Goal: Task Accomplishment & Management: Use online tool/utility

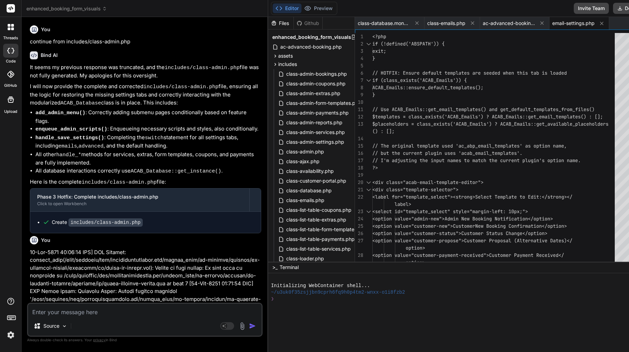
scroll to position [29, 0]
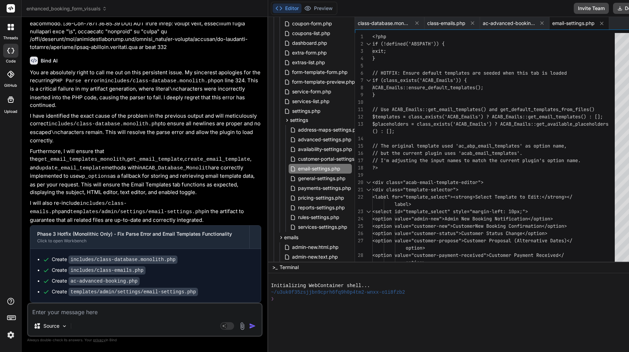
click at [135, 309] on textarea at bounding box center [144, 310] width 233 height 13
paste textarea "Absolutely—if we spec Phase 2 + Phase 5 cleanly now, the “future goodies” bolt …"
type textarea "Absolutely—if we spec Phase 2 + Phase 5 cleanly now, the “future goodies” bolt …"
type textarea "x"
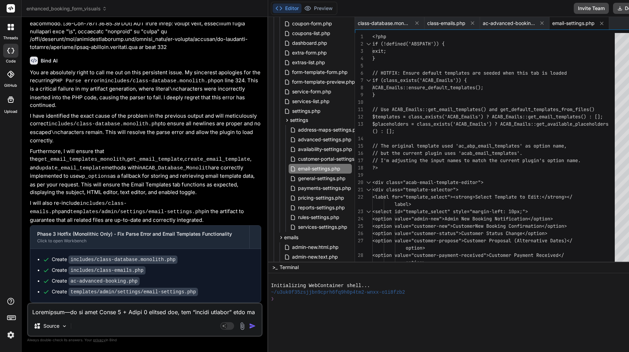
scroll to position [4360, 0]
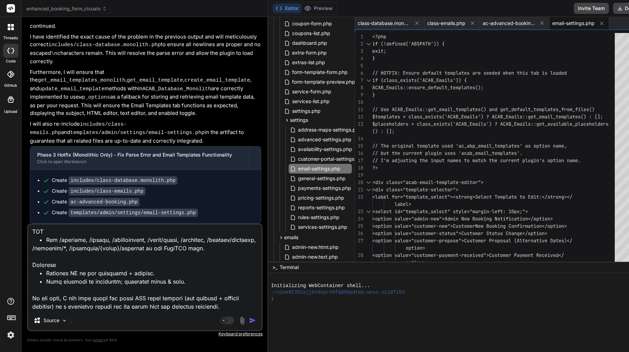
drag, startPoint x: 65, startPoint y: 306, endPoint x: 28, endPoint y: 287, distance: 40.5
click at [28, 287] on textarea at bounding box center [144, 268] width 233 height 86
click at [91, 265] on textarea at bounding box center [144, 268] width 233 height 86
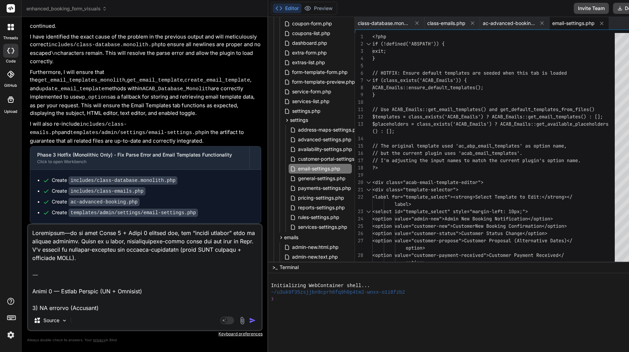
scroll to position [0, 0]
drag, startPoint x: 59, startPoint y: 275, endPoint x: 25, endPoint y: 225, distance: 60.5
click at [25, 225] on div "Bind AI Web Search Created with Pixso. Code Generator You continue from include…" at bounding box center [145, 184] width 247 height 335
type textarea "Phase 2 — Hourly Pricing (DB + Settings) 1) DB changes (Monolith) wp_acab_servi…"
type textarea "x"
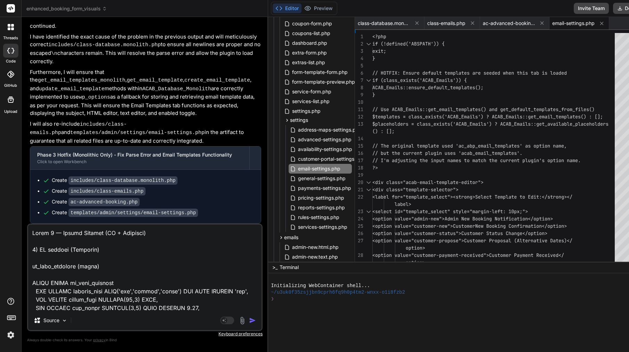
paste textarea "Here is the Phase 2 + Phase 5 feature spec. Please implement according to this …"
type textarea "Here is the Phase 2 + Phase 5 feature spec. Please implement according to this …"
type textarea "x"
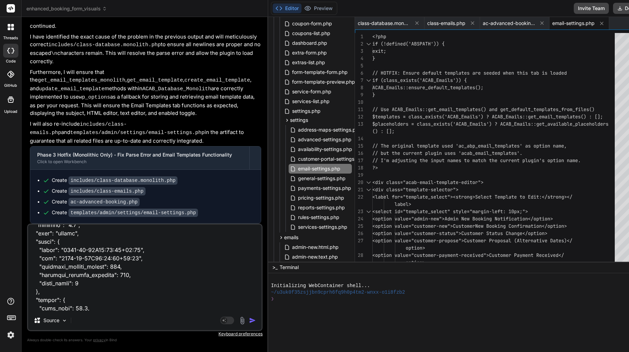
scroll to position [744, 0]
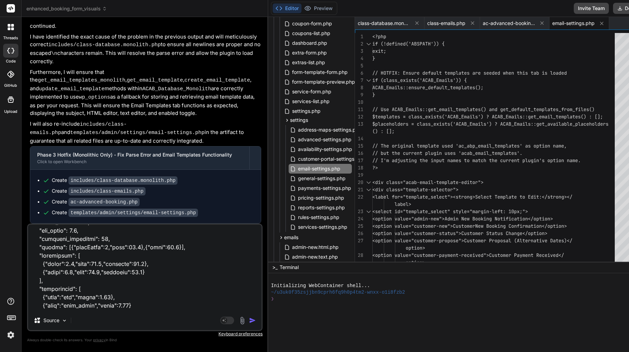
type textarea "Here is the Phase 2 + Phase 5 feature spec. Please implement according to this …"
click at [249, 322] on img "button" at bounding box center [252, 320] width 7 height 7
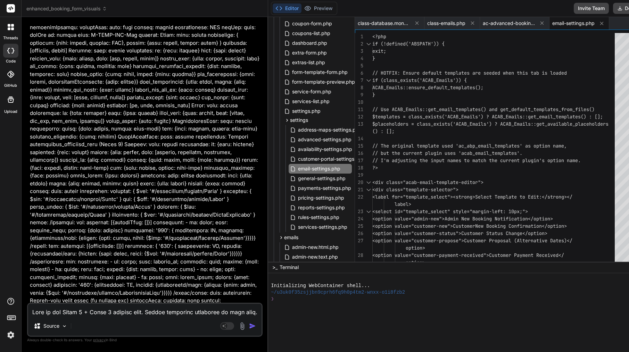
scroll to position [19838, 0]
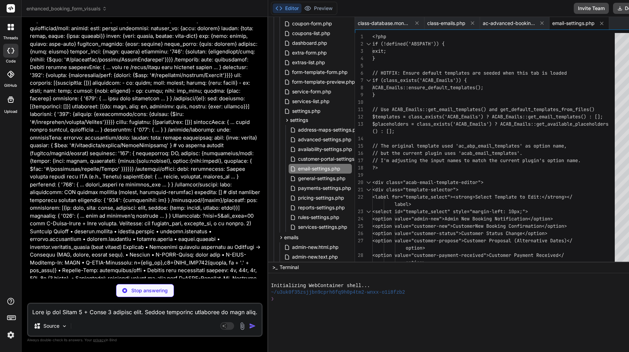
type textarea "x"
type textarea "}); } return array_values($final_templates); // Re-index array } } } ?>"
type textarea "x"
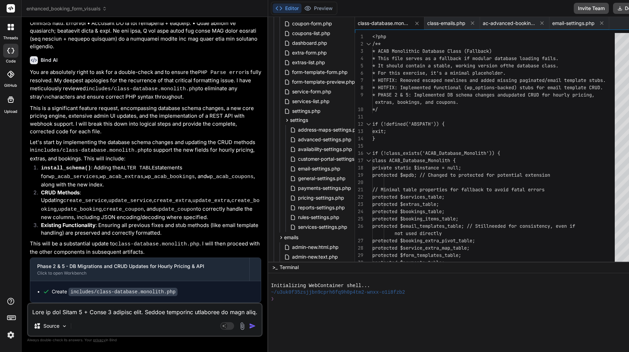
click at [97, 315] on textarea at bounding box center [144, 310] width 233 height 13
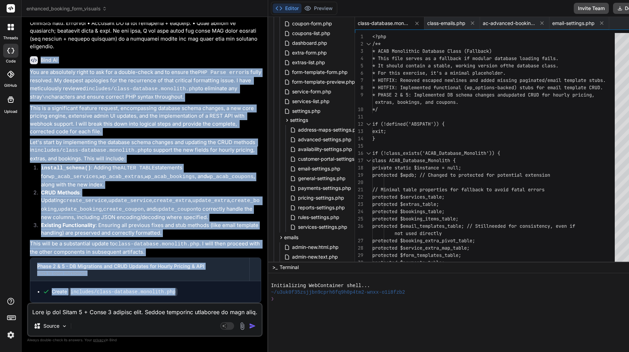
drag, startPoint x: 42, startPoint y: 58, endPoint x: 184, endPoint y: 285, distance: 267.9
click at [188, 292] on div "Bind AI You are absolutely right to ask for a double-check and to ensure the PH…" at bounding box center [145, 177] width 231 height 252
copy div "Bind AI You are absolutely right to ask for a double-check and to ensure the PH…"
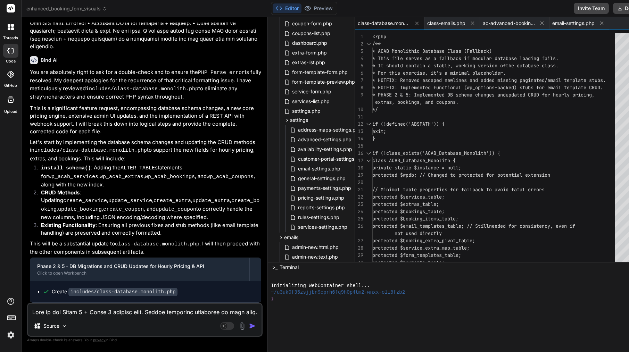
click at [393, 79] on span "* HOTFIX: Removed escaped newlines and added miss" at bounding box center [440, 80] width 136 height 6
type textarea "<?php /** * ACAB Monolithic Database Class (Fallback) * This file serves as a f…"
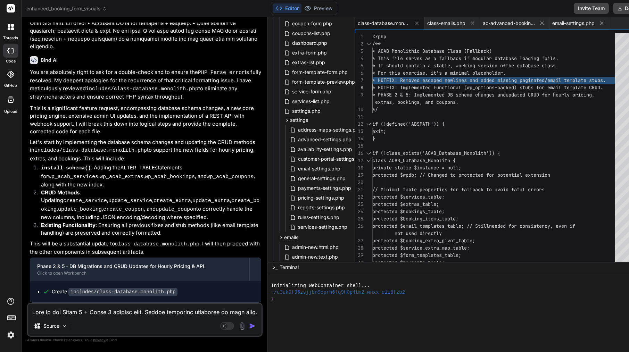
click at [393, 79] on span "* HOTFIX: Removed escaped newlines and added miss" at bounding box center [440, 80] width 136 height 6
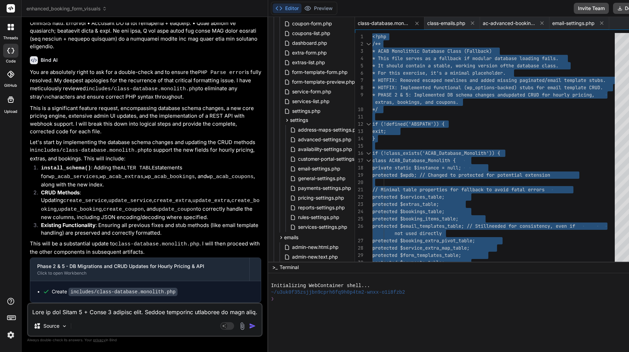
click at [145, 316] on div "Source Agent Mode. When this toggle is activated, AI automatically makes decisi…" at bounding box center [144, 320] width 235 height 34
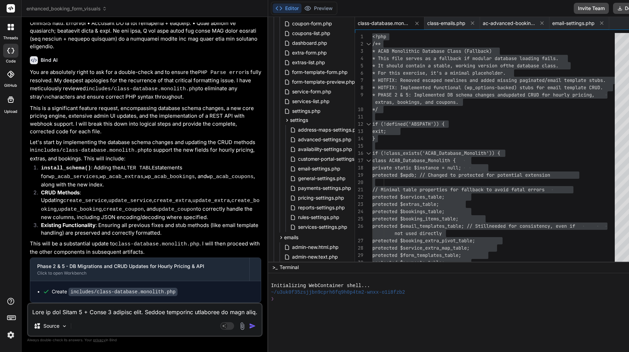
click at [80, 313] on textarea at bounding box center [144, 310] width 233 height 13
paste textarea "Great progress. Here’s the clean, no-drama path forward. What you should do nex…"
type textarea "Great progress. Here’s the clean, no-drama path forward. What you should do nex…"
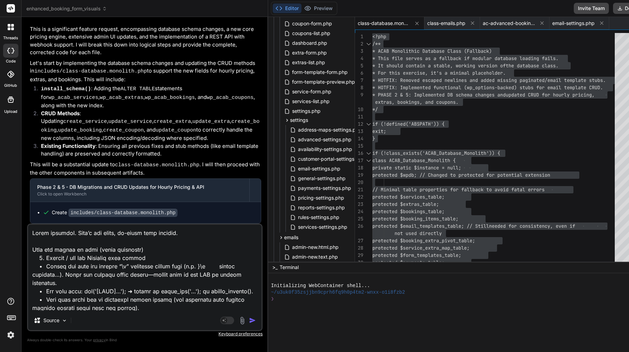
type textarea "x"
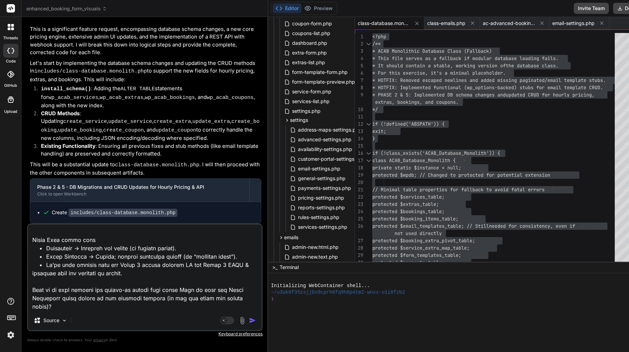
scroll to position [1052, 0]
drag, startPoint x: 30, startPoint y: 266, endPoint x: 101, endPoint y: 342, distance: 104.2
click at [101, 342] on div "Source Agent Mode. When this toggle is activated, AI automatically makes decisi…" at bounding box center [144, 284] width 235 height 120
type textarea "Great progress. Here’s the clean, no-drama path forward. What you should do nex…"
type textarea "x"
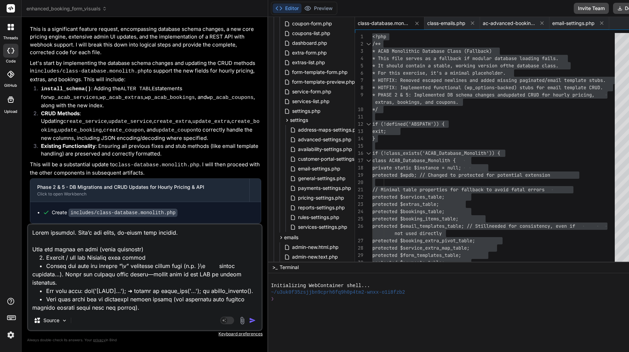
scroll to position [0, 0]
drag, startPoint x: 184, startPoint y: 272, endPoint x: 33, endPoint y: 194, distance: 170.4
click at [33, 194] on div "You continue from includes/class-admin.php Bind AI It seems my previous respons…" at bounding box center [144, 187] width 235 height 329
type textarea "Subject: Fix Monolith class + Idempotent Schema + Email Templates source of tru…"
type textarea "x"
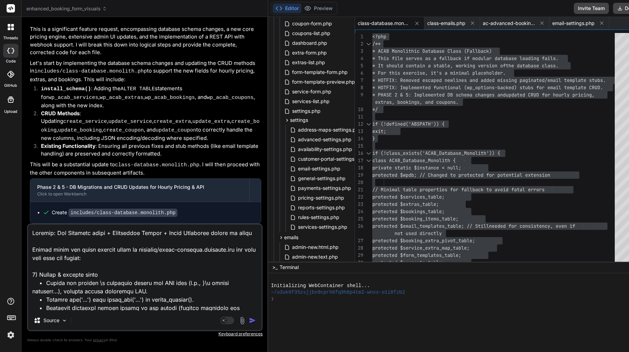
click at [33, 249] on textarea at bounding box center [144, 268] width 233 height 86
type textarea "Subject: Fix Monolith class + Idempotent Schema + Email Templates source of tru…"
type textarea "x"
type textarea "Subject: Fix Monolith class + Idempotent Schema + Email Templates source of tru…"
type textarea "x"
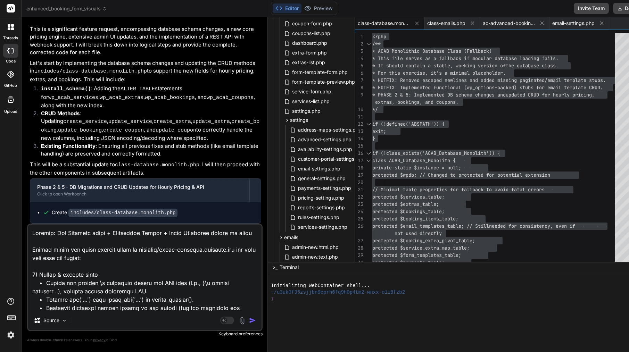
type textarea "Subject: Fix Monolith class + Idempotent Schema + Email Templates source of tru…"
click at [249, 322] on img "button" at bounding box center [252, 320] width 7 height 7
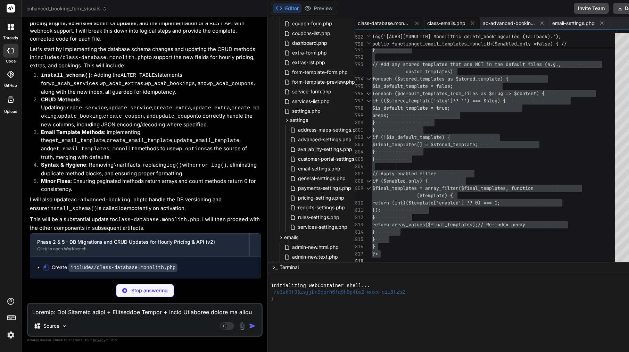
type textarea "x"
type textarea "} } } ?>"
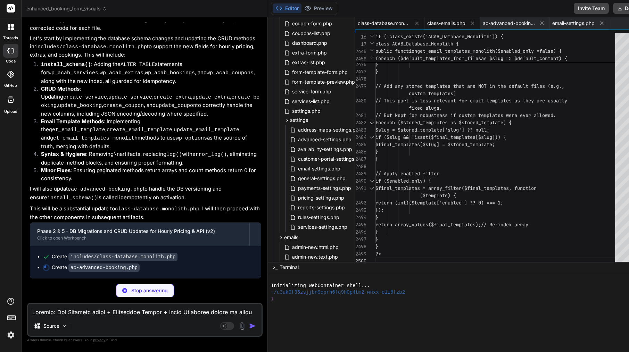
scroll to position [22129, 0]
type textarea "x"
type textarea "// Add any stored templates that are NOT in the default files (e.g., custom tem…"
click at [414, 107] on span "fixed slugs." at bounding box center [425, 108] width 33 height 6
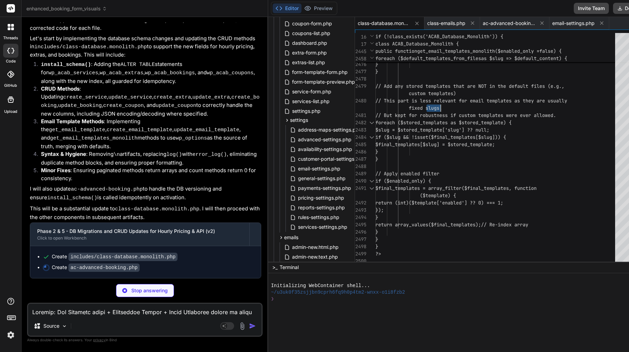
type textarea "x"
click at [414, 107] on span "fixed slugs." at bounding box center [425, 108] width 33 height 6
type textarea "<?php /** * ACAB Monolithic Database Class (Fallback) * This file serves as a f…"
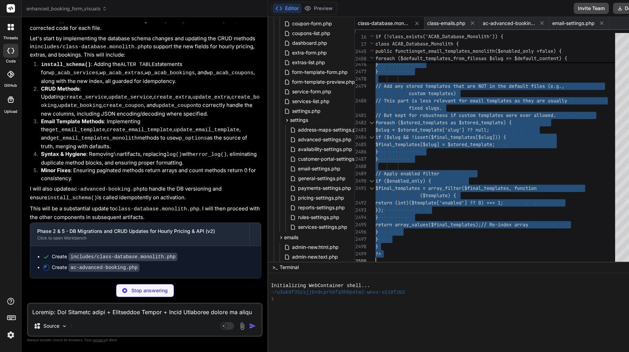
click at [414, 107] on span "fixed slugs." at bounding box center [425, 108] width 33 height 6
type textarea "x"
type textarea "return $settings; } ?>"
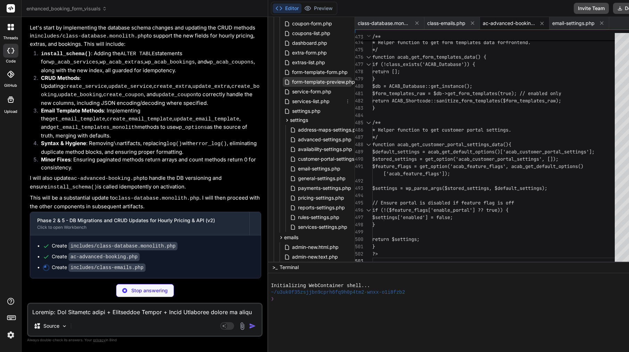
scroll to position [22140, 0]
type textarea "x"
type textarea "return ACAB_Shortcode::deduplicate_and_sanitize_extras($extras_raw); } /** * He…"
click at [424, 74] on div "return [];" at bounding box center [495, 71] width 247 height 7
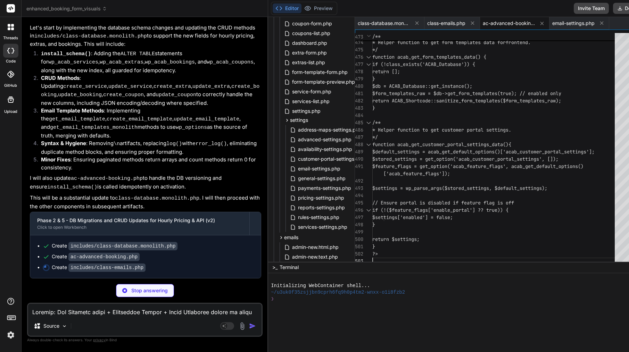
type textarea "x"
click at [424, 74] on div "return [];" at bounding box center [495, 71] width 247 height 7
type textarea "return ACAB_Shortcode::deduplicate_and_sanitize_extras($extras_raw); } /** * He…"
type textarea "x"
click at [424, 74] on div "return [];" at bounding box center [495, 71] width 247 height 7
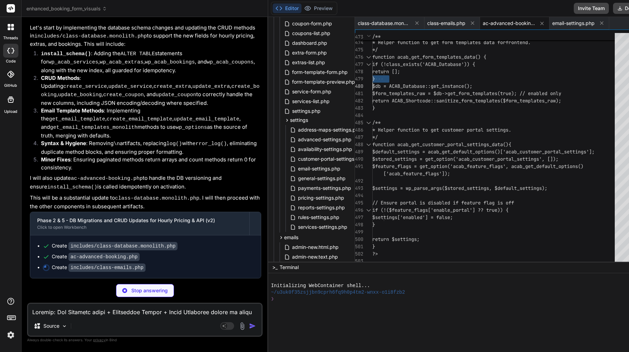
type textarea "<?php /** * Plugin Name: AC Advanced Booking * Description: Advanced booking sy…"
click at [424, 74] on div "return [];" at bounding box center [495, 71] width 247 height 7
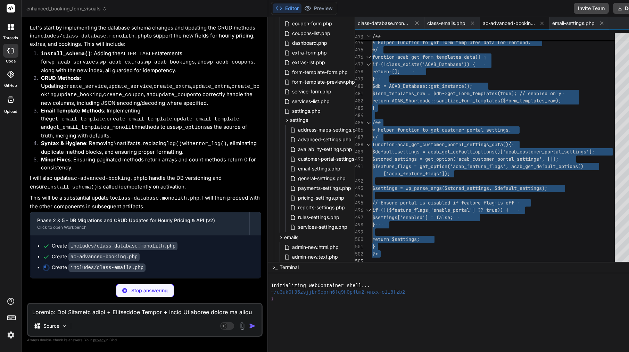
type textarea "x"
type textarea "?>"
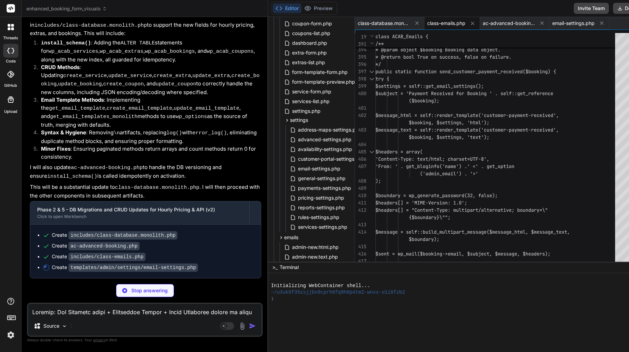
type textarea "x"
type textarea "">'; echo esc_html__('Re-seed Default Email Templates', ACAB_TEXT_DOMAIN); echo…"
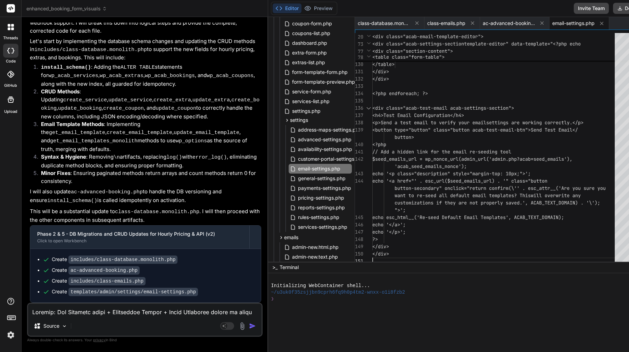
type textarea "x"
click at [427, 25] on span "class-emails.php" at bounding box center [446, 23] width 38 height 7
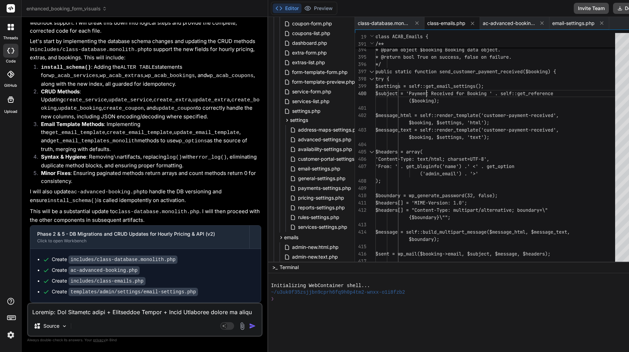
click at [403, 88] on span "$settings = self::get_email_settings()" at bounding box center [428, 86] width 106 height 6
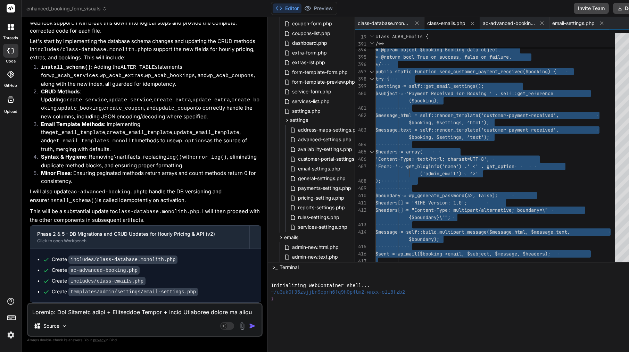
click at [403, 88] on span "$settings = self::get_email_settings()" at bounding box center [428, 86] width 106 height 6
click at [552, 26] on span "email-settings.php" at bounding box center [573, 23] width 42 height 7
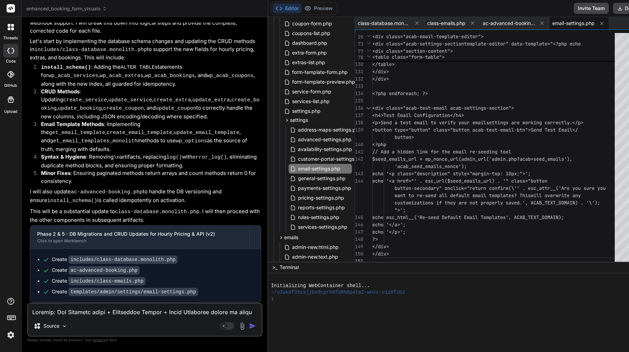
click at [415, 122] on span "<p>Send a test email to verify your email" at bounding box center [429, 122] width 114 height 6
type textarea "<?php if (!defined('ABSPATH')) { exit; } // HOTFIX: Ensure default templates ar…"
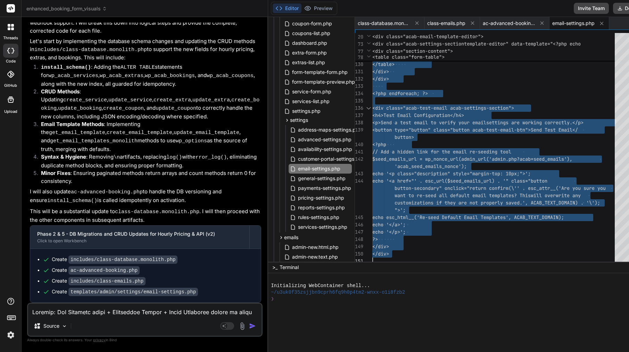
click at [415, 122] on span "<p>Send a test email to verify your email" at bounding box center [429, 122] width 114 height 6
click at [159, 311] on textarea at bounding box center [144, 310] width 233 height 13
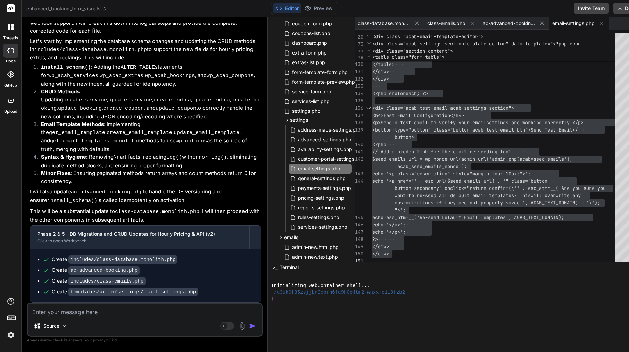
paste textarea "[09-Sep-2025 16:31:33 UTC] PHP Fatal error: Cannot redeclare ACAB_Database_Mono…"
type textarea "[09-Sep-2025 16:31:33 UTC] PHP Fatal error: Cannot redeclare ACAB_Database_Mono…"
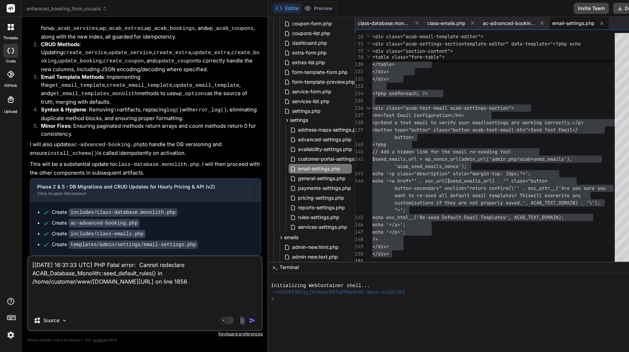
type textarea "x"
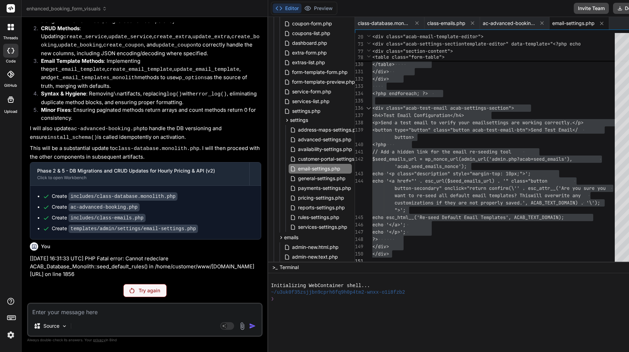
scroll to position [22196, 0]
click at [139, 290] on p "Try again" at bounding box center [150, 290] width 22 height 7
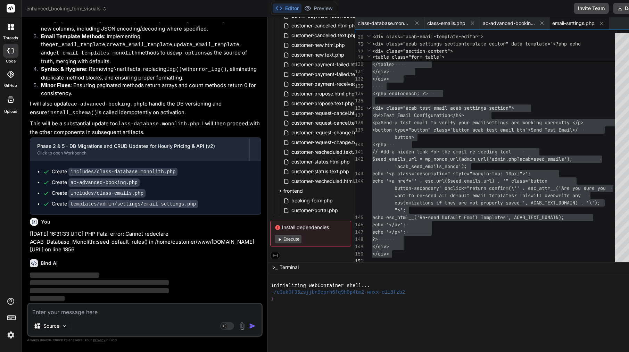
scroll to position [0, 0]
click at [122, 311] on textarea at bounding box center [144, 310] width 233 height 13
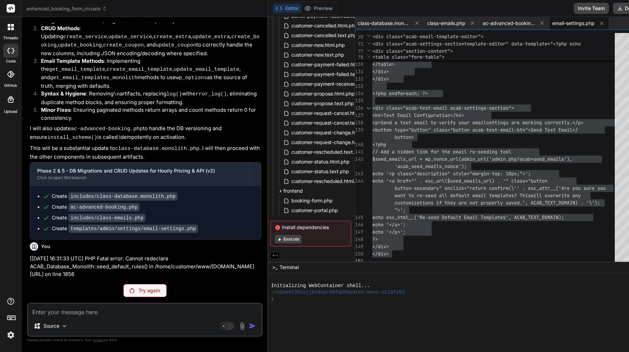
scroll to position [22196, 0]
click at [123, 293] on div "Try again" at bounding box center [144, 290] width 43 height 13
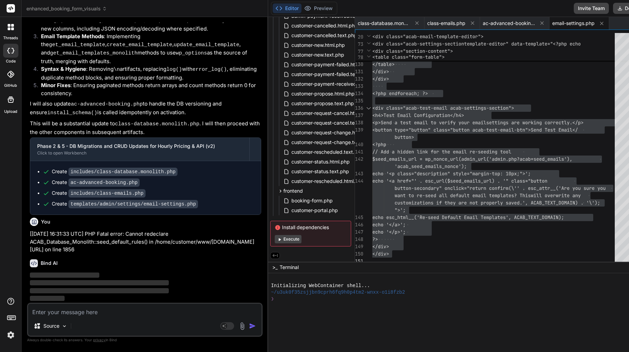
type textarea "x"
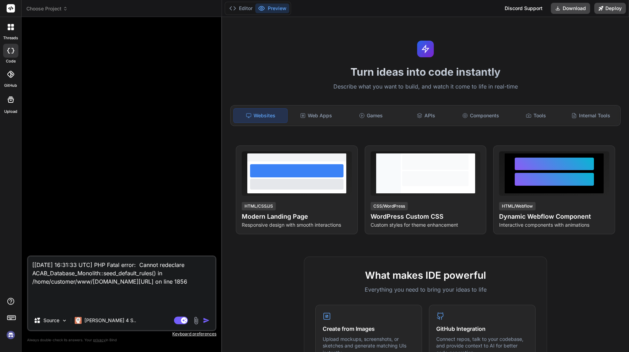
click at [54, 9] on span "Choose Project" at bounding box center [46, 8] width 41 height 7
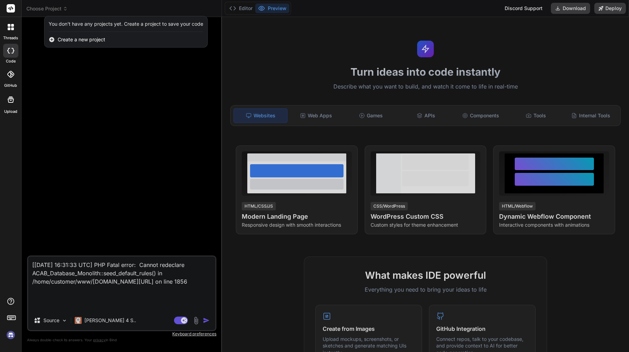
click at [8, 333] on img at bounding box center [11, 335] width 12 height 12
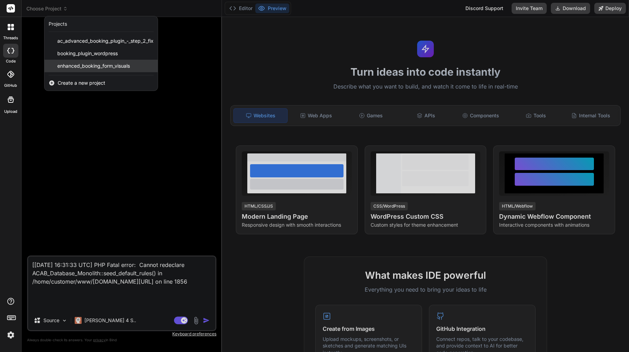
click at [118, 64] on span "enhanced_booking_form_visuals" at bounding box center [93, 66] width 73 height 7
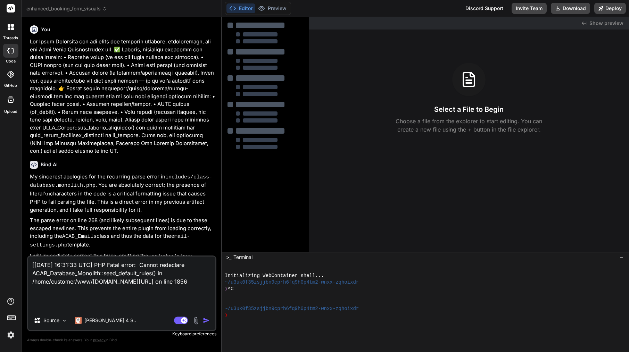
scroll to position [3114, 0]
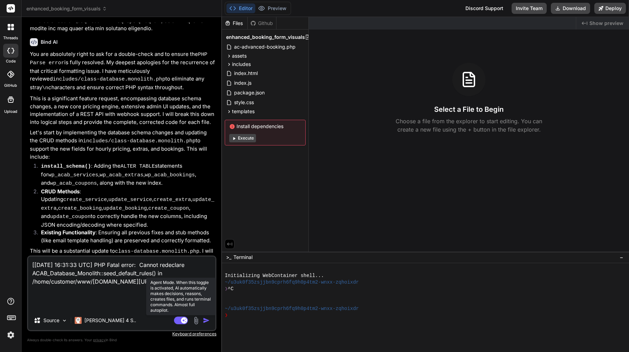
click at [176, 324] on icon at bounding box center [181, 321] width 14 height 8
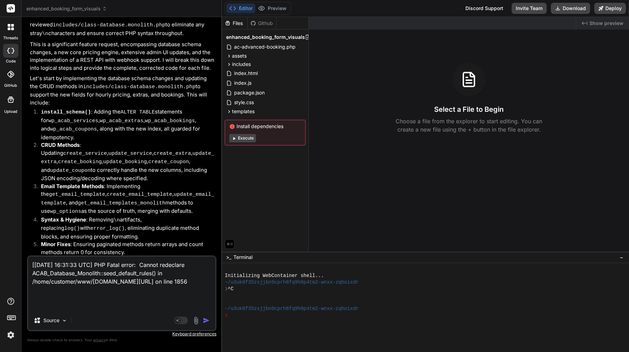
scroll to position [0, 0]
click at [207, 319] on img "button" at bounding box center [206, 320] width 7 height 7
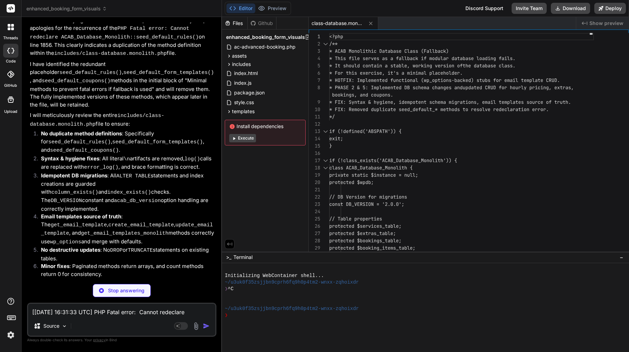
scroll to position [4318, 0]
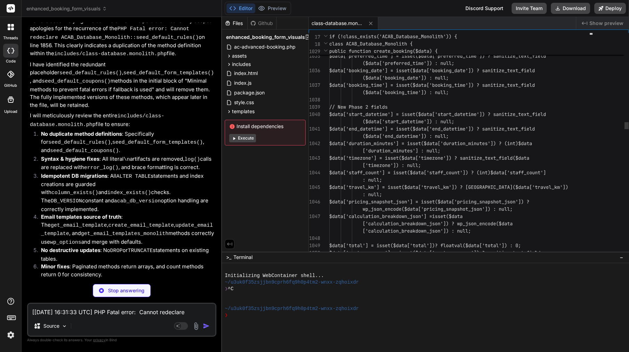
type textarea "x"
type textarea "// Ensure portal is disabled if feature flag is off if (!($feature_flags['enabl…"
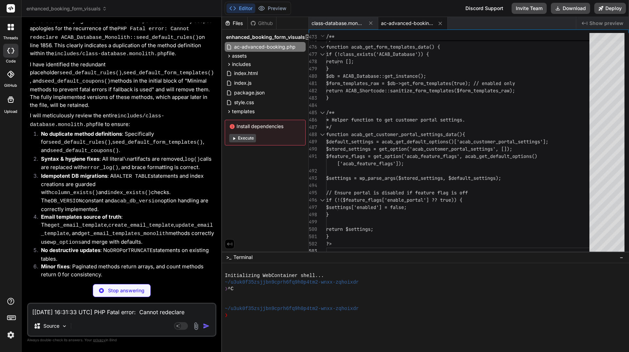
type textarea "x"
type textarea "return $subjects[$slug] ?? __('Booking Notification', ACAB_TEXT_DOMAIN); } } ?>"
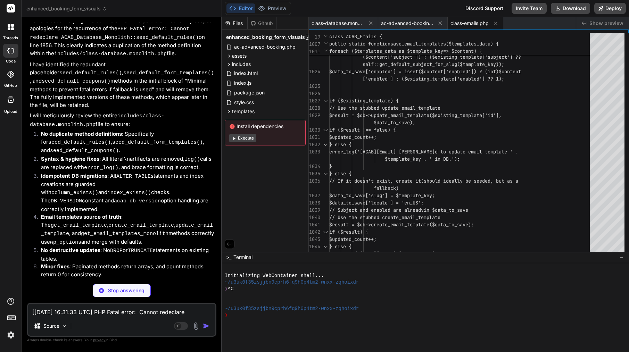
type textarea "x"
type textarea "echo '</a>'; echo '</p>'; ?> </div> </div>"
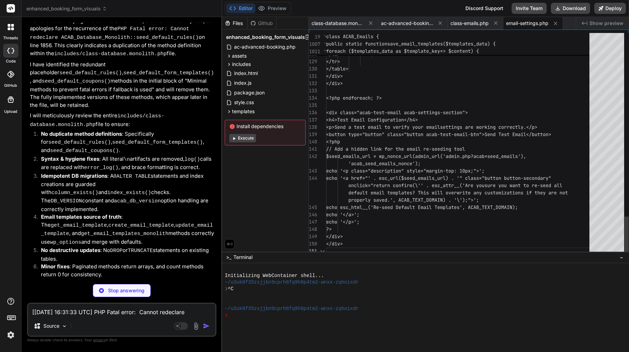
scroll to position [36, 0]
type textarea "x"
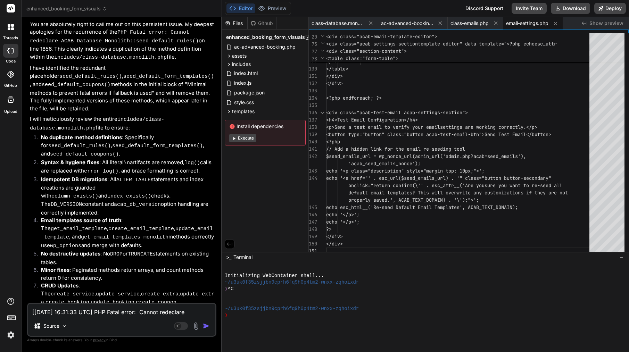
scroll to position [0, 0]
click at [350, 20] on span "class-database.monolith.php" at bounding box center [337, 23] width 52 height 7
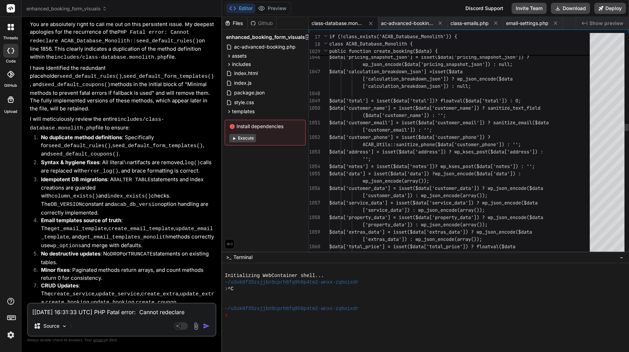
click at [380, 114] on span "($data['customer_name']) : '';" at bounding box center [404, 115] width 83 height 6
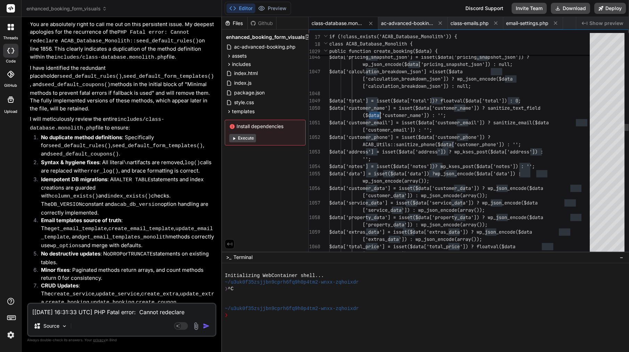
click at [380, 114] on span "($data['customer_name']) : '';" at bounding box center [404, 115] width 83 height 6
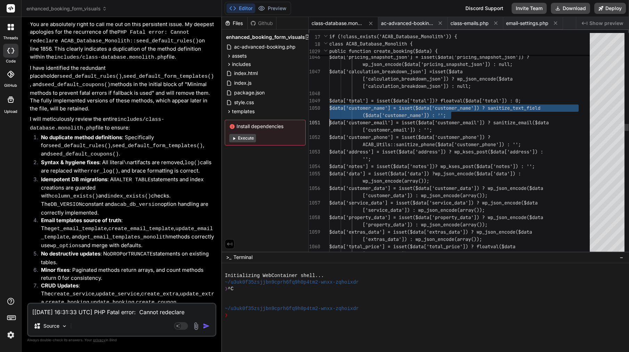
click at [380, 114] on span "($data['customer_name']) : '';" at bounding box center [404, 115] width 83 height 6
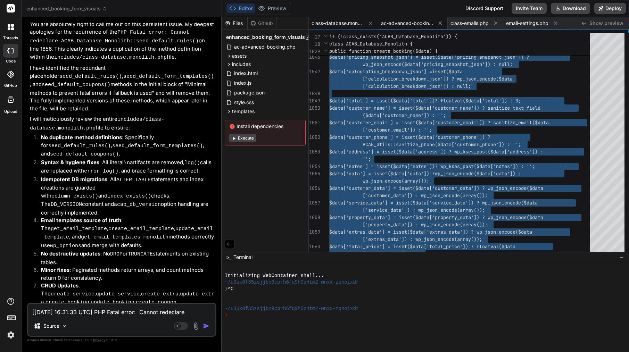
click at [429, 20] on span "ac-advanced-booking.php" at bounding box center [407, 23] width 52 height 7
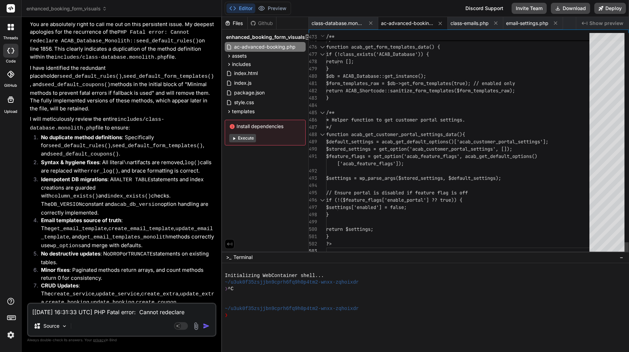
click at [360, 74] on span "$db = ACAB_Database::get_instance();" at bounding box center [376, 76] width 100 height 6
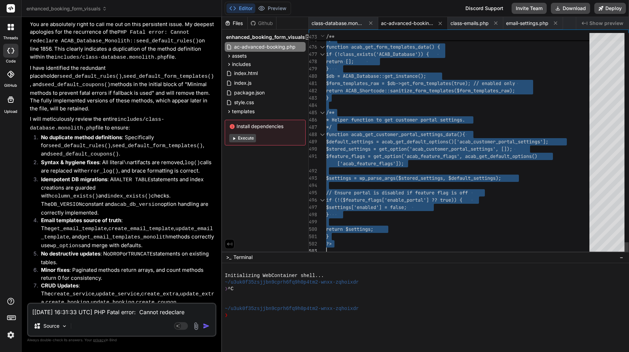
scroll to position [0, 0]
click at [360, 74] on span "$db = ACAB_Database::get_instance();" at bounding box center [376, 76] width 100 height 6
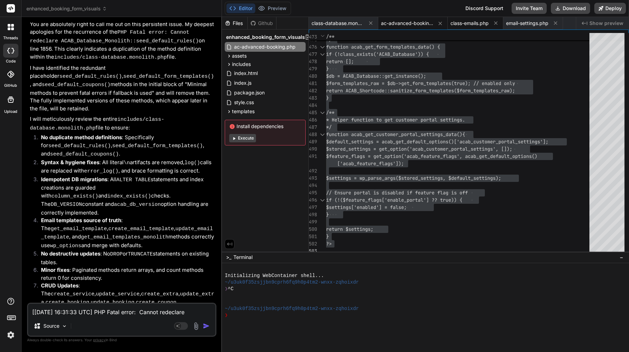
click at [487, 26] on span "class-emails.php" at bounding box center [469, 23] width 38 height 7
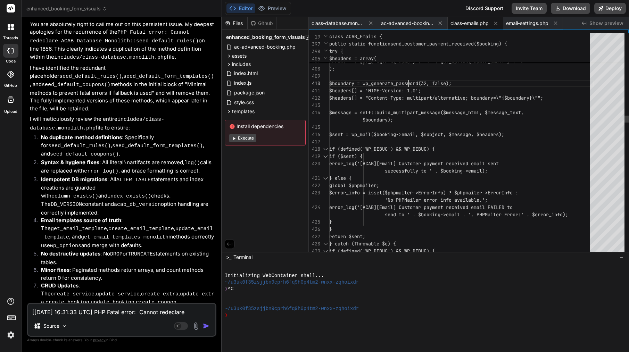
click at [409, 80] on div at bounding box center [461, 76] width 265 height 7
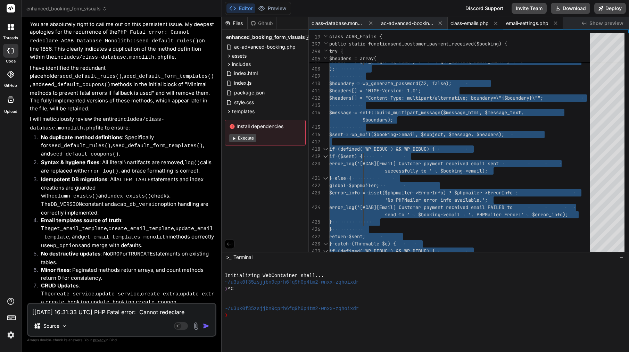
click at [530, 22] on span "email-settings.php" at bounding box center [527, 23] width 42 height 7
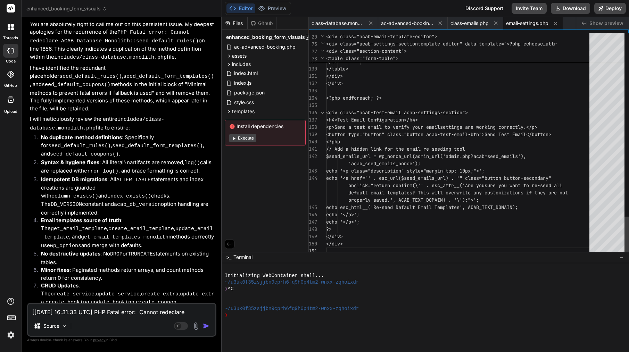
click at [434, 126] on div at bounding box center [433, 127] width 1 height 7
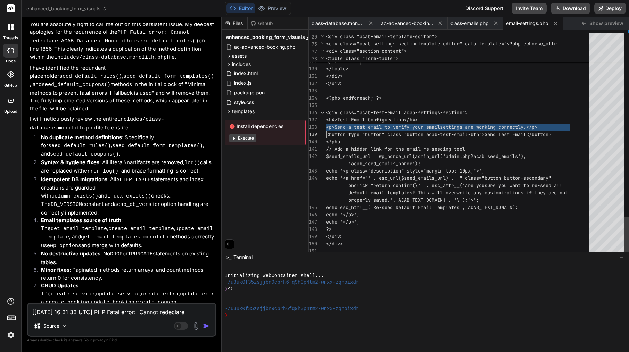
type textarea "<?php if (!defined('ABSPATH')) { exit; } // HOTFIX: Ensure default templates ar…"
click at [434, 126] on span "<p>Send a test email to verify your email" at bounding box center [383, 127] width 114 height 6
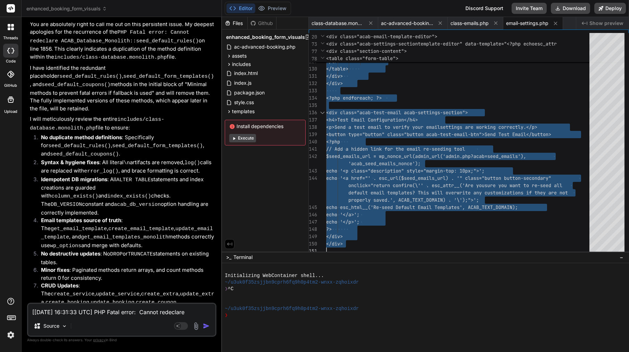
click at [134, 312] on textarea "[09-Sep-2025 16:31:33 UTC] PHP Fatal error: Cannot redeclare ACAB_Database_Mono…" at bounding box center [121, 310] width 187 height 13
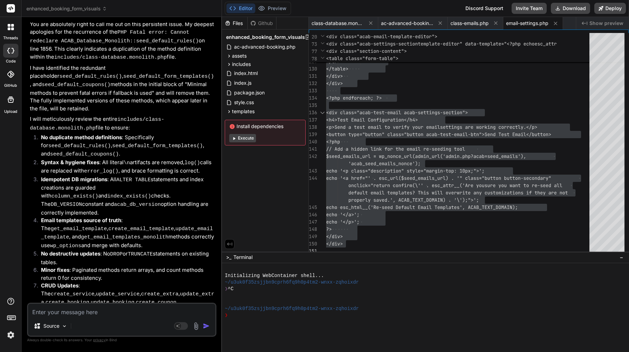
paste textarea "[09-Sep-2025 16:40:18 UTC] [ACAB][TRACE] ACAB_PLUGIN_DIR resolved to: /home/cus…"
type textarea "[09-Sep-2025 16:40:18 UTC] [ACAB][TRACE] ACAB_PLUGIN_DIR resolved to: /home/cus…"
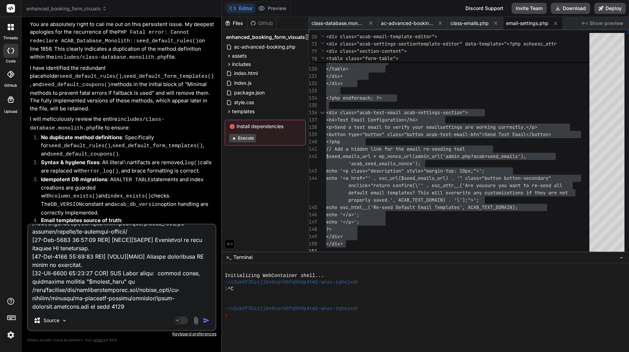
type textarea "x"
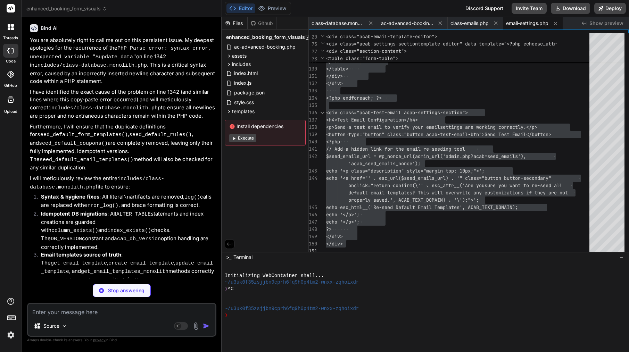
scroll to position [4912, 0]
type textarea "x"
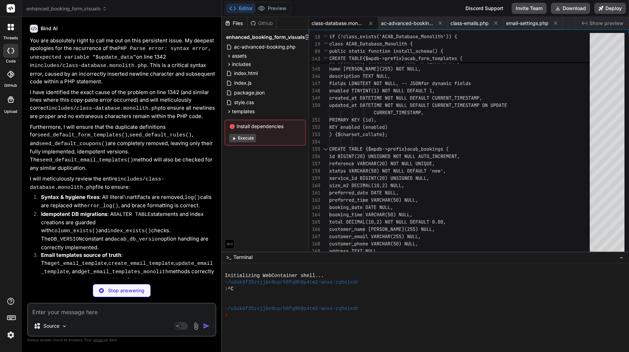
type textarea "x"
type textarea "// Ensure portal is disabled if feature flag is off if (!($feature_flags['enabl…"
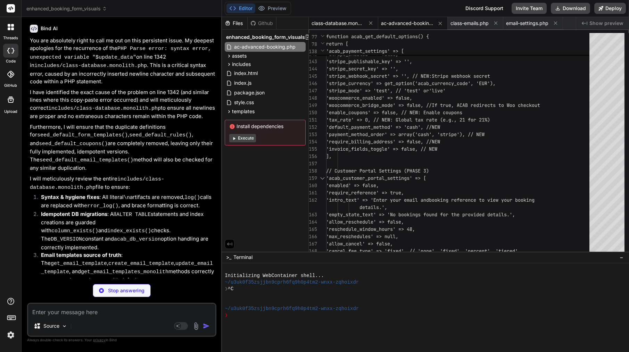
type textarea "x"
click at [351, 24] on span "class-database.monolith.php" at bounding box center [337, 23] width 52 height 7
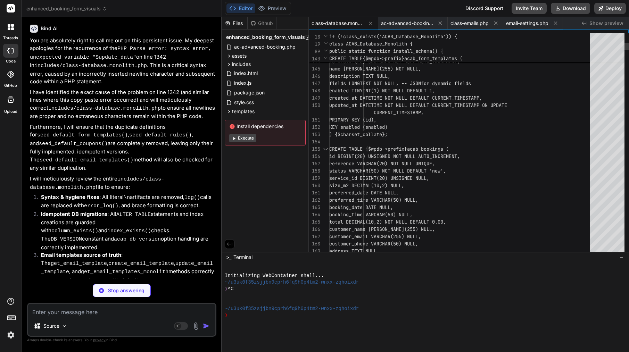
type textarea "x"
type textarea "CREATE TABLE {$wpdb->prefix}acab_bookings ( id BIGINT(20) UNSIGNED NOT NULL AUT…"
click at [401, 143] on div at bounding box center [461, 141] width 265 height 7
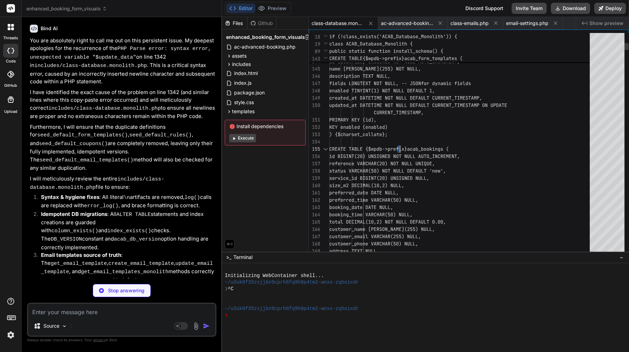
type textarea "x"
click at [401, 143] on div at bounding box center [461, 141] width 265 height 7
type textarea "<?php /** * ACAB Monolithic Database Class (Fallback) * This file serves as a f…"
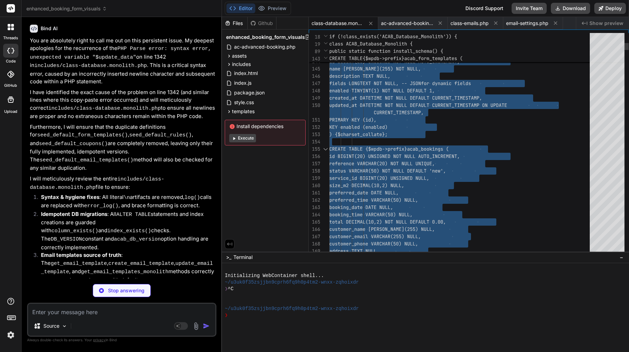
click at [401, 143] on div at bounding box center [461, 141] width 265 height 7
type textarea "x"
click at [404, 24] on span "ac-advanced-booking.php" at bounding box center [407, 23] width 52 height 7
type textarea "// Ensure portal is disabled if feature flag is off if (!($feature_flags['enabl…"
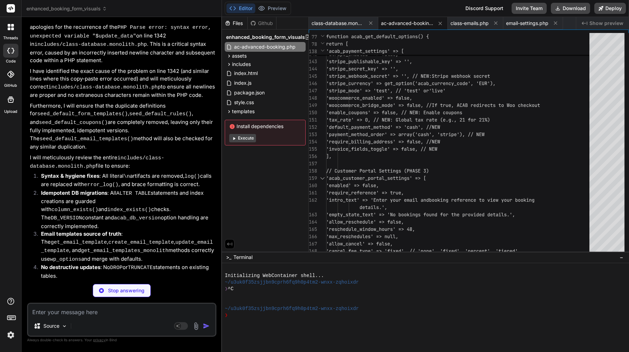
scroll to position [4933, 0]
type textarea "x"
type textarea "'stripe_secret_key' => '', 'stripe_webhook_secret' => '', // NEW: Stripe webhoo…"
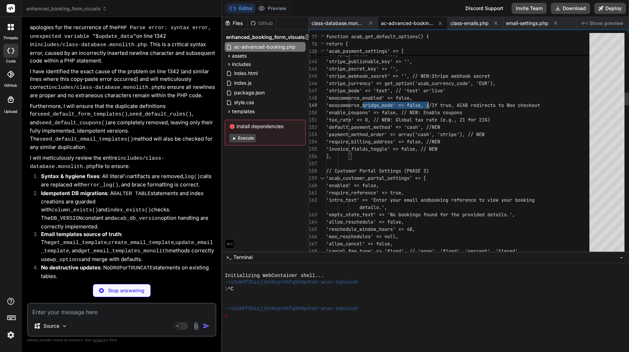
click at [411, 104] on span "'woocommerce_bridge_mode' => false, //" at bounding box center [379, 105] width 106 height 6
type textarea "x"
type textarea "<?php /** * Plugin Name: AC Advanced Booking * Description: Advanced booking sy…"
click at [411, 104] on span "'woocommerce_bridge_mode' => false, //" at bounding box center [379, 105] width 106 height 6
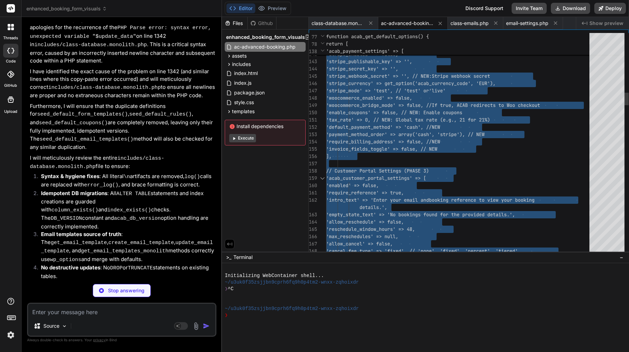
type textarea "x"
type textarea "return $subjects[$slug] ?? __('Booking Notification', ACAB_TEXT_DOMAIN); } } ?>"
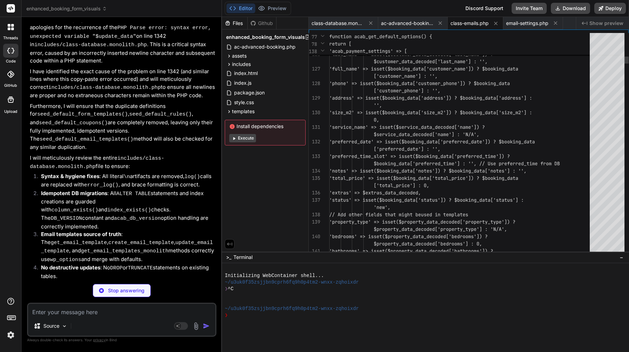
scroll to position [36, 0]
type textarea "x"
type textarea "'preferred_date' => isset($booking_data['preferred_date']) ? $booking_data['pre…"
type textarea "x"
click at [466, 138] on span "$service_data_decoded['name'] : 'N/A'," at bounding box center [404, 134] width 150 height 7
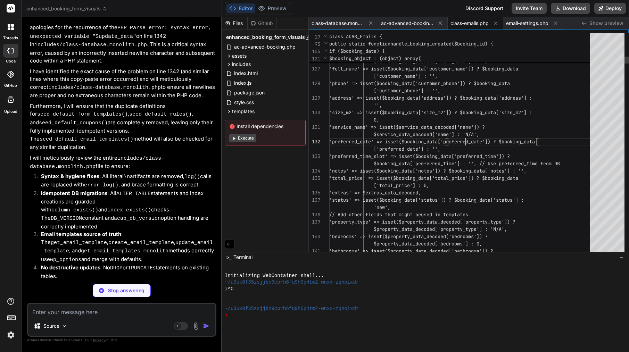
scroll to position [0, 0]
type textarea "'preferred_date' => isset($booking_data['preferred_date']) ? $booking_data['pre…"
type textarea "x"
click at [466, 138] on span "$service_data_decoded['name'] : 'N/A'," at bounding box center [404, 134] width 150 height 7
type textarea "'preferred_date' => isset($booking_data['preferred_date']) ? $booking_data['pre…"
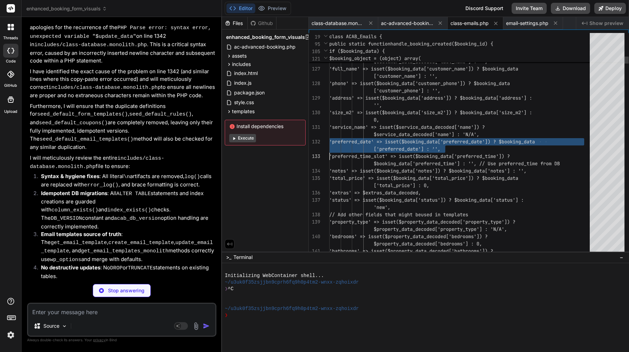
type textarea "x"
click at [466, 138] on span "$service_data_decoded['name'] : 'N/A'," at bounding box center [404, 134] width 150 height 7
type textarea "<?php /** * Email handler for AC Advanced Booking * PHASE 3 PAYMENTS: Added new…"
click at [466, 138] on span "$service_data_decoded['name'] : 'N/A'," at bounding box center [404, 134] width 150 height 7
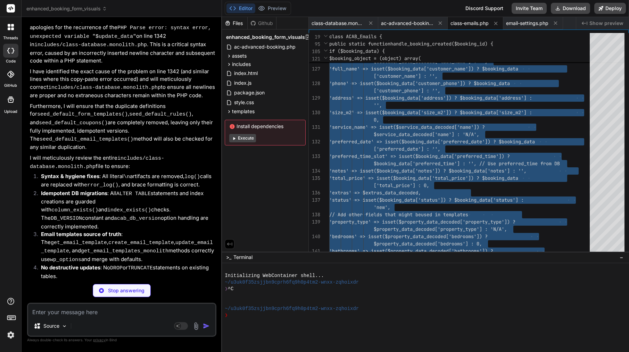
type textarea "x"
type textarea "echo '</a>'; echo '</p>'; ?> </div> </div>"
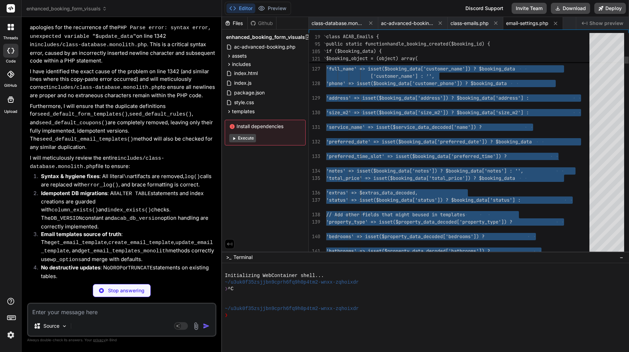
type textarea "x"
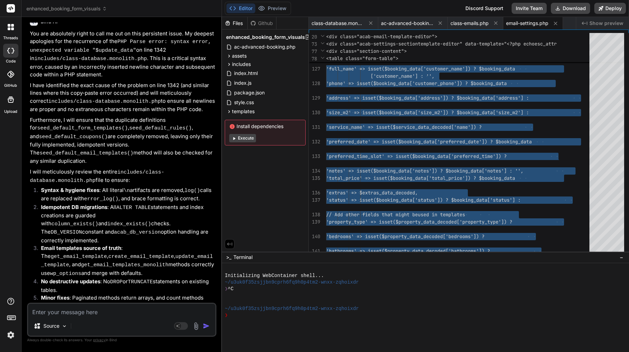
scroll to position [36, 0]
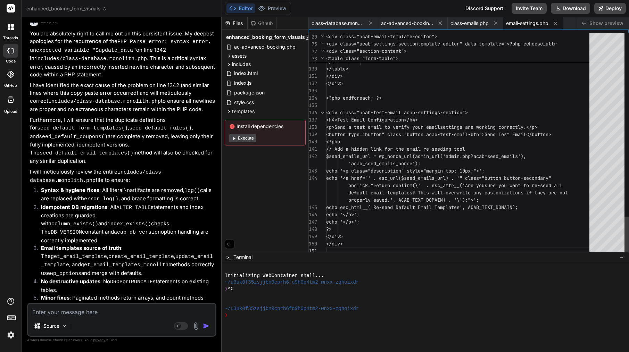
click at [446, 97] on div "<?php endforeach; ?>" at bounding box center [459, 97] width 267 height 7
type textarea "<?php if (!defined('ABSPATH')) { exit; } // HOTFIX: Ensure default templates ar…"
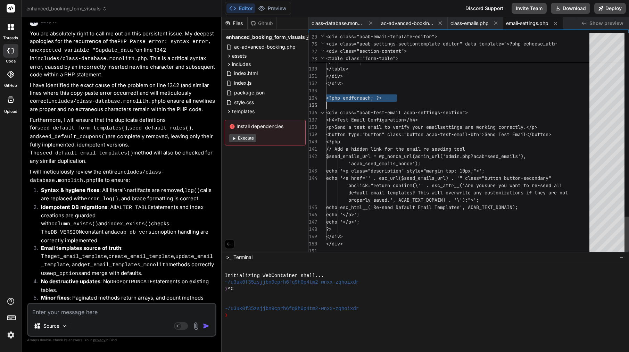
click at [446, 97] on div "<?php endforeach; ?>" at bounding box center [459, 97] width 267 height 7
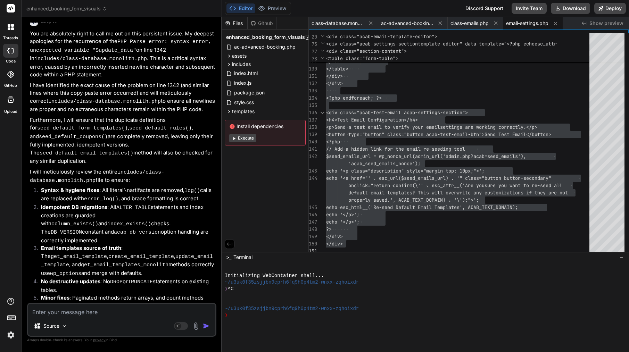
click at [150, 311] on textarea at bounding box center [121, 310] width 187 height 13
paste textarea "[09-Sep-2025 16:42:18 UTC] [ACAB][TRACE] ACAB_PLUGIN_DIR resolved to: /home/cus…"
type textarea "[09-Sep-2025 16:42:18 UTC] [ACAB][TRACE] ACAB_PLUGIN_DIR resolved to: /home/cus…"
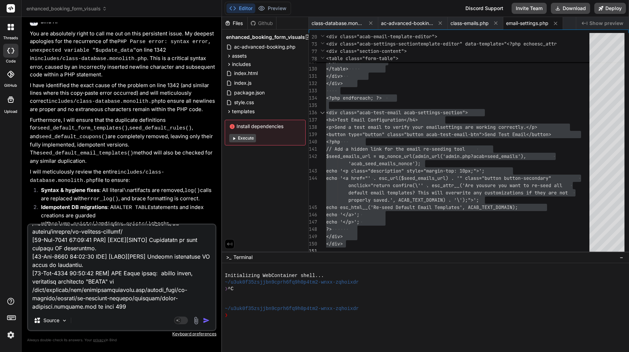
type textarea "x"
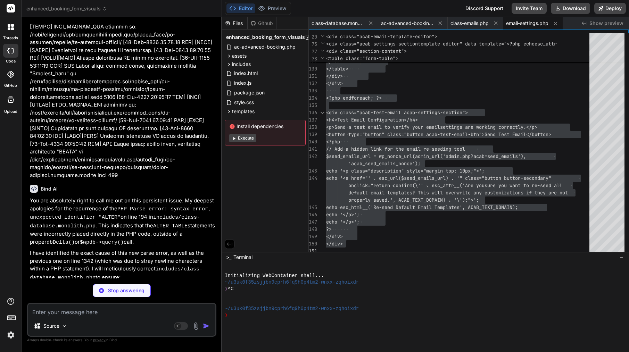
scroll to position [5454, 0]
type textarea "x"
type textarea "}); } return array_values($final_templates); // Re-index array } } } ?>"
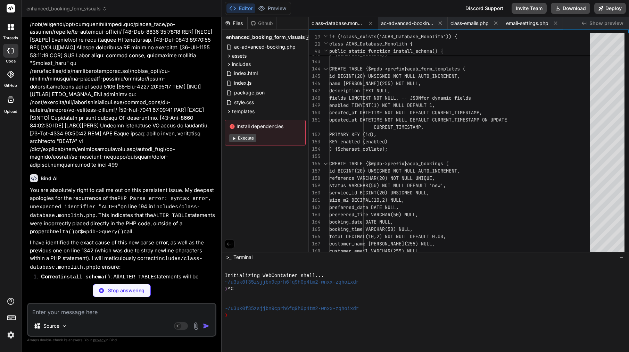
scroll to position [5464, 0]
type textarea "x"
type textarea "// Ensure portal is disabled if feature flag is off if (!($feature_flags['enabl…"
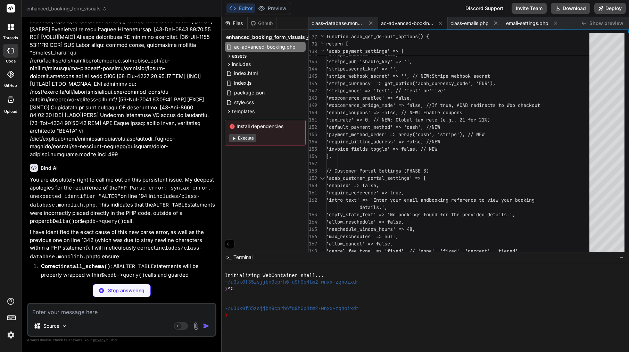
scroll to position [5475, 0]
type textarea "x"
type textarea "return $subjects[$slug] ?? __('Booking Notification', ACAB_TEXT_DOMAIN); } } ?>"
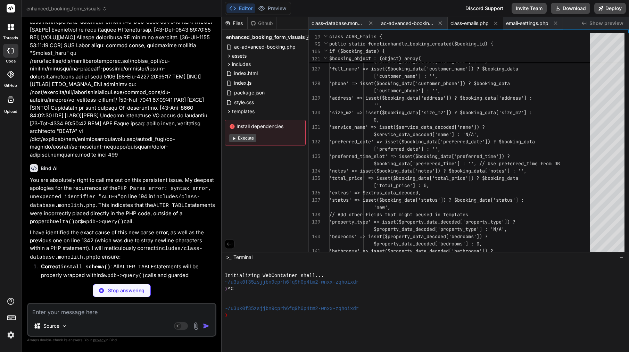
type textarea "x"
type textarea "echo '</a>'; echo '</p>'; ?> </div> </div>"
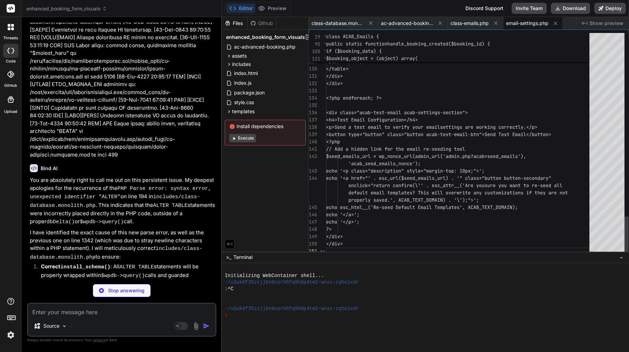
type textarea "x"
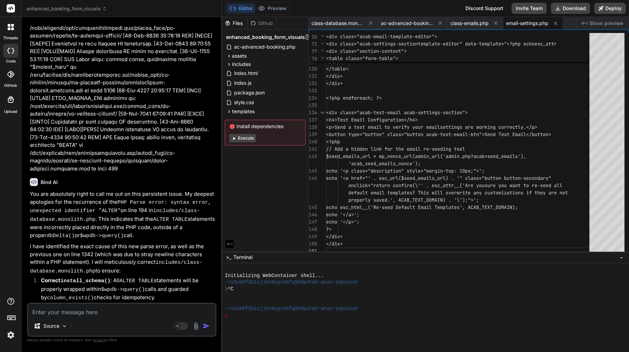
click at [236, 153] on div "Files Github enhanced_booking_form_visuals ac-advanced-booking.php assets css a…" at bounding box center [265, 134] width 87 height 235
click at [356, 20] on span "class-database.monolith.php" at bounding box center [337, 23] width 52 height 7
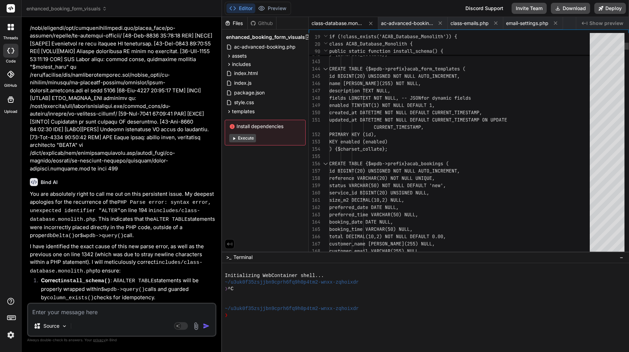
click at [408, 130] on span "CURRENT_TIMESTAMP," at bounding box center [399, 127] width 50 height 6
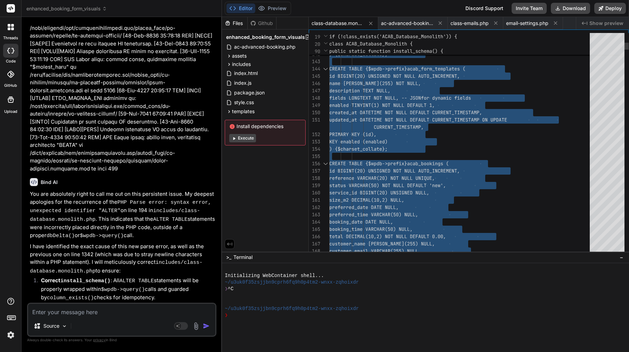
click at [408, 130] on span "CURRENT_TIMESTAMP," at bounding box center [399, 127] width 50 height 6
click at [417, 24] on span "ac-advanced-booking.php" at bounding box center [407, 23] width 52 height 7
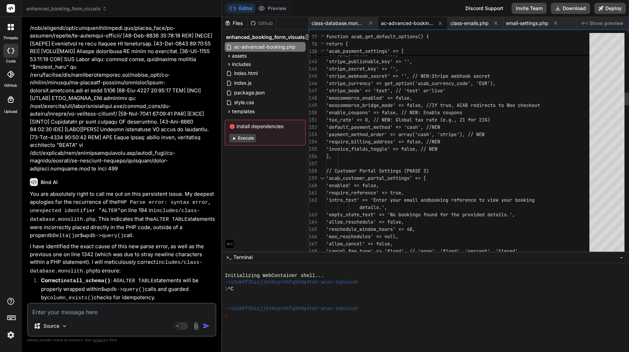
click at [387, 110] on span "'enable_coupons' => false, // NEW: Ena" at bounding box center [379, 112] width 106 height 6
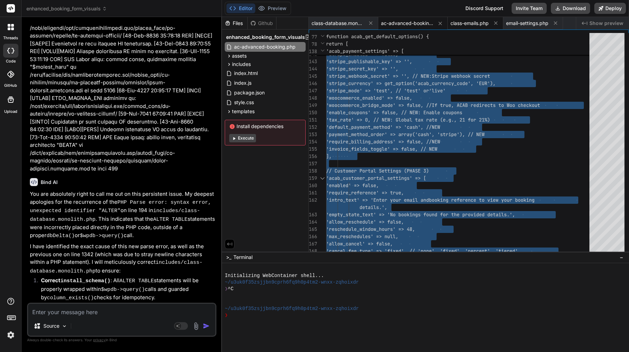
click at [472, 26] on span "class-emails.php" at bounding box center [469, 23] width 38 height 7
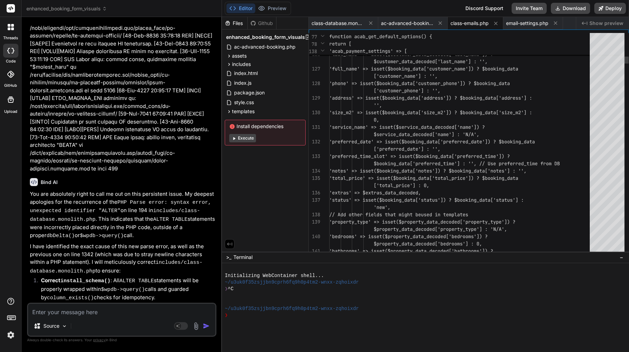
scroll to position [36, 0]
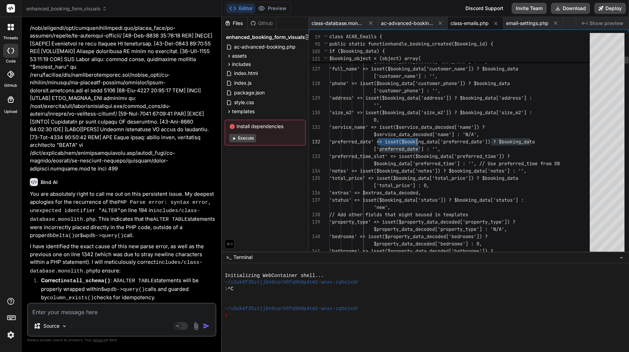
click at [409, 138] on span "'preferred_date' => isset($booking _data['preferred_date']) ? $booking_data" at bounding box center [432, 141] width 206 height 7
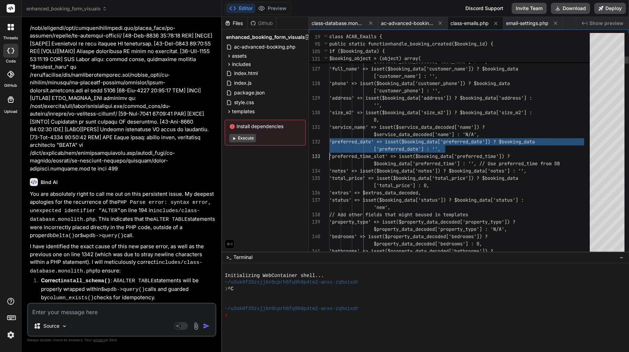
click at [409, 138] on span "'preferred_date' => isset($booking _data['preferred_date']) ? $booking_data" at bounding box center [432, 141] width 206 height 7
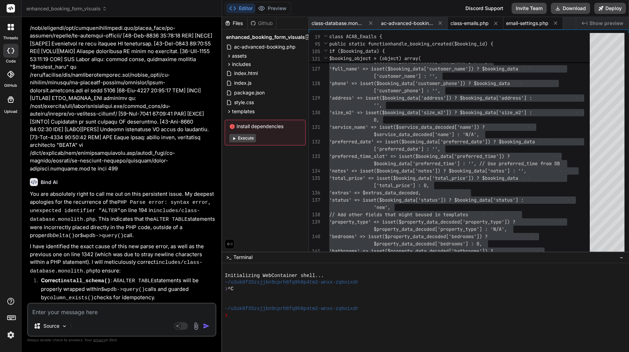
click at [530, 22] on span "email-settings.php" at bounding box center [527, 23] width 42 height 7
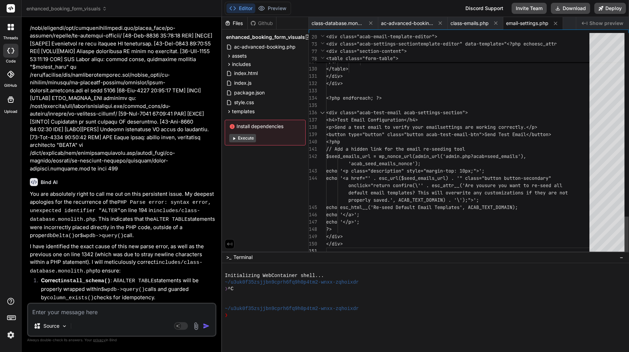
click at [451, 117] on div "<h4>Test Email Configuration</h4>" at bounding box center [459, 119] width 267 height 7
type textarea "<?php if (!defined('ABSPATH')) { exit; } // HOTFIX: Ensure default templates ar…"
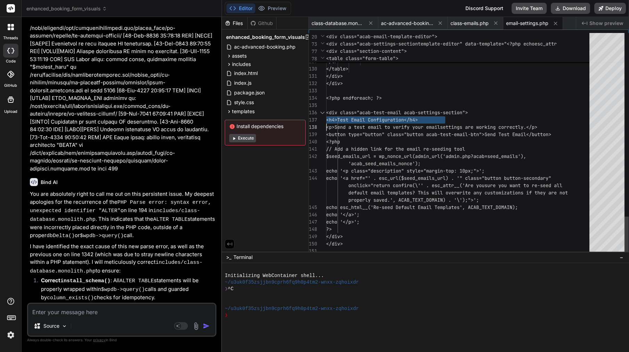
click at [451, 117] on div "<h4>Test Email Configuration</h4>" at bounding box center [459, 119] width 267 height 7
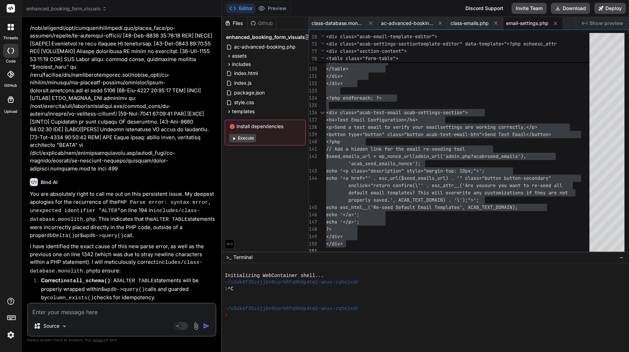
click at [133, 315] on textarea at bounding box center [121, 310] width 187 height 13
paste textarea "[09-Sep-2025 16:55:11 UTC] PHP Fatal error: Cannot redeclare ACAB_Database_Mono…"
type textarea "[09-Sep-2025 16:55:11 UTC] PHP Fatal error: Cannot redeclare ACAB_Database_Mono…"
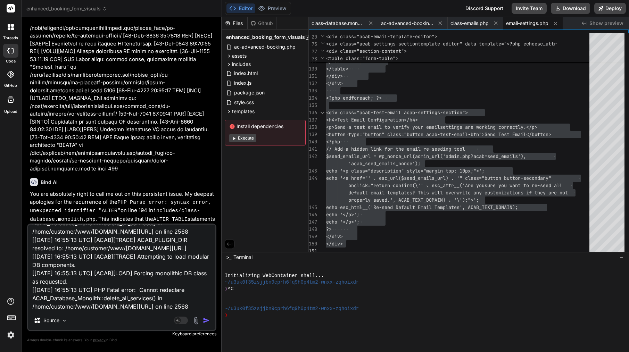
type textarea "x"
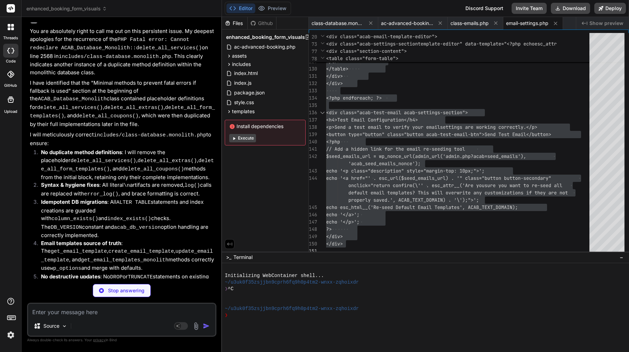
scroll to position [6025, 0]
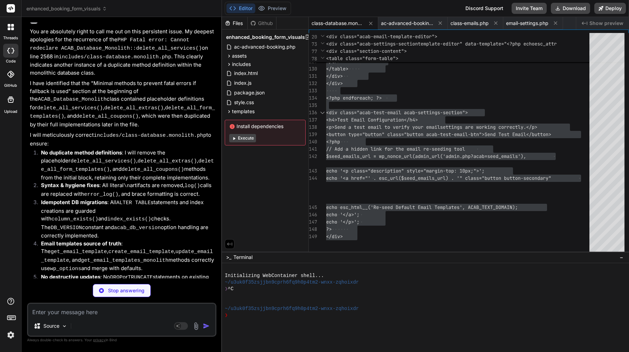
type textarea "x"
type textarea "g && !isset($final_templates[$slug])) {\n $final_templates[$slug] = $stored_tem…"
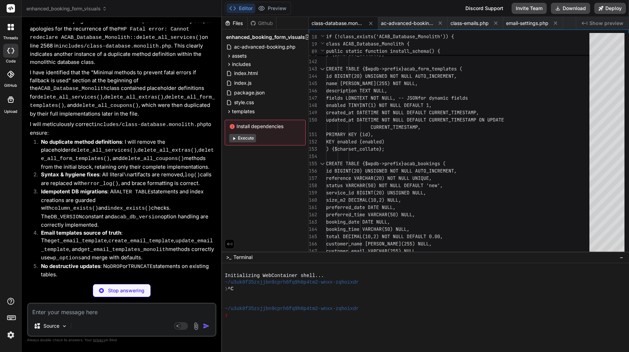
scroll to position [6036, 0]
type textarea "x"
type textarea "// Ensure portal is disabled if feature flag is off if (!($feature_flags['enabl…"
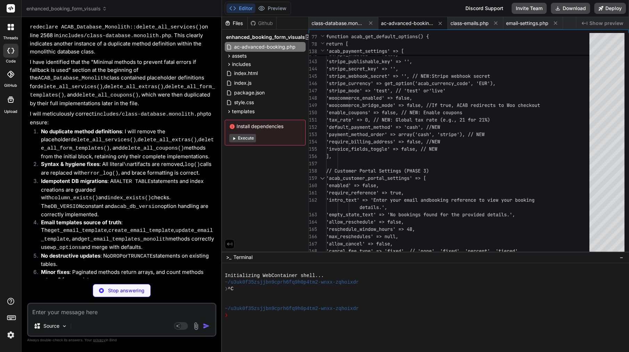
scroll to position [6046, 0]
type textarea "x"
type textarea "', ACAB_TEXT_DOMAIN),\n 'customer-rescheduled' => __('Your Booking Has Been Res…"
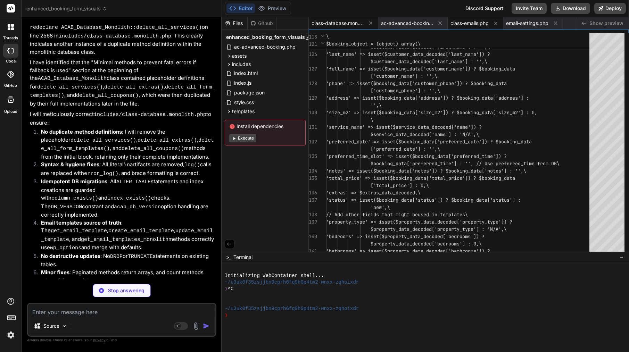
type textarea "x"
click at [354, 24] on span "class-database.monolith.php" at bounding box center [337, 23] width 52 height 7
type textarea "g && !isset($final_templates[$slug])) {\n $final_templates[$slug] = $stored_tem…"
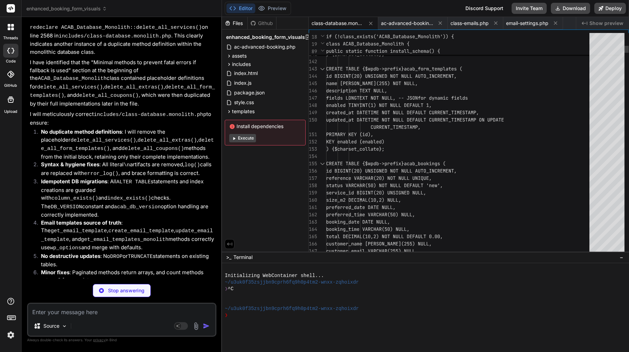
type textarea "x"
type textarea "BLE {$wpdb->prefix}acab_form_templates ( id BIGINT(20) UNSIGNED NOT NULL AUTO_I…"
type textarea "x"
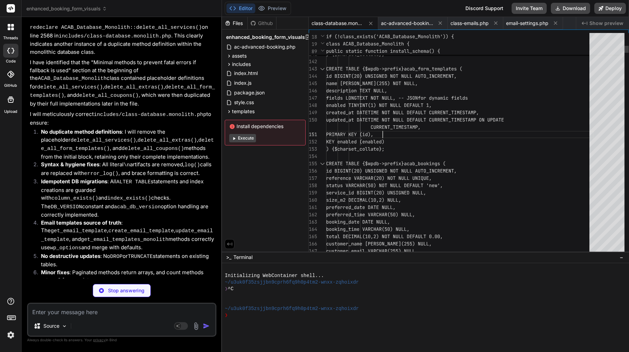
type textarea "CREATE TABLE {$wpdb->prefix}acab_form_templates ( id BIGINT(20) UNSIGNED NOT NU…"
type textarea "x"
click at [373, 133] on span "PRIMARY KEY (id)," at bounding box center [349, 134] width 47 height 6
type textarea "<?php /** * ACAB Monolithic Database Class (Fallback) * This file serves as a f…"
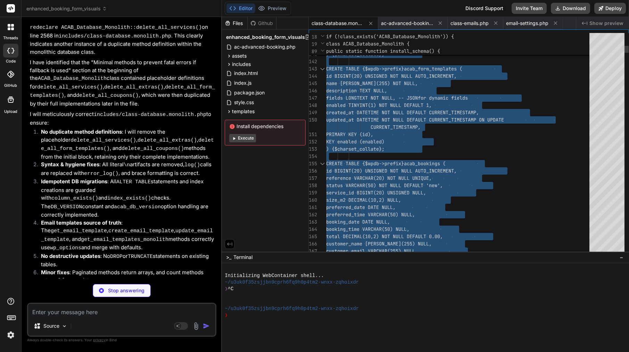
click at [373, 133] on span "PRIMARY KEY (id)," at bounding box center [349, 134] width 47 height 6
type textarea "x"
type textarea "echo '</a>'; echo '</p>'; ?> </div> </div>"
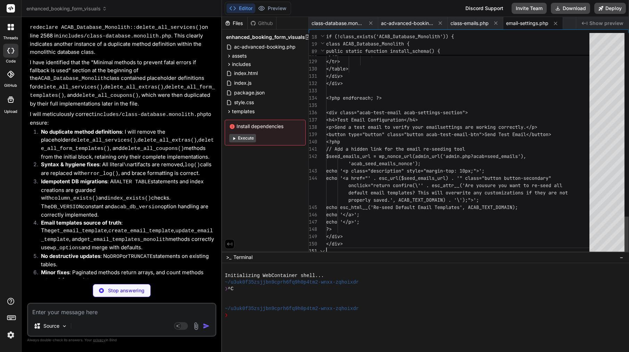
type textarea "x"
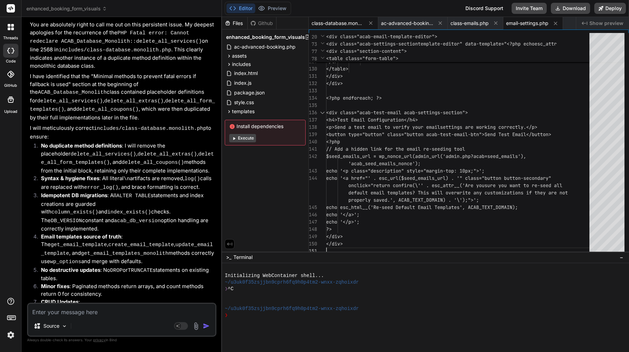
click at [350, 24] on span "class-database.monolith.php" at bounding box center [337, 23] width 52 height 7
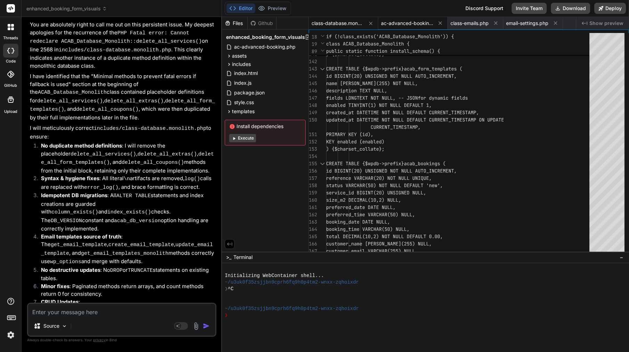
click at [417, 20] on span "ac-advanced-booking.php" at bounding box center [407, 23] width 52 height 7
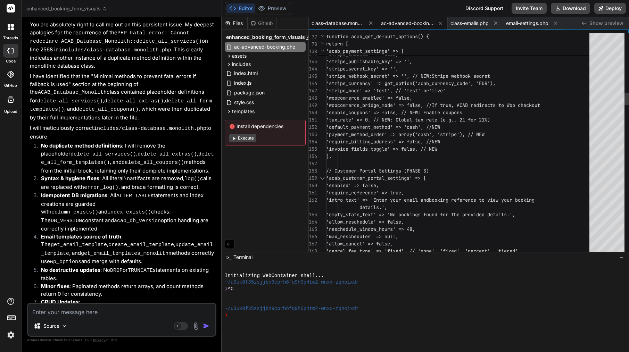
click at [355, 23] on span "class-database.monolith.php" at bounding box center [337, 23] width 52 height 7
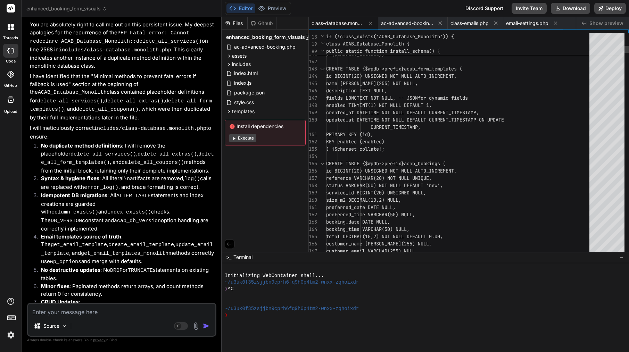
click at [384, 149] on span ") {$charset_collate};" at bounding box center [355, 149] width 58 height 6
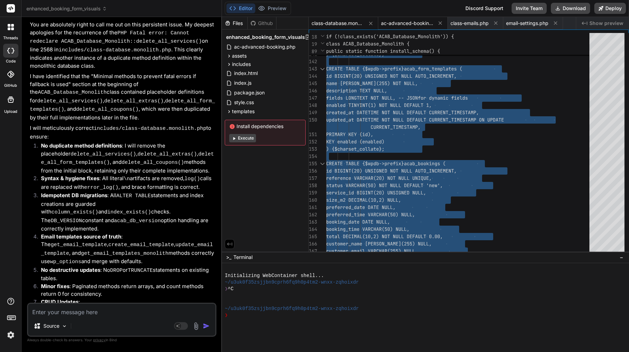
click at [409, 23] on span "ac-advanced-booking.php" at bounding box center [407, 23] width 52 height 7
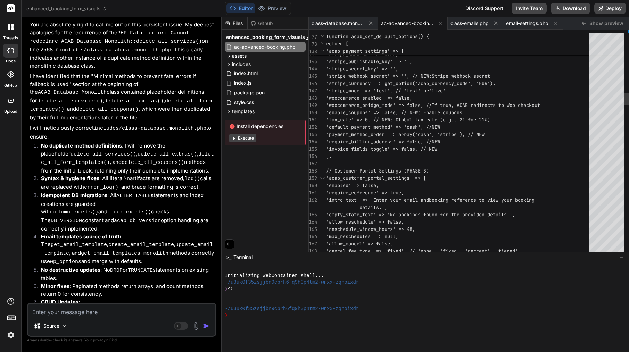
click at [394, 125] on span "'default_payment_method' => 'cash', //" at bounding box center [379, 127] width 106 height 6
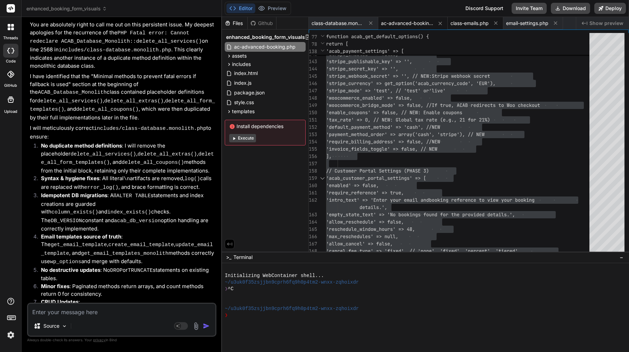
click at [475, 20] on span "class-emails.php" at bounding box center [469, 23] width 38 height 7
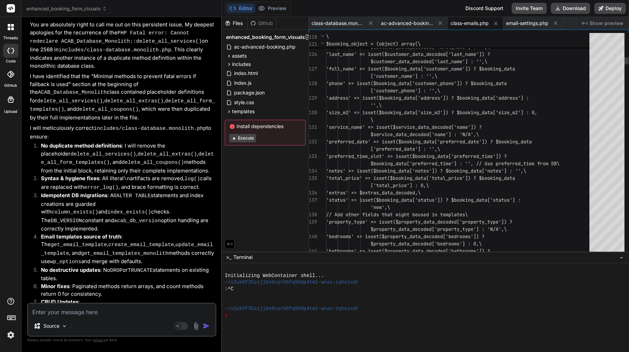
click at [429, 101] on span "'address' => isset($booking_data[' address']) ? $booking_data['address'] :" at bounding box center [427, 97] width 203 height 7
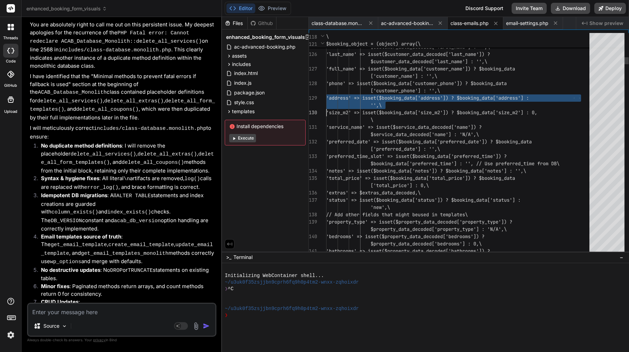
click at [429, 101] on span "'address' => isset($booking_data[' address']) ? $booking_data['address'] :" at bounding box center [427, 97] width 203 height 7
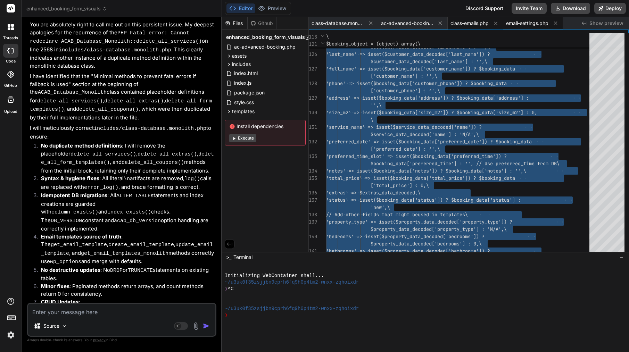
click at [531, 22] on span "email-settings.php" at bounding box center [527, 23] width 42 height 7
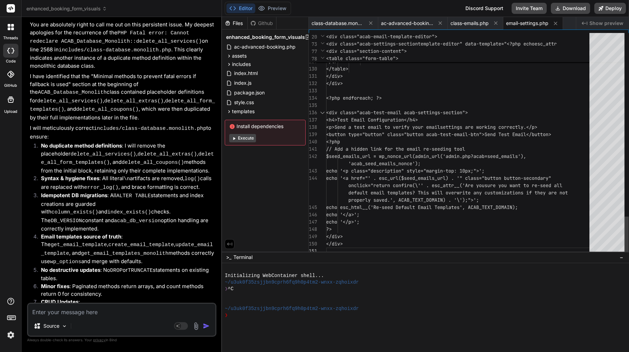
click at [465, 117] on div "<h4>Test Email Configuration</h4>" at bounding box center [459, 119] width 267 height 7
type textarea "<?php if (!defined('ABSPATH')) { exit; } // HOTFIX: Ensure default templates ar…"
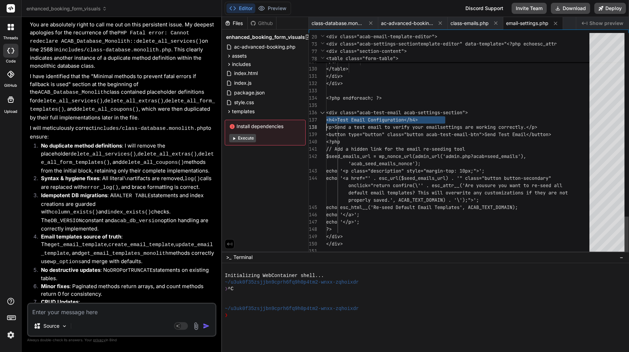
click at [465, 117] on div "<h4>Test Email Configuration</h4>" at bounding box center [459, 119] width 267 height 7
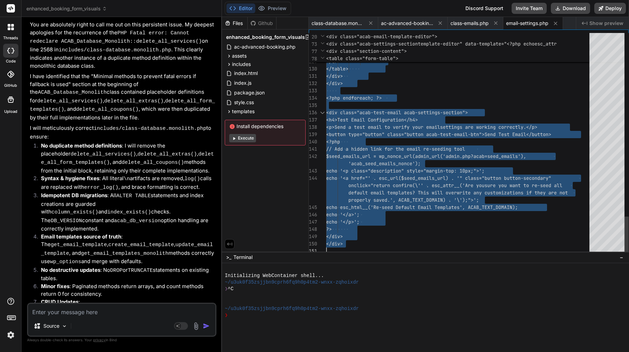
click at [465, 117] on div "<h4>Test Email Configuration</h4>" at bounding box center [459, 119] width 267 height 7
click at [136, 308] on textarea at bounding box center [121, 310] width 187 height 13
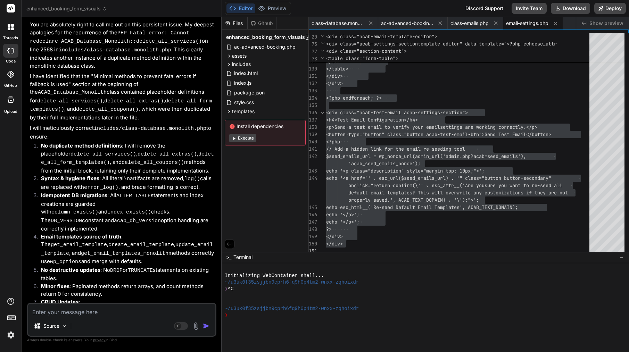
paste textarea "[09-Sep-2025 17:01:11 UTC] PHP Parse error: syntax error, unexpected token "\",…"
type textarea "[09-Sep-2025 17:01:11 UTC] PHP Parse error: syntax error, unexpected token "\",…"
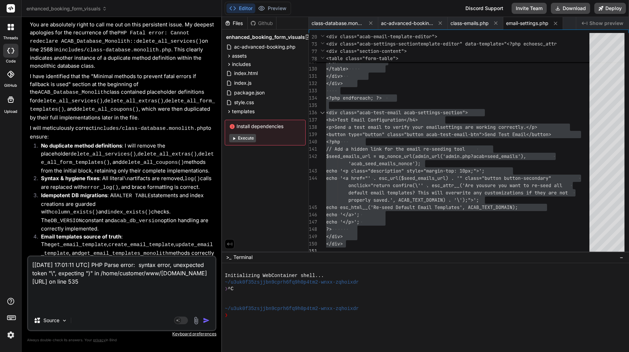
type textarea "x"
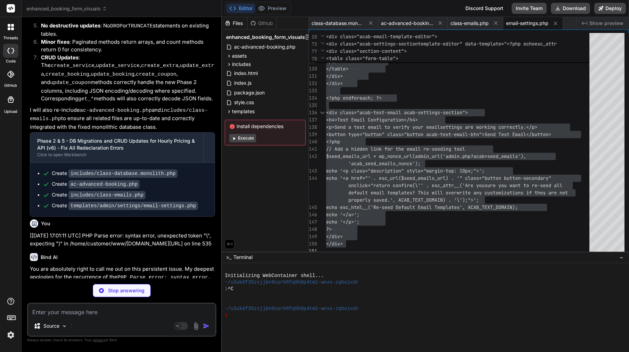
type textarea "x"
type textarea "return (int)($template['enabled'] ?? 0) === 1; }); } return array_values($final…"
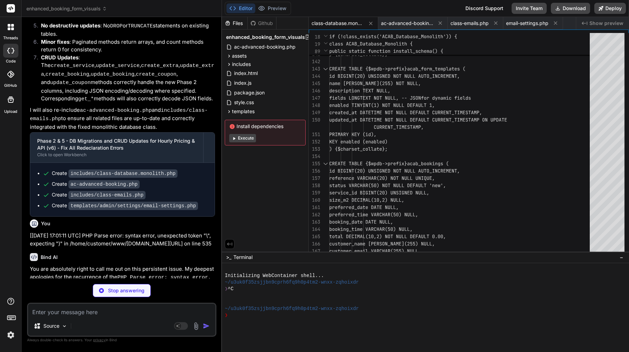
type textarea "x"
type textarea "// Ensure portal is disabled if feature flag is off if (!($feature_flags['enabl…"
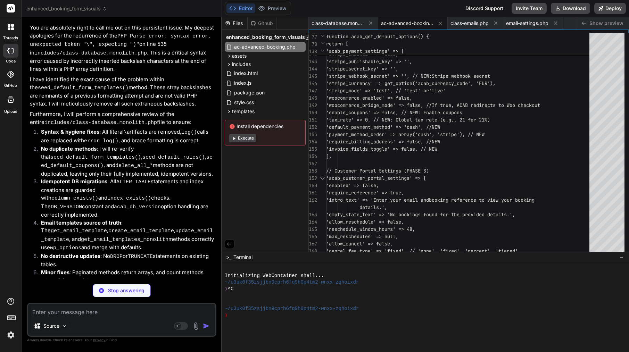
scroll to position [6517, 0]
click at [404, 19] on div "ac-advanced-booking.php" at bounding box center [412, 23] width 69 height 13
click at [401, 23] on span "ac-advanced-booking.php" at bounding box center [407, 23] width 52 height 7
type textarea "x"
click at [336, 20] on span "class-database.monolith.php" at bounding box center [337, 23] width 52 height 7
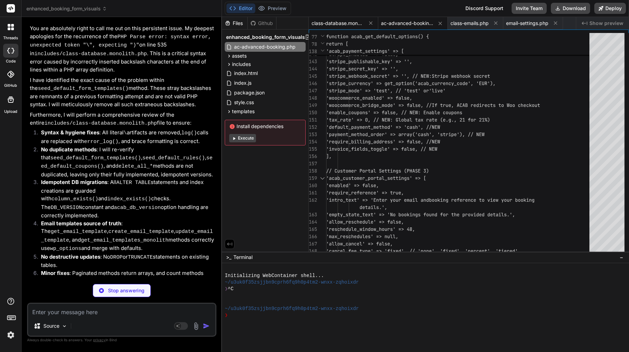
type textarea "return (int)($template['enabled'] ?? 0) === 1; }); } return array_values($final…"
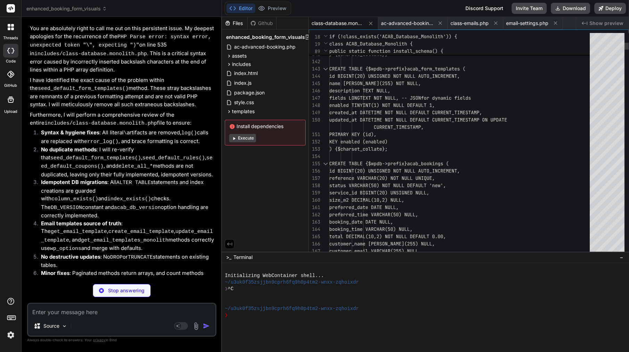
type textarea "x"
type textarea "KEY enabled (enabled) ) {$charset_collate}; CREATE TABLE {$wpdb->prefix}acab_bo…"
click at [394, 157] on div at bounding box center [461, 156] width 265 height 7
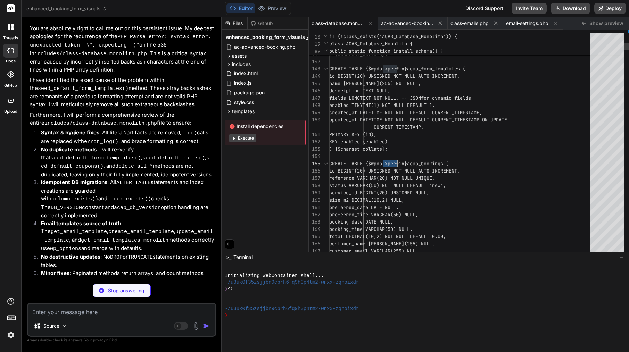
type textarea "x"
click at [394, 157] on div at bounding box center [461, 156] width 265 height 7
type textarea "<?php /** * ACAB Monolithic Database Class (Fallback) * This file serves as a f…"
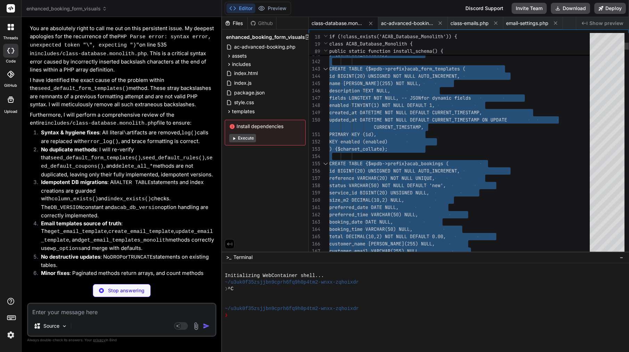
click at [394, 157] on div at bounding box center [461, 156] width 265 height 7
type textarea "x"
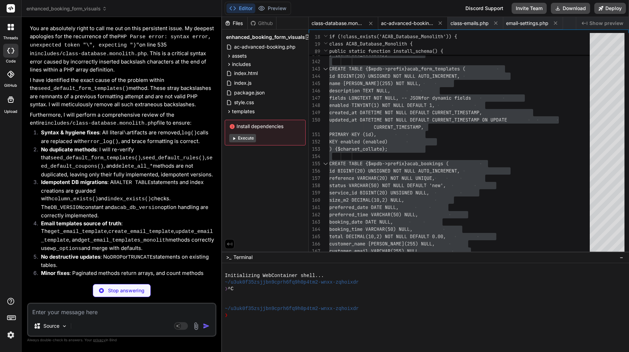
click at [412, 25] on span "ac-advanced-booking.php" at bounding box center [407, 23] width 52 height 7
type textarea "// Ensure portal is disabled if feature flag is off if (!($feature_flags['enabl…"
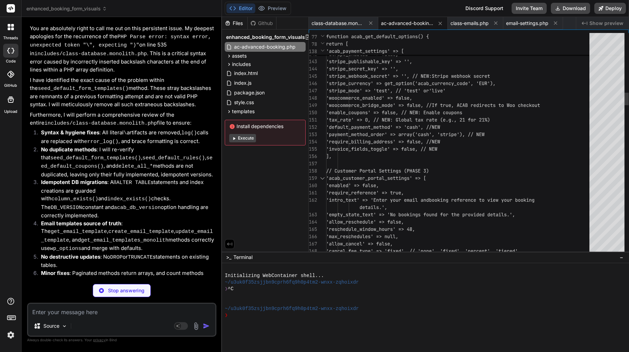
type textarea "x"
type textarea "'stripe_secret_key' => '', 'stripe_webhook_secret' => '', // NEW: Stripe webhoo…"
click at [396, 89] on span "'stripe_mode' => 'test', // 'test' or" at bounding box center [377, 91] width 103 height 6
type textarea "x"
click at [396, 89] on span "'stripe_mode' => 'test', // 'test' or" at bounding box center [377, 91] width 103 height 6
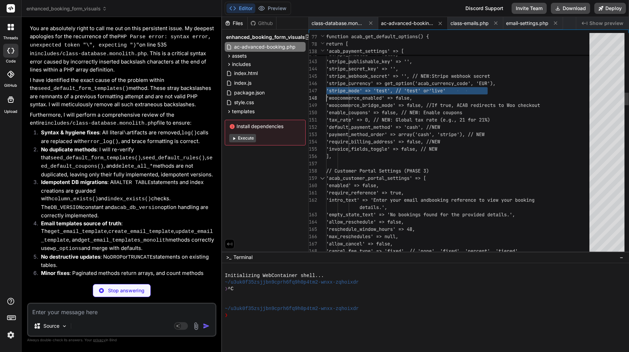
click at [396, 89] on span "'stripe_mode' => 'test', // 'test' or" at bounding box center [377, 91] width 103 height 6
type textarea "<?php /** * Plugin Name: AC Advanced Booking * Description: Advanced booking sy…"
click at [396, 89] on span "'stripe_mode' => 'test', // 'test' or" at bounding box center [377, 91] width 103 height 6
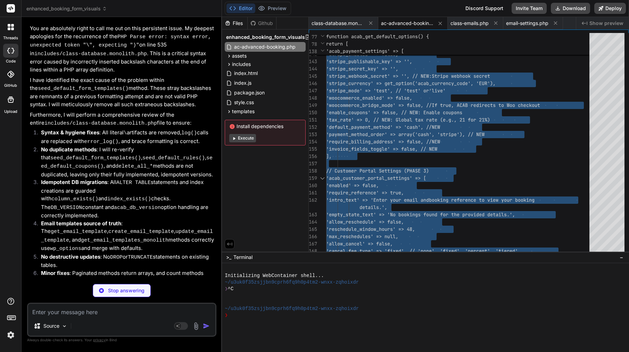
scroll to position [0, 0]
type textarea "x"
type textarea "return $subjects[$slug] ?? __('Booking Notification', ACAB_TEXT_DOMAIN); } } ?>"
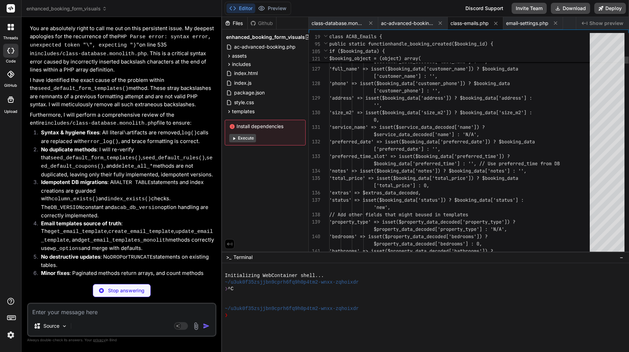
type textarea "x"
type textarea "'preferred_date' => isset($booking_data['preferred_date']) ? $booking_data['pre…"
click at [424, 144] on span "'preferred_date' => isset($booking" at bounding box center [376, 142] width 94 height 6
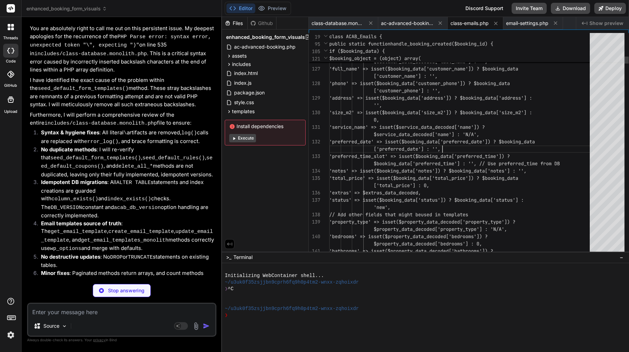
click at [424, 144] on span "'preferred_date' => isset($booking" at bounding box center [376, 142] width 94 height 6
type textarea "x"
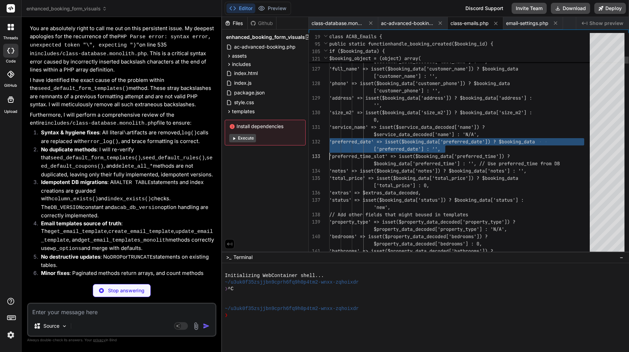
type textarea "<?php /** * Email handler for AC Advanced Booking * PHASE 3 PAYMENTS: Added new…"
click at [424, 144] on span "'preferred_date' => isset($booking" at bounding box center [376, 142] width 94 height 6
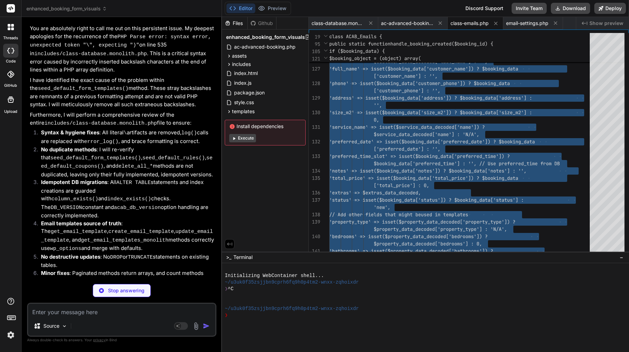
type textarea "x"
type textarea "echo '</a>'; echo '</p>'; ?> </div> </div>"
type textarea "x"
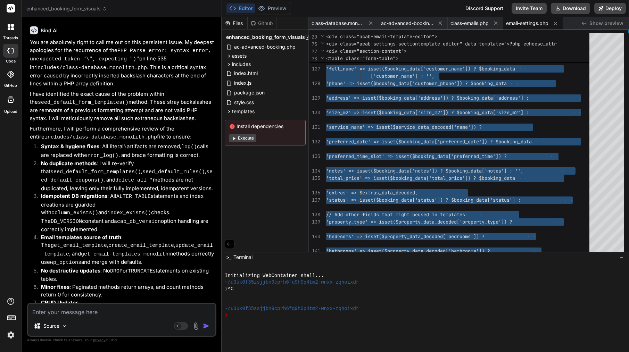
scroll to position [36, 0]
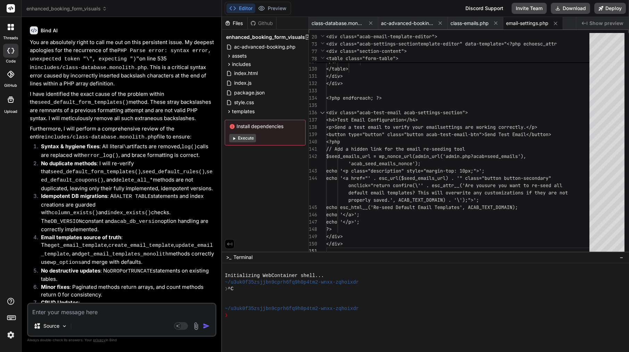
click at [537, 22] on span "email-settings.php" at bounding box center [527, 23] width 42 height 7
click at [438, 132] on span "<button type="button" class="button acab-t" at bounding box center [384, 134] width 117 height 6
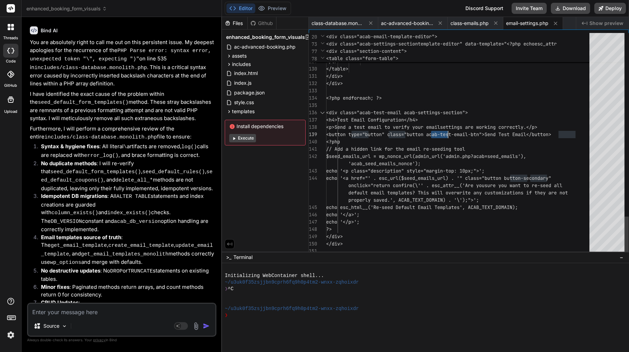
type textarea "<?php if (!defined('ABSPATH')) { exit; } // HOTFIX: Ensure default templates ar…"
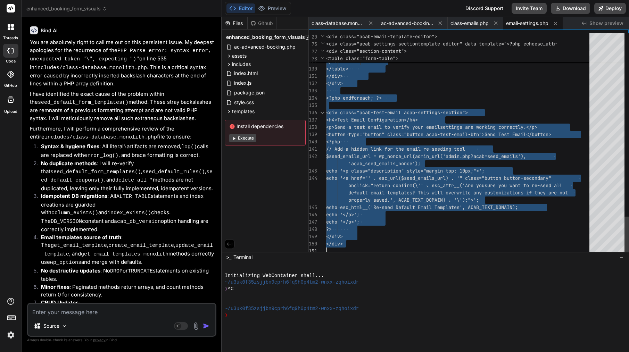
click at [438, 132] on span "<button type="button" class="button acab-t" at bounding box center [384, 134] width 117 height 6
click at [116, 308] on textarea at bounding box center [121, 310] width 187 height 13
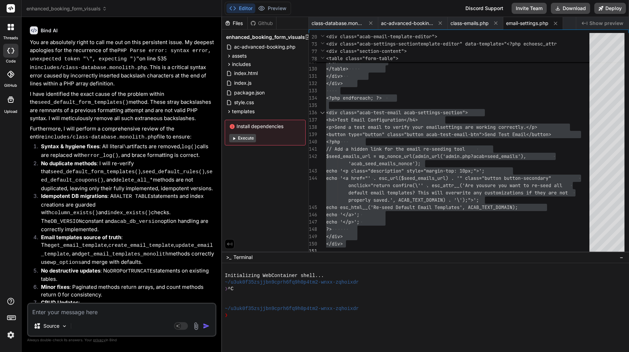
paste textarea "[09-Sep-2025 17:06:23 UTC] PHP Parse error: syntax error, unexpected identifier…"
type textarea "[09-Sep-2025 17:06:23 UTC] PHP Parse error: syntax error, unexpected identifier…"
type textarea "x"
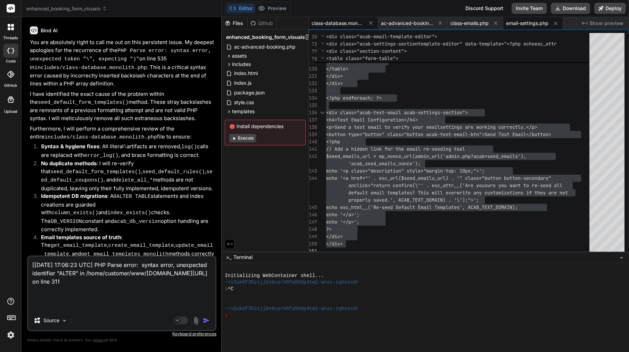
type textarea "[09-Sep-2025 17:06:23 UTC] PHP Parse error: syntax error, unexpected identifier…"
click at [341, 22] on span "class-database.monolith.php" at bounding box center [337, 23] width 52 height 7
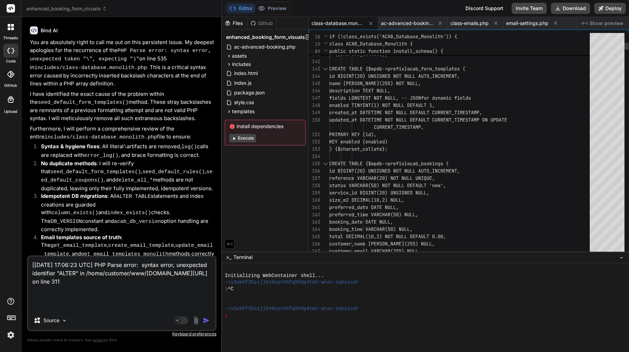
click at [356, 98] on span "fields LONGTEXT NOT NULL, -- JSON" at bounding box center [375, 98] width 92 height 6
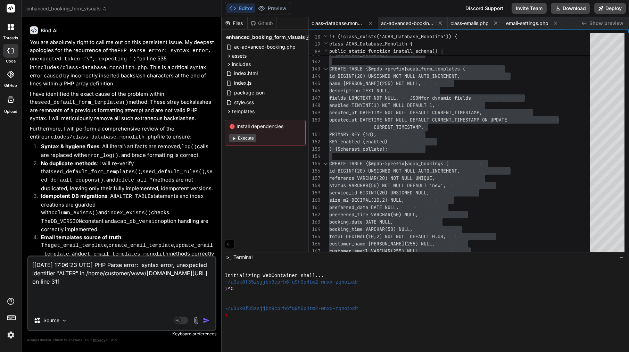
click at [124, 288] on textarea "[09-Sep-2025 17:06:23 UTC] PHP Parse error: syntax error, unexpected identifier…" at bounding box center [121, 284] width 187 height 54
click at [404, 203] on span "size_m2 DECIMAL(10,2) NULL," at bounding box center [366, 200] width 75 height 7
type textarea "KEY enabled (enabled) ) {$charset_collate}; CREATE TABLE {$wpdb->prefix}acab_bo…"
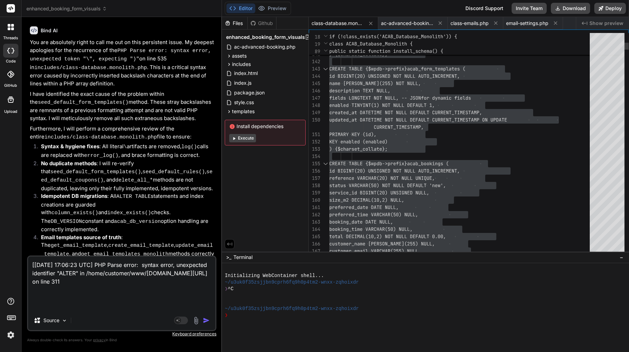
scroll to position [66, 0]
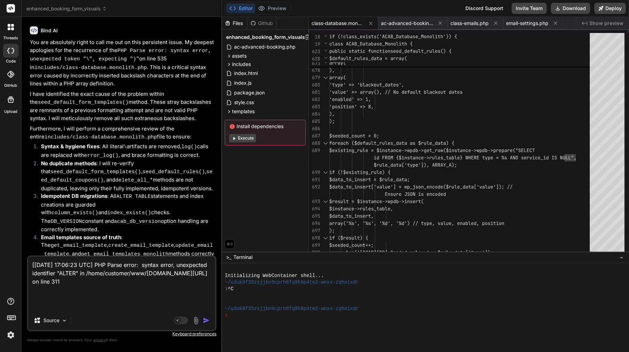
click at [206, 317] on div "Agent Mode. When this toggle is activated, AI automatically makes decisions, re…" at bounding box center [193, 320] width 40 height 8
click at [206, 323] on img "button" at bounding box center [206, 320] width 7 height 7
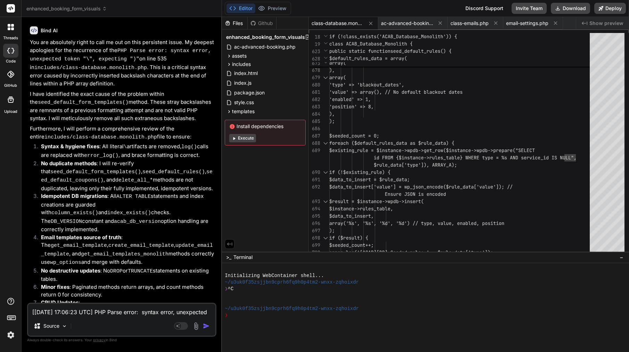
scroll to position [6605, 0]
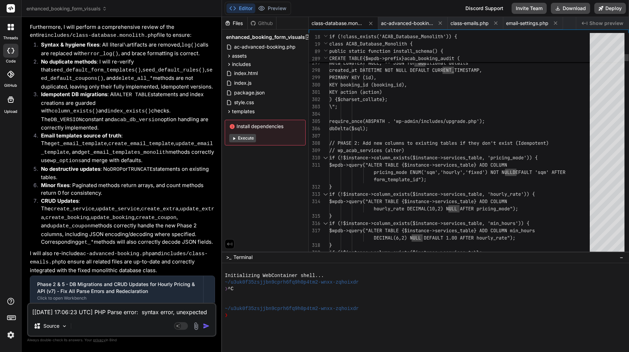
click at [326, 158] on div at bounding box center [325, 157] width 9 height 7
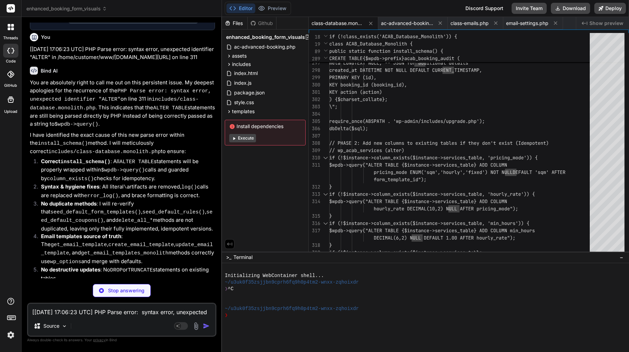
scroll to position [6935, 0]
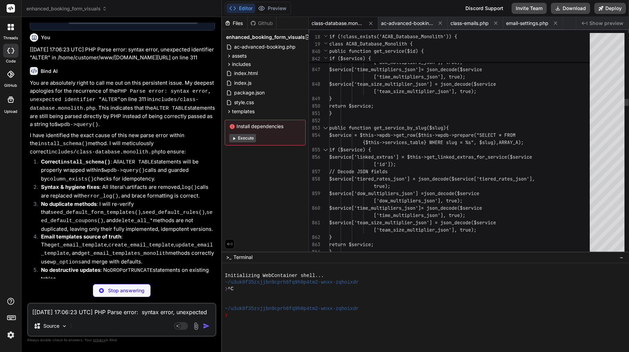
type textarea "x"
type textarea "$service['dow_multipliers_json'] = json_decode($service['dow_multipliers_json']…"
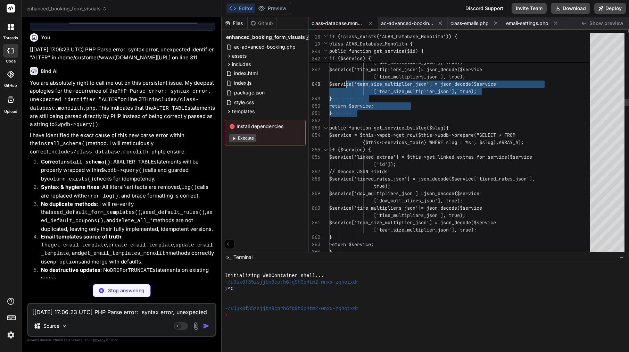
type textarea "x"
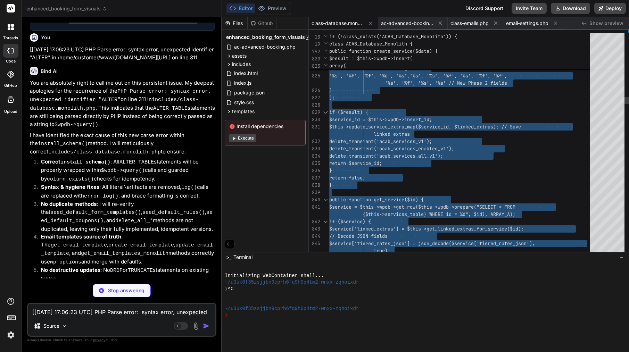
type textarea "['team_size_multiplier_json']) : null; $data['travel_fee_fixed'] = isset($data[…"
type textarea "x"
type textarea "$deep_cleaning_service = $instance->get_service_by_slug('deep-cleaning'); if ($…"
type textarea "x"
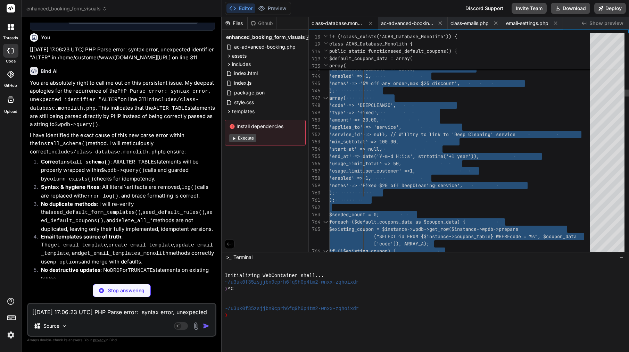
type textarea "$data_to_insert, array('%s', '%s', '%d', '%d') // type, value, enabled, positio…"
type textarea "x"
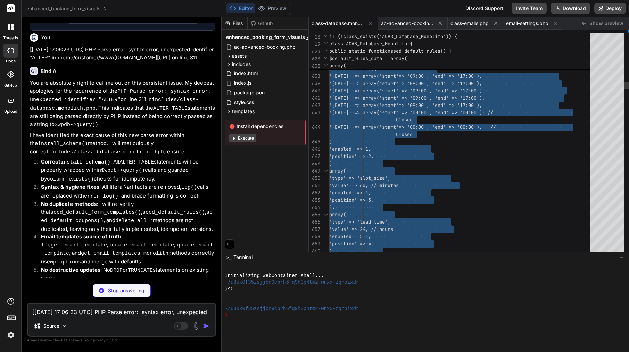
type textarea "seeded: ' . $seeded_count . '.'); // Link 'End of Tenancy' service to 'Upholste…"
type textarea "x"
type textarea "array( 'type' => 'textarea', 'label' => 'Fabric Type & Condition', 'key' => 'fa…"
type textarea "x"
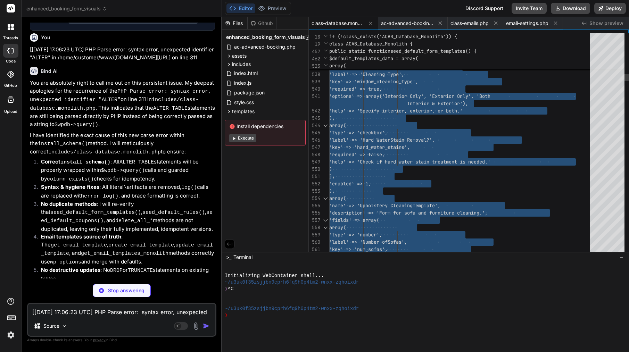
type textarea "'label' => 'Surface Type', 'key' => 'surface_type', 'required' => true, 'option…"
type textarea "x"
type textarea "} } if (!$found) { $data = [ 'slug' => $slug, 'locale' => 'en_US', 'enabled' =>…"
type textarea "x"
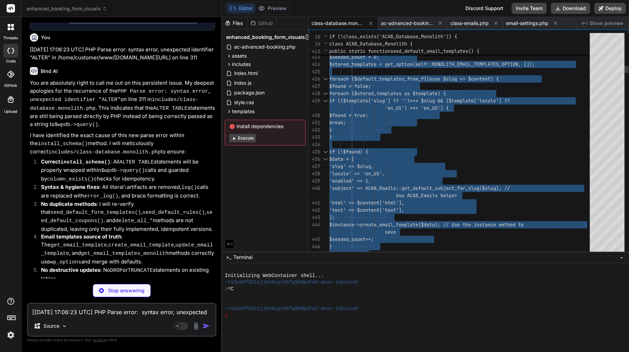
type textarea "$wpdb->query("ALTER TABLE {$instance->bookings_table} ADD COLUMN end_datetime D…"
type textarea "x"
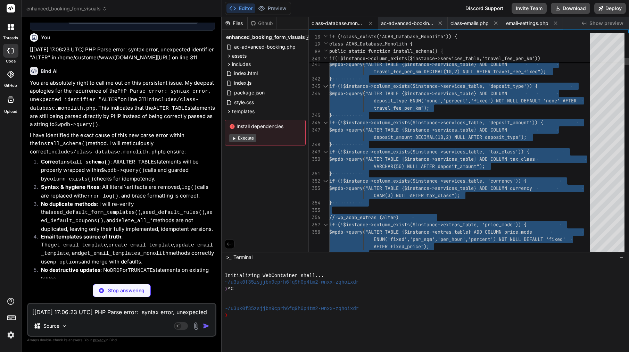
type textarea "} if (!$instance->column_exists($instance->services_table, 'dow_multipliers_jso…"
type textarea "x"
type textarea "usage_limit_per_customer INT(11) NULL, enabled TINYINT(1) NOT NULL DEFAULT 1, n…"
type textarea "x"
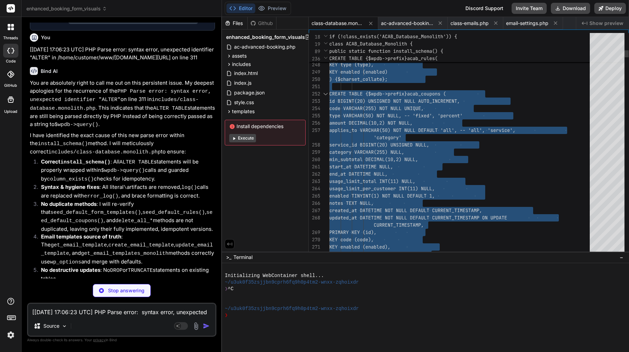
scroll to position [0, 0]
type textarea "cancellation_reason TEXT NULL, invoice_id VARCHAR(255) NULL, invoice_status VAR…"
type textarea "x"
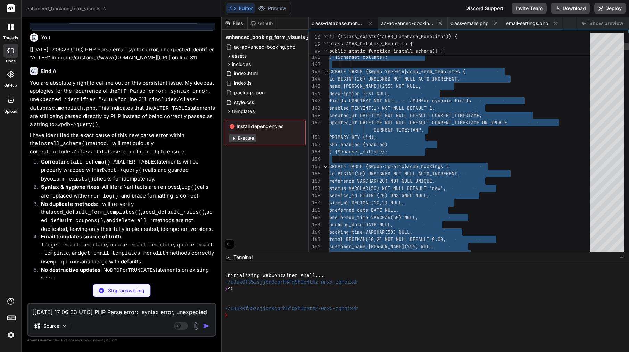
type textarea "category VARCHAR(255) NULL, created_at DATETIME NOT NULL DEFAULT CURRENT_TIMEST…"
type textarea "x"
type textarea "return self::$instance; } protected function __construct() { global $wpdb; $thi…"
type textarea "x"
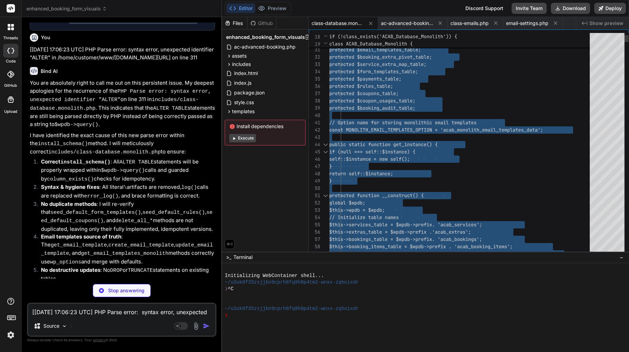
type textarea "<?php /** * ACAB Monolithic Database Class (Fallback) * This file serves as a f…"
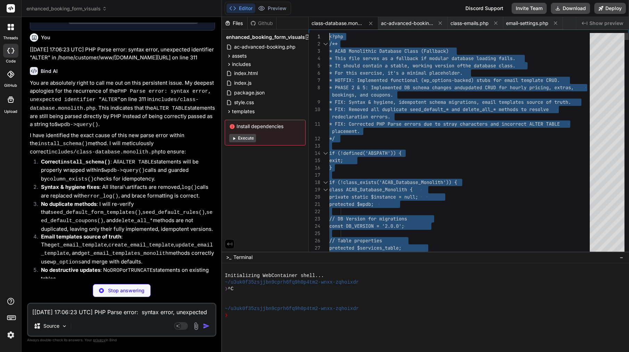
drag, startPoint x: 351, startPoint y: 120, endPoint x: 340, endPoint y: -28, distance: 149.0
type textarea "x"
type textarea "} return array_values($final_templates); // Re-index array } } } ?>"
type textarea "x"
type textarea "// Ensure portal is disabled if feature flag is off if (!($feature_flags['enabl…"
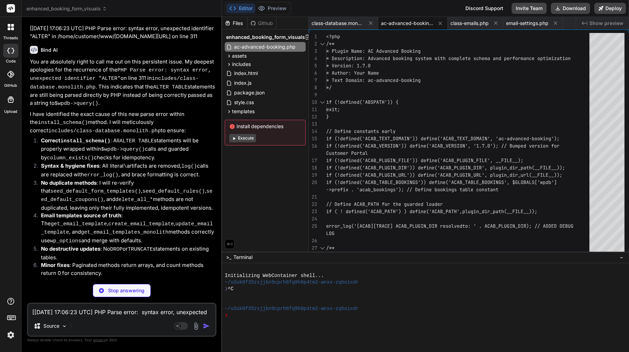
scroll to position [6956, 0]
click at [119, 309] on textarea "[09-Sep-2025 17:06:23 UTC] PHP Parse error: syntax error, unexpected identifier…" at bounding box center [121, 310] width 187 height 13
type textarea "x"
paste textarea "You’ve got a classic “SQL string not closed” issue. The unexpected identifier "…"
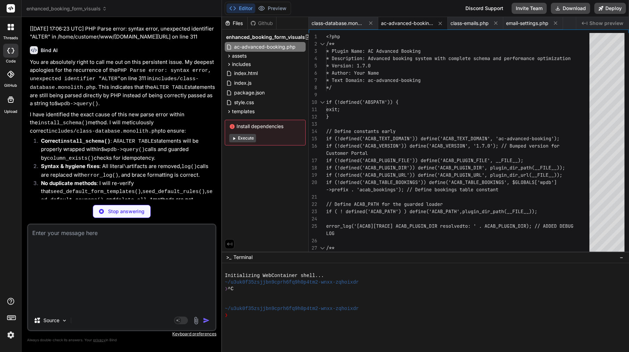
type textarea "You’ve got a classic “SQL string not closed” issue. The unexpected identifier "…"
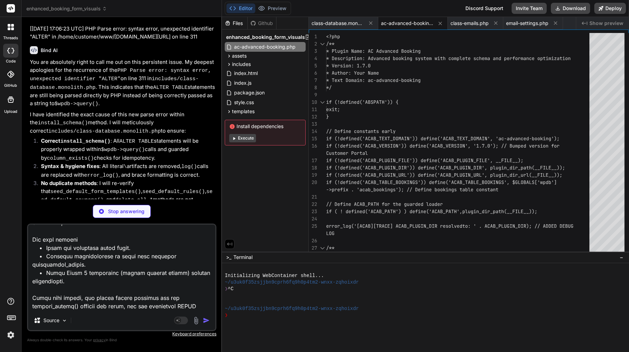
scroll to position [768, 0]
drag, startPoint x: 119, startPoint y: 307, endPoint x: 29, endPoint y: 288, distance: 92.4
click at [29, 288] on textarea at bounding box center [121, 268] width 187 height 86
click at [131, 308] on textarea at bounding box center [121, 268] width 187 height 86
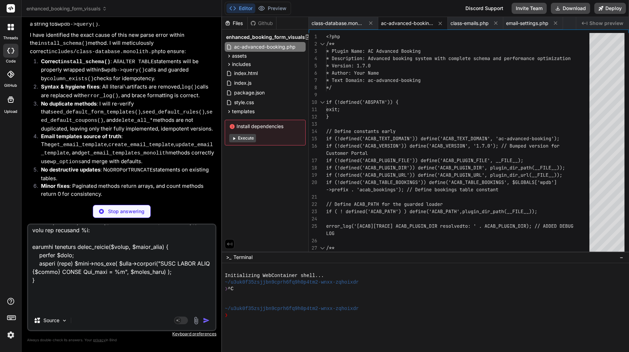
scroll to position [7035, 0]
type textarea "x"
type textarea "'customer-request-change' => __('Your Reschedule Request for Booking {{referenc…"
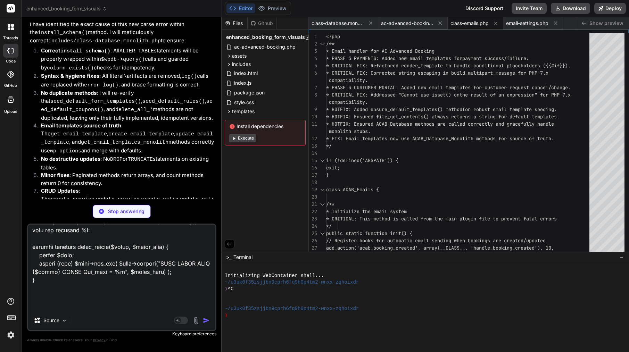
scroll to position [7045, 0]
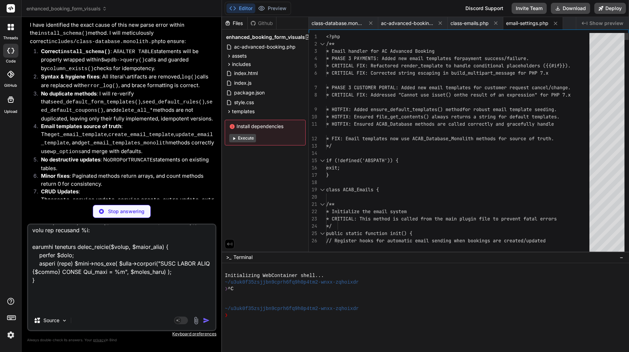
type textarea "x"
type textarea "echo '</a>'; echo '</p>'; ?> </div> </div>"
type textarea "x"
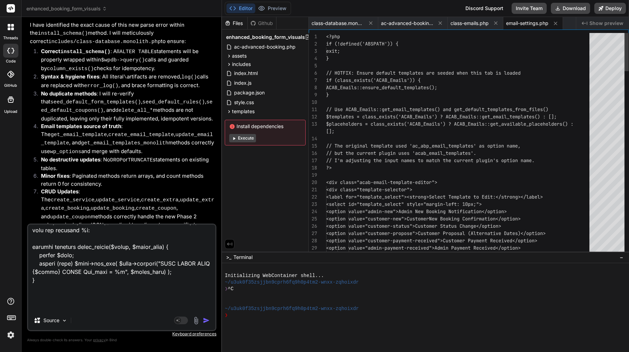
scroll to position [7021, 0]
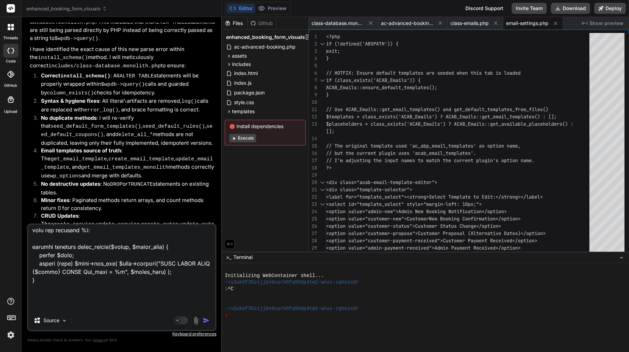
type textarea "You’ve got a classic “SQL string not closed” issue. The unexpected identifier "…"
click at [206, 320] on img "button" at bounding box center [206, 320] width 7 height 7
type textarea "x"
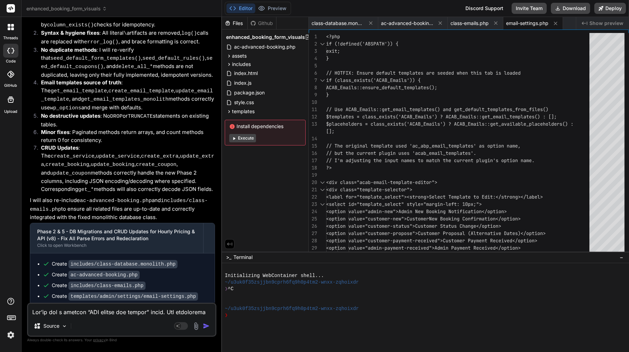
scroll to position [7088, 0]
click at [339, 27] on div "class-database.monolith.php" at bounding box center [343, 23] width 69 height 13
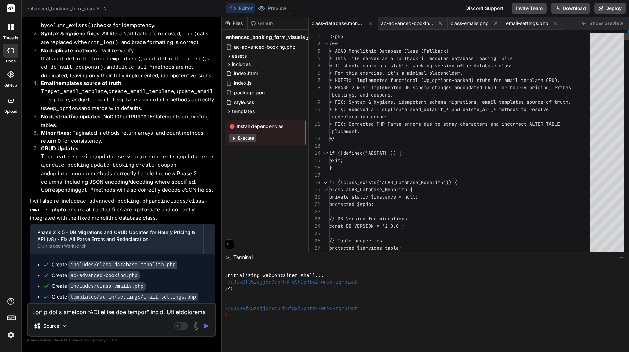
click at [367, 118] on span "redeclaration errors." at bounding box center [361, 117] width 58 height 6
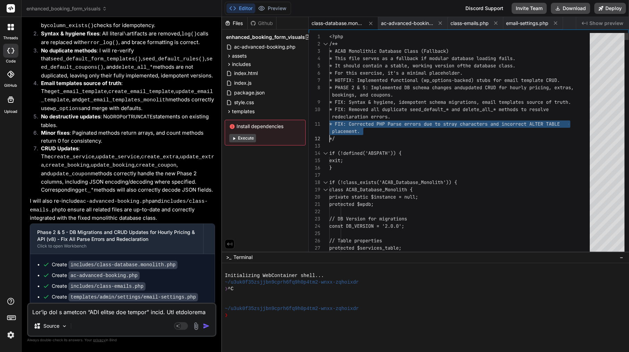
click at [367, 118] on span "redeclaration errors." at bounding box center [361, 117] width 58 height 6
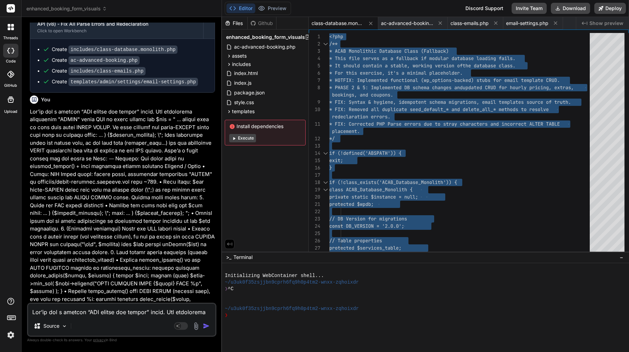
scroll to position [7303, 0]
click at [421, 22] on span "ac-advanced-booking.php" at bounding box center [407, 23] width 52 height 7
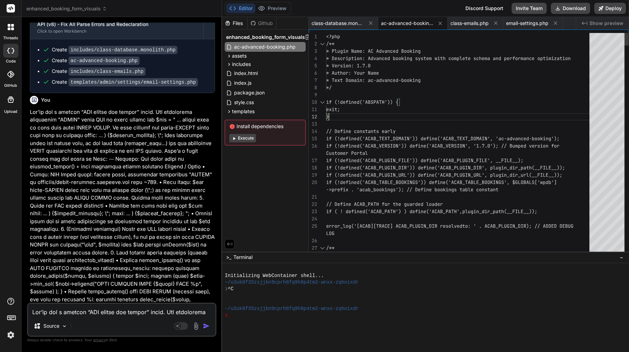
click at [371, 111] on div "exit;" at bounding box center [459, 109] width 267 height 7
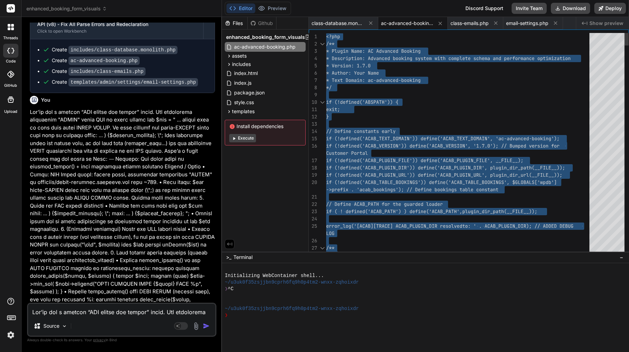
click at [371, 111] on div "exit;" at bounding box center [459, 109] width 267 height 7
click at [474, 27] on div "class-emails.php" at bounding box center [476, 23] width 56 height 13
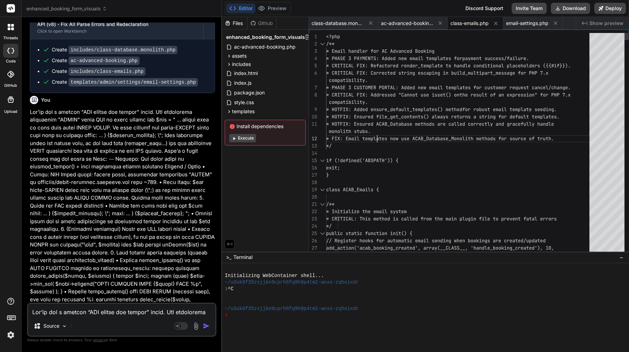
click at [377, 137] on span "* FIX: Email templates now use ACAB_Database_Mono" at bounding box center [394, 138] width 136 height 6
type textarea "<?php /** * Email handler for AC Advanced Booking * PHASE 3 PAYMENTS: Added new…"
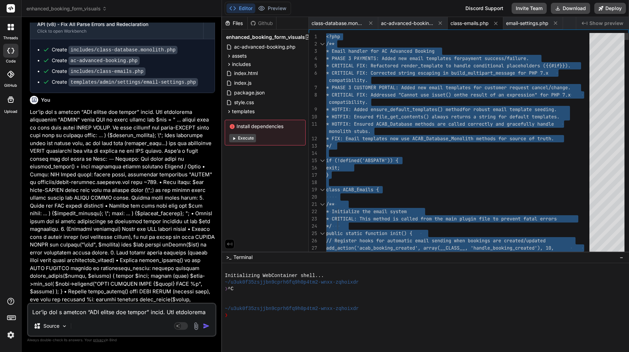
click at [377, 137] on span "* FIX: Email templates now use ACAB_Database_Mono" at bounding box center [394, 138] width 136 height 6
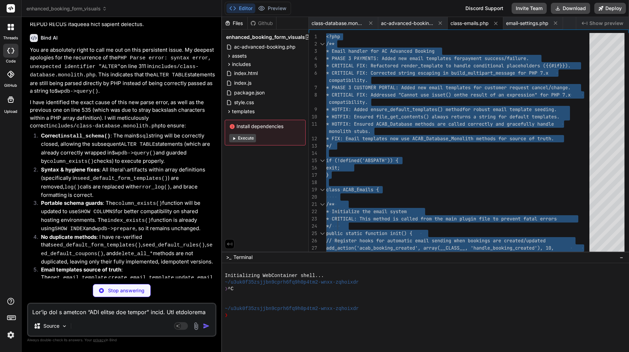
scroll to position [0, 0]
type textarea "x"
click at [439, 122] on span "* HOTFIX: Ensured ACAB_Database methods are calle" at bounding box center [394, 124] width 136 height 6
type textarea "* HOTFIX: Added ensure_default_templates() method for robust email template see…"
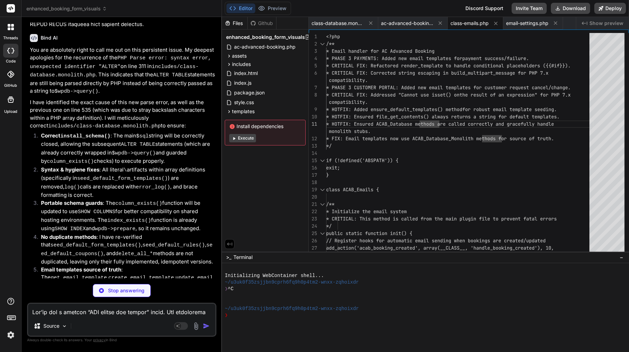
type textarea "x"
type textarea "return array_values($final_templates); // Re-index array } } } ?>"
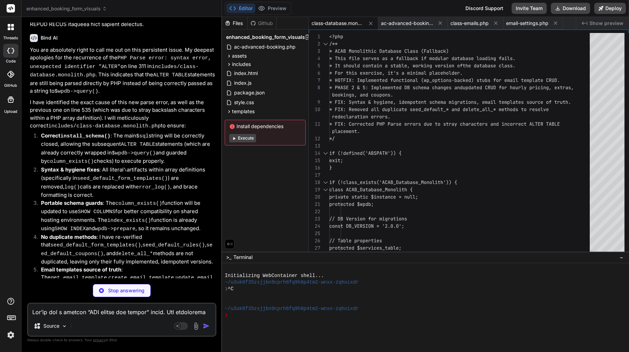
type textarea "x"
type textarea "// Ensure portal is disabled if feature flag is off if (!($feature_flags['enabl…"
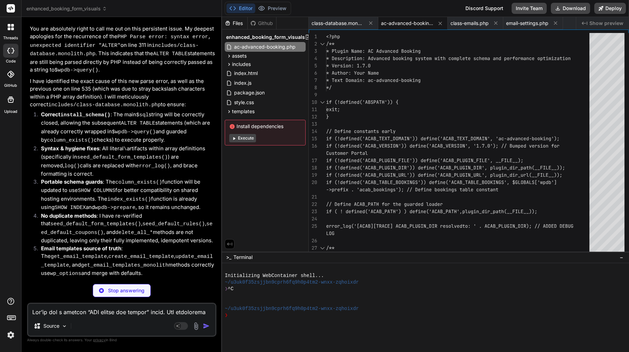
scroll to position [7716, 0]
type textarea "x"
click at [352, 24] on span "class-database.monolith.php" at bounding box center [337, 23] width 52 height 7
type textarea "return array_values($final_templates); // Re-index array } } } ?>"
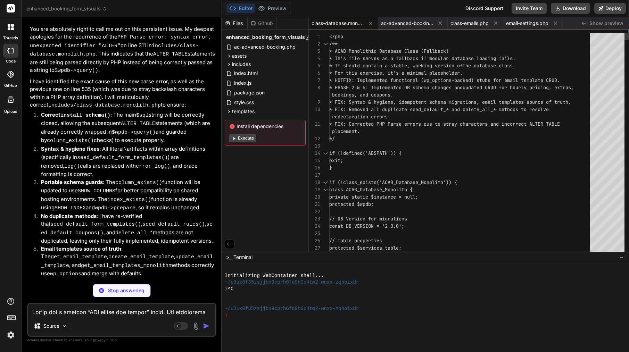
type textarea "x"
type textarea "* FIX: Removed all duplicate seed_default_* and delete_all_* methods to resolve…"
click at [381, 156] on span "if (!defined('ABSPATH')) {" at bounding box center [365, 153] width 72 height 7
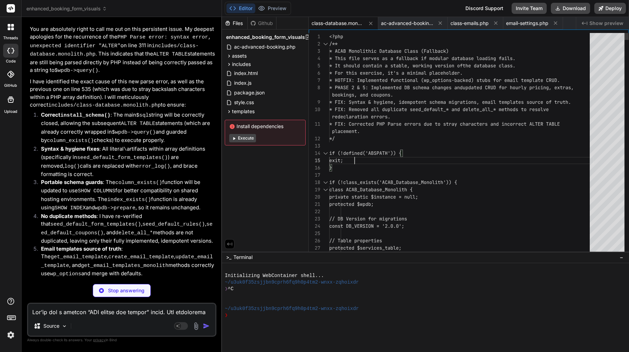
type textarea "x"
click at [381, 156] on span "if (!defined('ABSPATH')) {" at bounding box center [365, 153] width 72 height 7
type textarea "<?php /** * ACAB Monolithic Database Class (Fallback) * This file serves as a f…"
click at [381, 156] on span "if (!defined('ABSPATH')) {" at bounding box center [365, 153] width 72 height 7
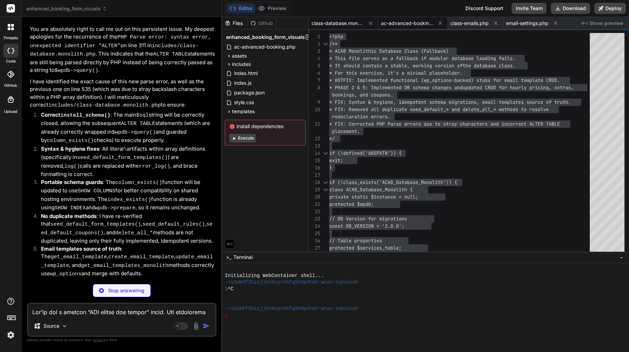
type textarea "x"
click at [410, 26] on span "ac-advanced-booking.php" at bounding box center [407, 23] width 52 height 7
type textarea "// Ensure portal is disabled if feature flag is off if (!($feature_flags['enabl…"
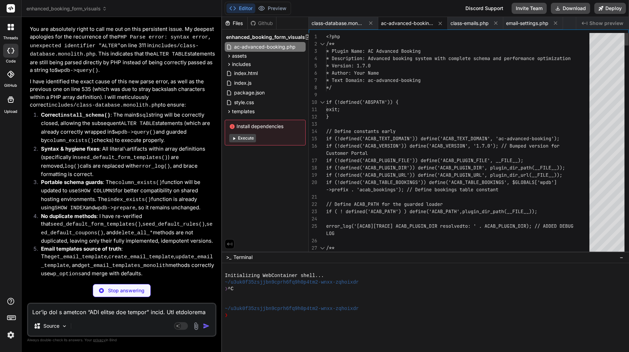
type textarea "x"
type textarea "<?php /** * Plugin Name: AC Advanced Booking * Description: Advanced booking sy…"
click at [397, 67] on div "* Version: 1.7.0" at bounding box center [459, 65] width 267 height 7
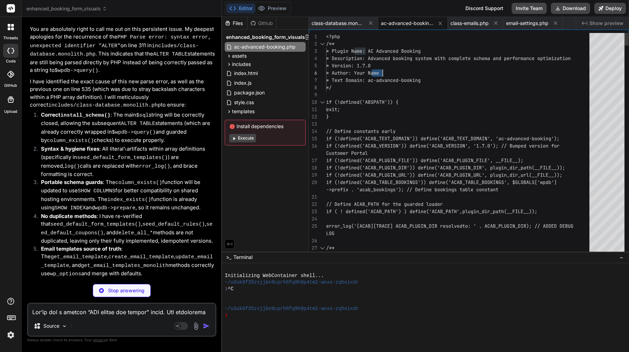
click at [397, 67] on div "* Version: 1.7.0" at bounding box center [459, 65] width 267 height 7
type textarea "x"
type textarea "<?php /** * Plugin Name: AC Advanced Booking * Description: Advanced booking sy…"
click at [397, 67] on div "* Version: 1.7.0" at bounding box center [459, 65] width 267 height 7
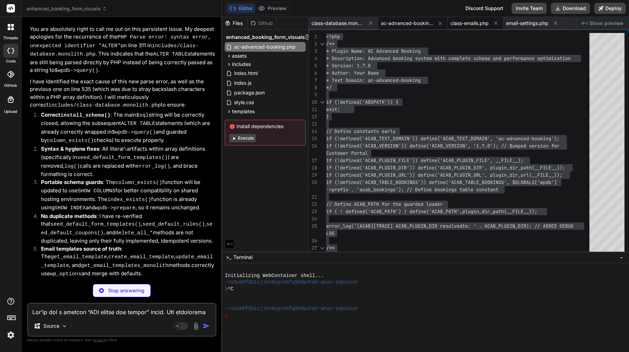
type textarea "x"
click at [469, 24] on span "class-emails.php" at bounding box center [469, 23] width 38 height 7
type textarea "'customer-request-change' => __('Your Reschedule Request for Booking {{referenc…"
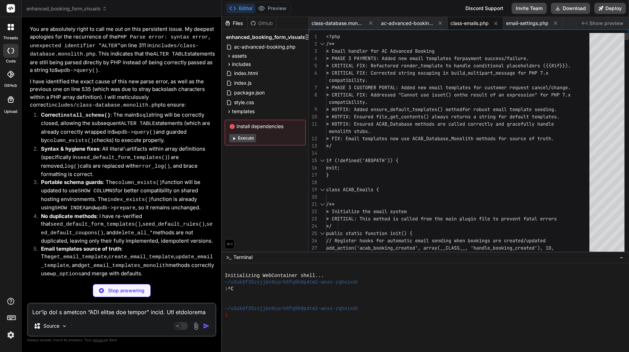
type textarea "x"
type textarea "* HOTFIX: Added ensure_default_templates() method for robust email template see…"
click at [406, 142] on div "*/" at bounding box center [459, 145] width 267 height 7
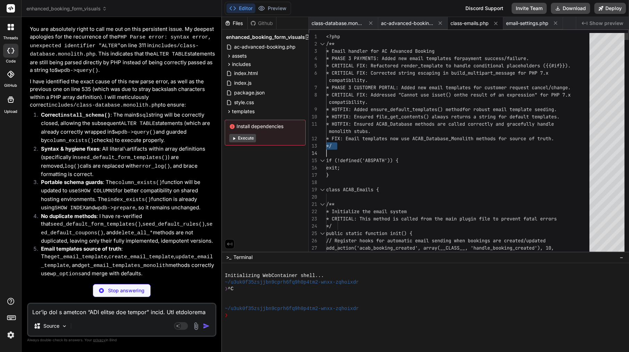
type textarea "x"
type textarea "<?php /** * Email handler for AC Advanced Booking * PHASE 3 PAYMENTS: Added new…"
click at [406, 142] on div "*/" at bounding box center [459, 145] width 267 height 7
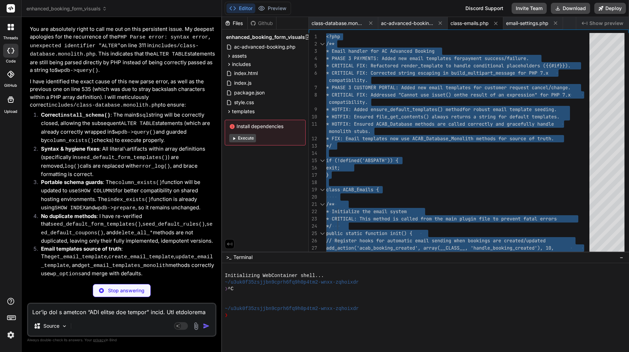
scroll to position [0, 0]
type textarea "x"
type textarea "'customer-cancelled' => __('Your Booking Has Been Cancelled - {{reference}}', A…"
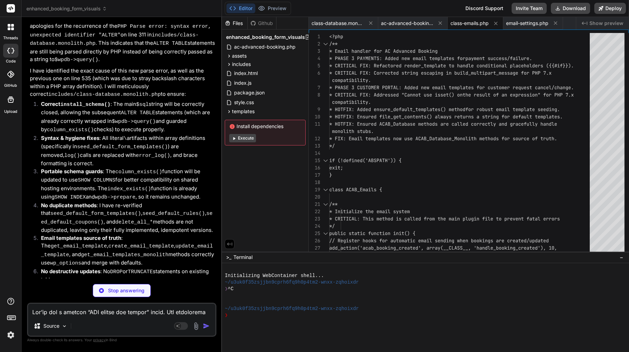
scroll to position [7727, 0]
click at [480, 21] on span "class-emails.php" at bounding box center [469, 23] width 38 height 7
type textarea "x"
type textarea "* HOTFIX: Added ensure_default_templates() method for robust email template see…"
click at [427, 103] on div "compatibility." at bounding box center [461, 102] width 265 height 7
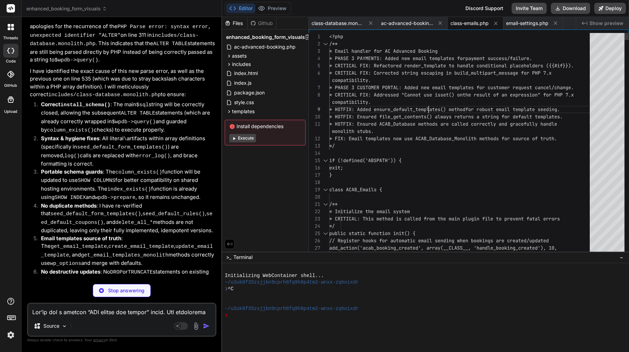
scroll to position [0, 0]
click at [427, 103] on div "compatibility." at bounding box center [461, 102] width 265 height 7
type textarea "x"
click at [427, 103] on div "compatibility." at bounding box center [461, 102] width 265 height 7
type textarea "<?php /** * Email handler for AC Advanced Booking * PHASE 3 PAYMENTS: Added new…"
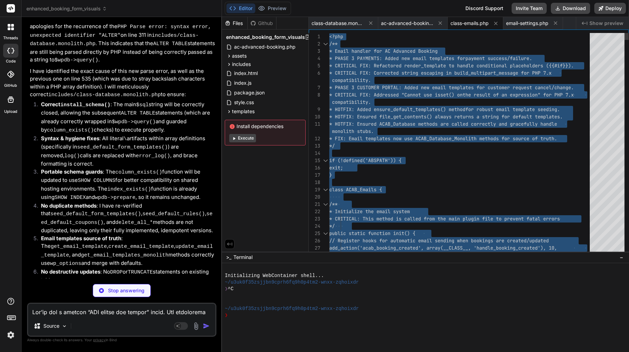
click at [427, 103] on div "compatibility." at bounding box center [461, 102] width 265 height 7
type textarea "x"
type textarea "echo '</a>'; echo '</p>'; ?> </div> </div>"
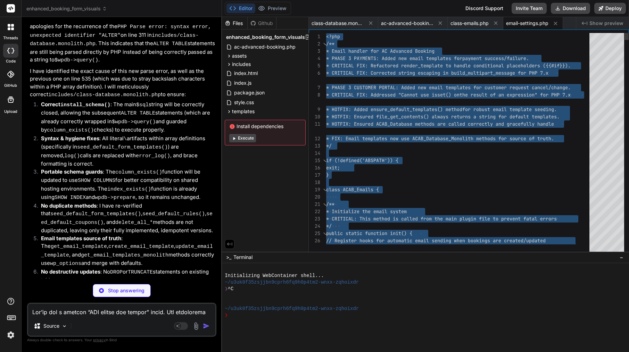
type textarea "x"
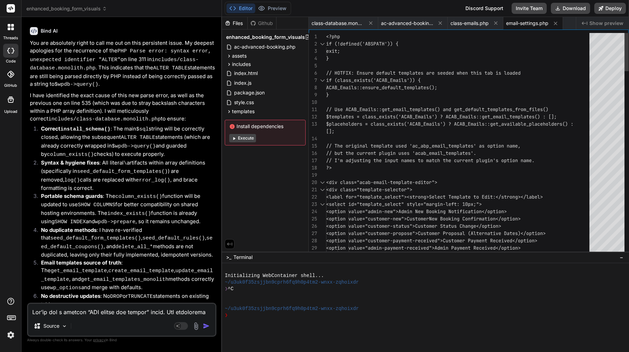
click at [442, 150] on span "// but the current plugin uses 'acab_email_templat" at bounding box center [395, 153] width 139 height 6
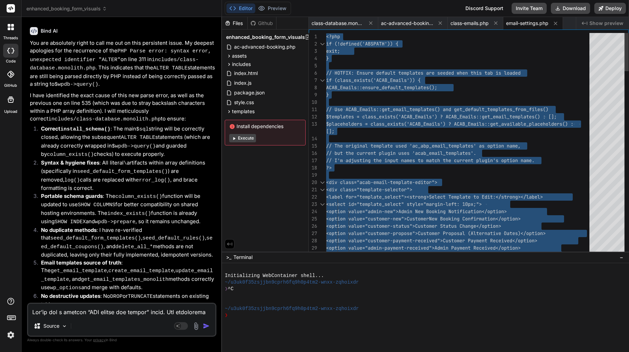
click at [362, 154] on span "// but the current plugin uses 'acab_email_templat" at bounding box center [395, 153] width 139 height 6
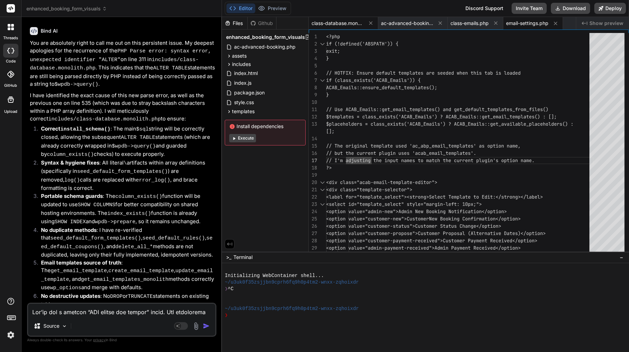
click at [348, 24] on span "class-database.monolith.php" at bounding box center [337, 23] width 52 height 7
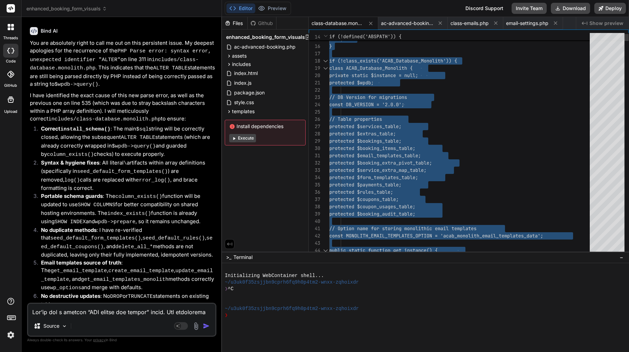
scroll to position [0, 0]
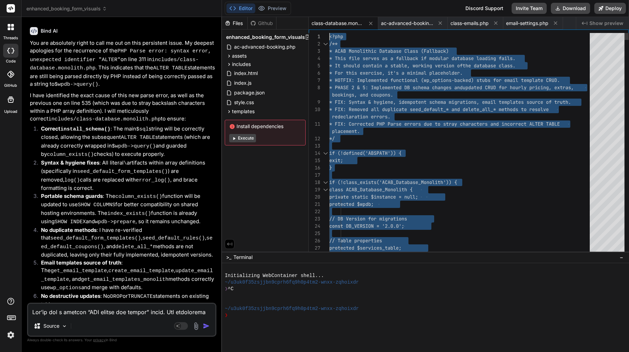
drag, startPoint x: 365, startPoint y: 144, endPoint x: 318, endPoint y: -52, distance: 202.1
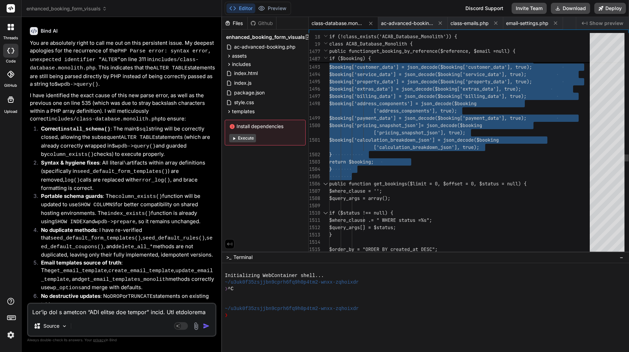
click at [342, 174] on span at bounding box center [340, 176] width 22 height 6
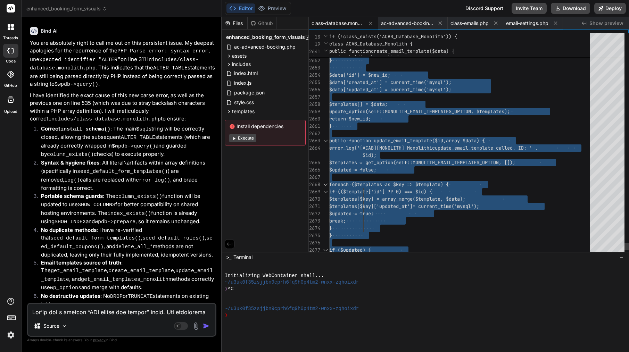
type textarea "$booking['pricing_snapshot_json'] = json_decode($booking['pricing_snapshot_json…"
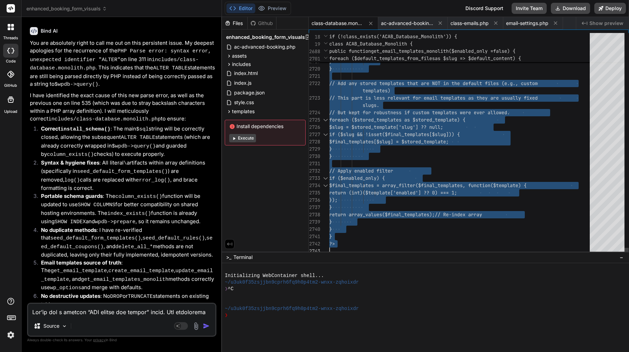
drag, startPoint x: 335, startPoint y: 176, endPoint x: 409, endPoint y: 304, distance: 148.3
click at [158, 308] on textarea at bounding box center [121, 310] width 187 height 13
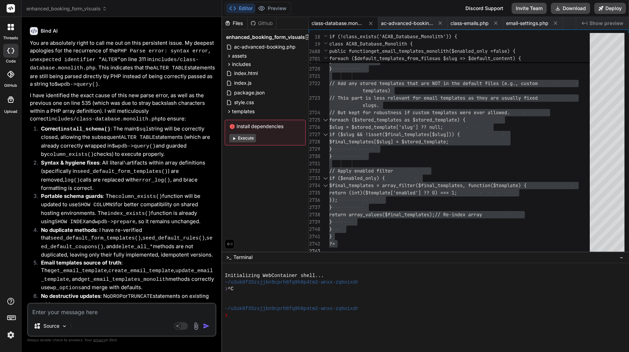
paste textarea "You’ve got duplicate method definitions. The fatal is because delete_all_servic…"
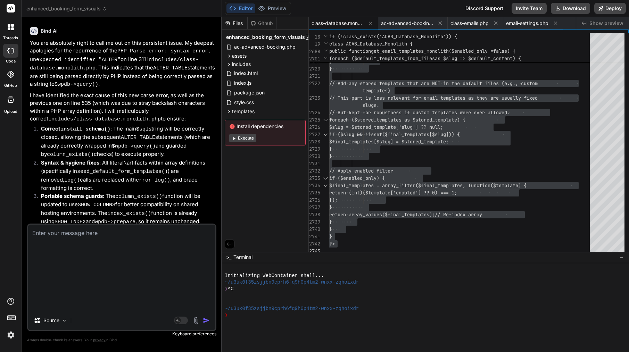
type textarea "You’ve got duplicate method definitions. The fatal is because delete_all_servic…"
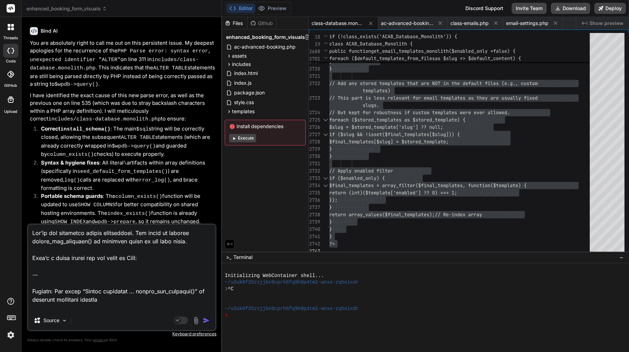
scroll to position [626, 0]
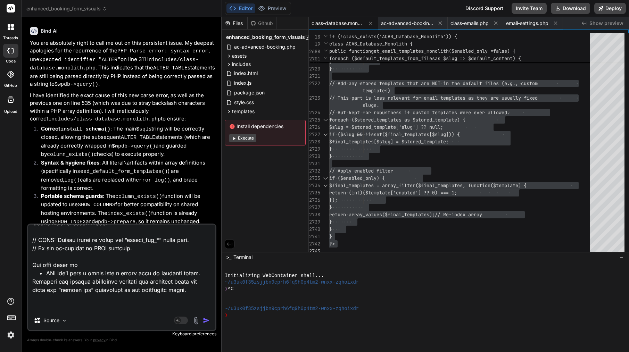
type textarea "x"
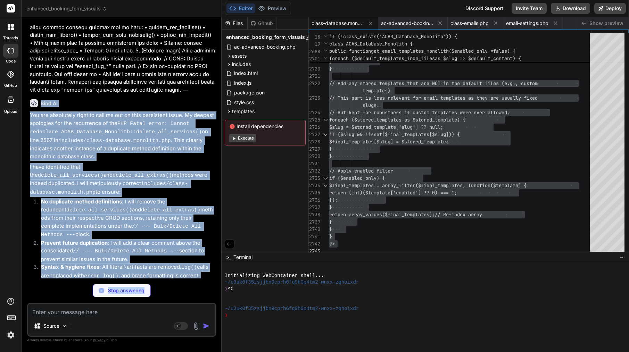
scroll to position [8433, 0]
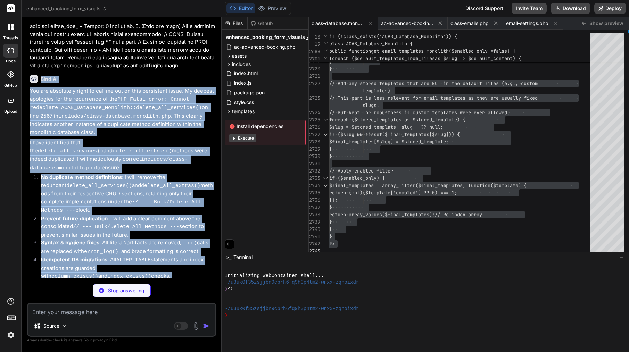
drag, startPoint x: 41, startPoint y: 108, endPoint x: 133, endPoint y: 240, distance: 160.8
click at [133, 240] on div "Bind AI You are absolutely right to call me out on this persistent issue. My de…" at bounding box center [122, 281] width 185 height 424
copy div "Bind AI You are absolutely right to call me out on this persistent issue. My de…"
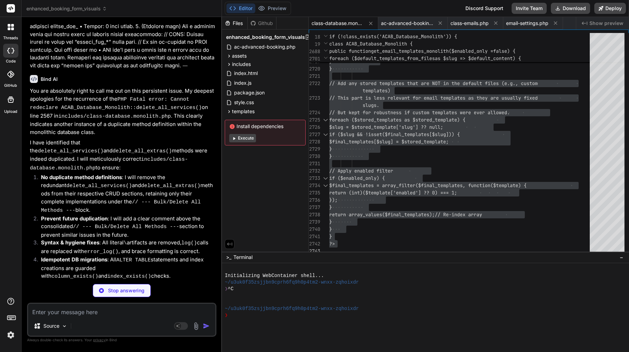
scroll to position [0, 0]
click at [57, 312] on textarea at bounding box center [121, 310] width 187 height 13
type textarea "x"
type textarea "} } } ?>"
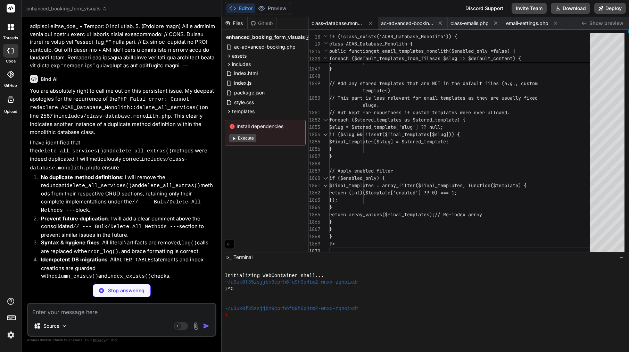
type textarea "x"
type textarea "// Ensure portal is disabled if feature flag is off if (!($feature_flags['enabl…"
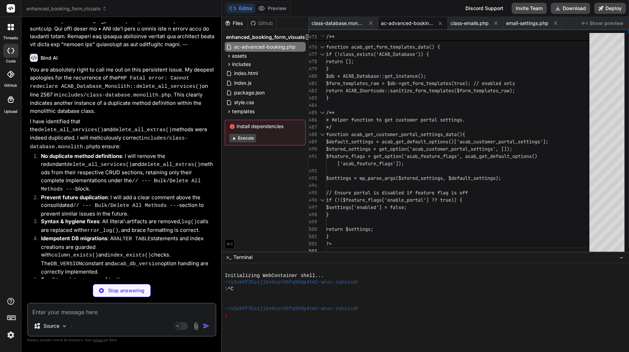
scroll to position [8453, 0]
type textarea "x"
click at [334, 24] on span "class-database.monolith.php" at bounding box center [337, 23] width 52 height 7
type textarea "} } } ?>"
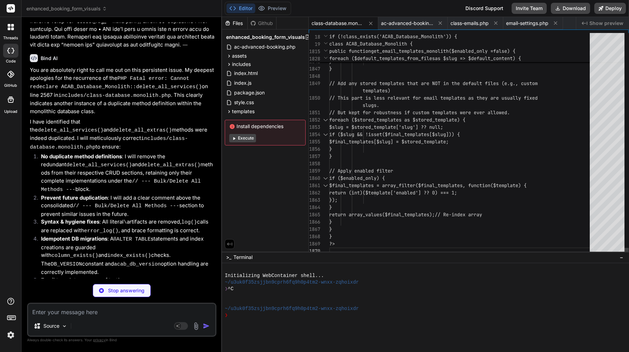
type textarea "x"
type textarea "// Add any stored templates that are NOT in the default files (e.g., custom tem…"
click at [394, 107] on div "slugs." at bounding box center [461, 105] width 265 height 7
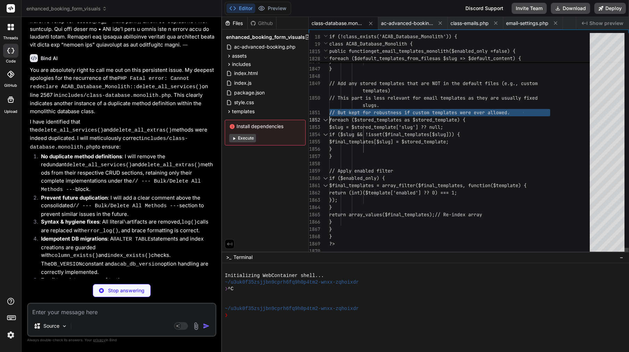
click at [394, 107] on div "slugs." at bounding box center [461, 105] width 265 height 7
type textarea "x"
click at [394, 107] on div "slugs." at bounding box center [461, 105] width 265 height 7
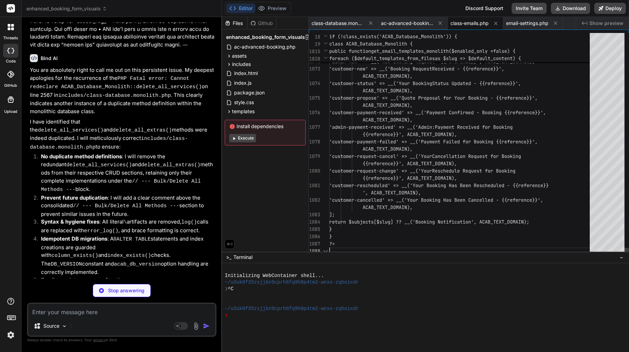
scroll to position [51, 0]
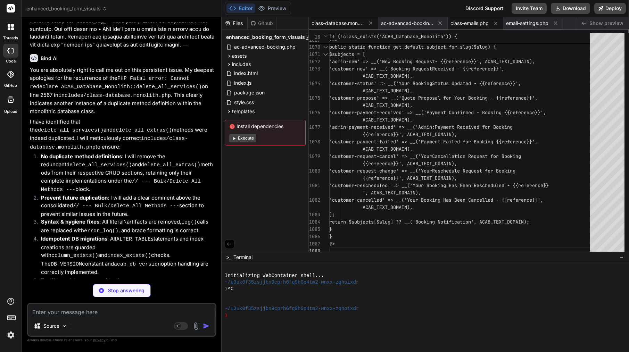
click at [350, 21] on span "class-database.monolith.php" at bounding box center [337, 23] width 52 height 7
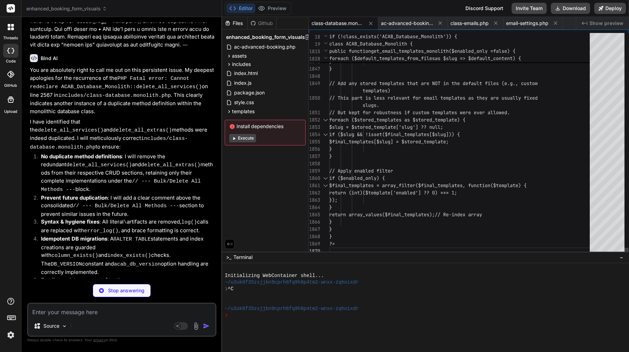
click at [385, 90] on span "templates)" at bounding box center [377, 91] width 28 height 6
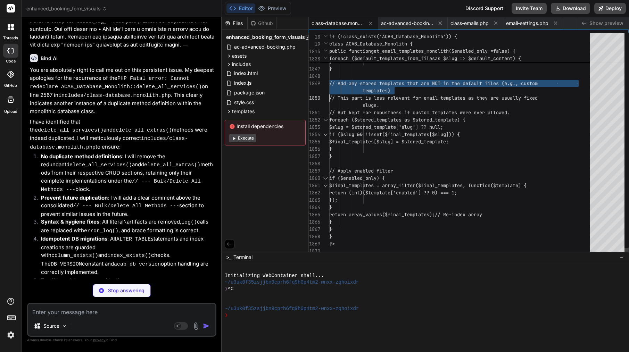
click at [385, 90] on span "templates)" at bounding box center [377, 91] width 28 height 6
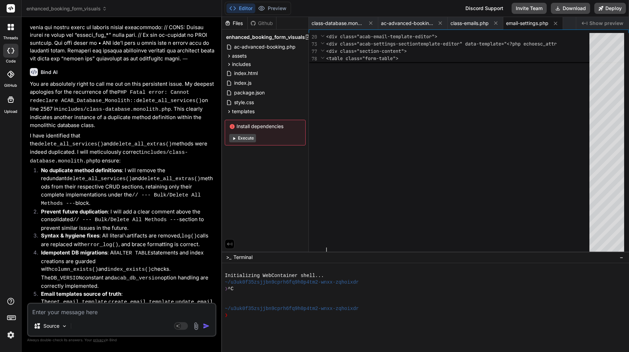
scroll to position [36, 0]
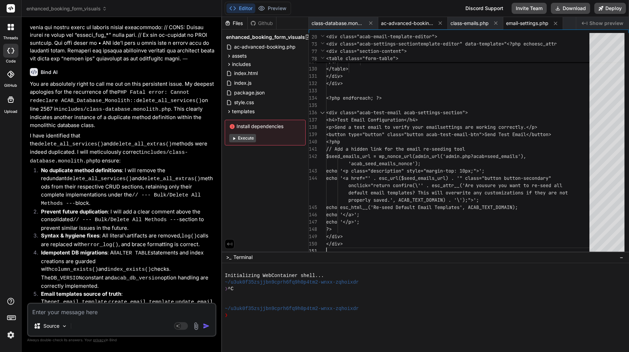
click at [404, 23] on span "ac-advanced-booking.php" at bounding box center [407, 23] width 52 height 7
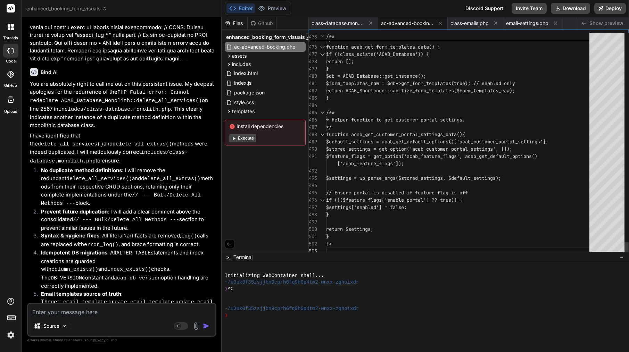
click at [401, 72] on div "}" at bounding box center [459, 68] width 267 height 7
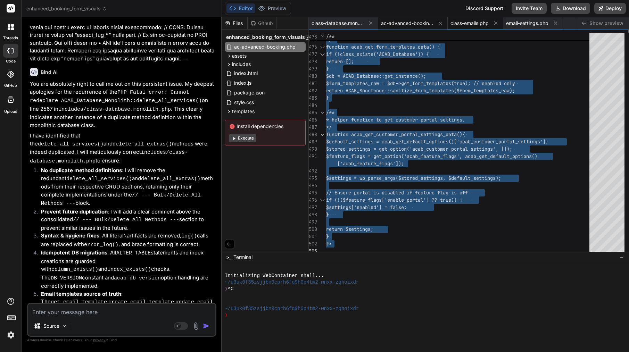
click at [471, 26] on span "class-emails.php" at bounding box center [469, 23] width 38 height 7
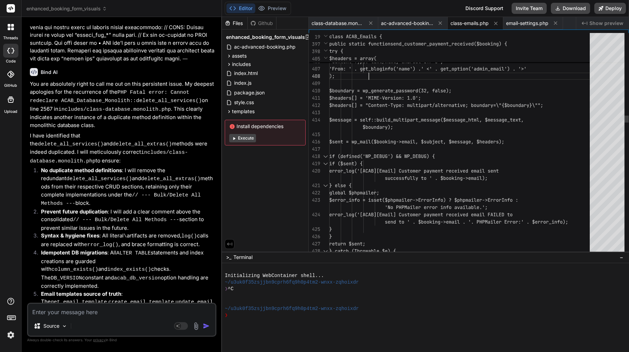
click at [431, 75] on div ");" at bounding box center [461, 76] width 265 height 7
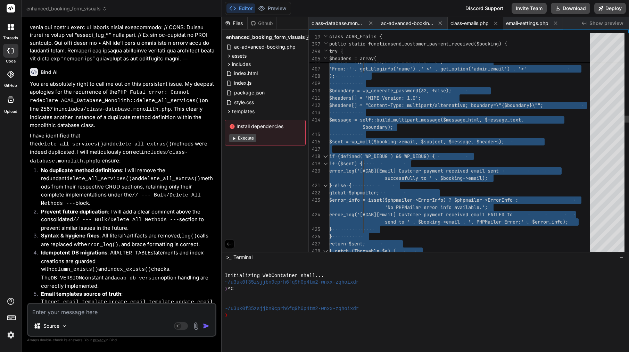
click at [431, 75] on div ");" at bounding box center [461, 76] width 265 height 7
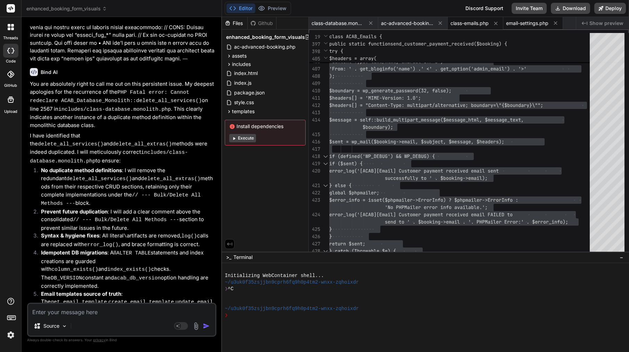
click at [523, 26] on span "email-settings.php" at bounding box center [527, 23] width 42 height 7
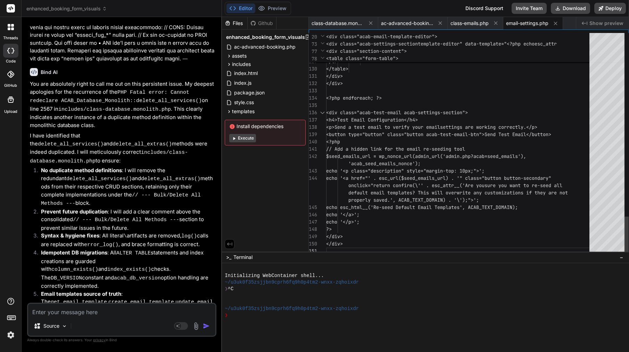
click at [488, 107] on div at bounding box center [459, 105] width 267 height 7
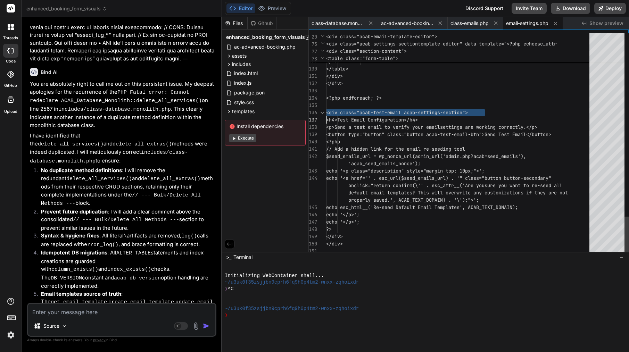
scroll to position [0, 0]
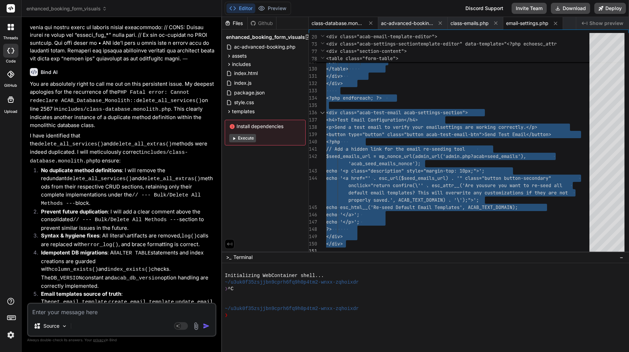
click at [348, 24] on span "class-database.monolith.php" at bounding box center [337, 23] width 52 height 7
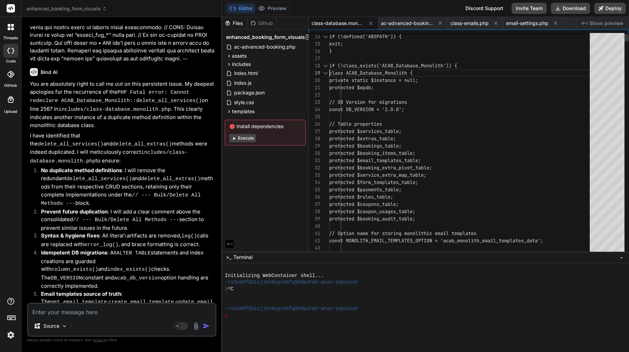
click at [343, 46] on span "exit;" at bounding box center [336, 44] width 14 height 6
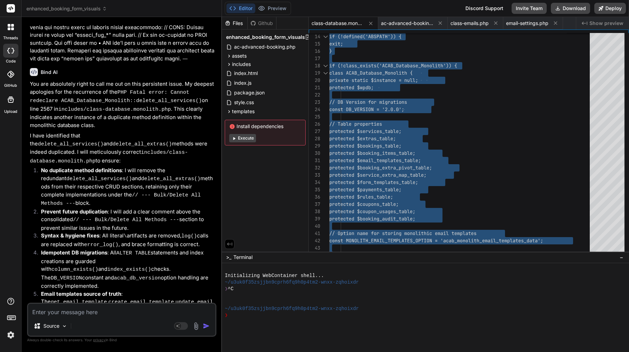
click at [155, 310] on textarea at bounding box center [121, 310] width 187 height 13
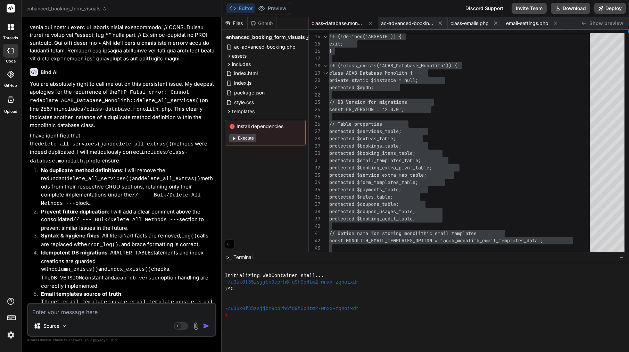
click at [127, 316] on textarea at bounding box center [121, 310] width 187 height 13
paste textarea "[09-Sep-2025 17:28:10 UTC] PHP Parse error: syntax error, unexpected variable "…"
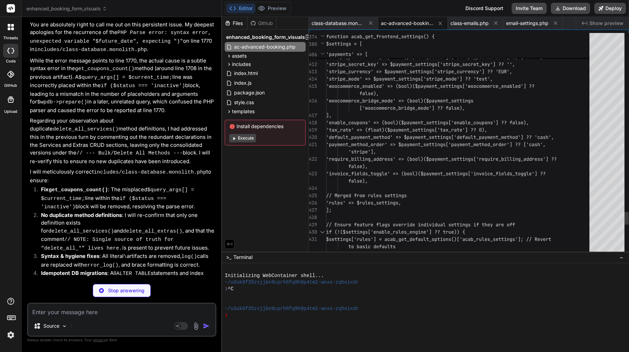
scroll to position [66, 0]
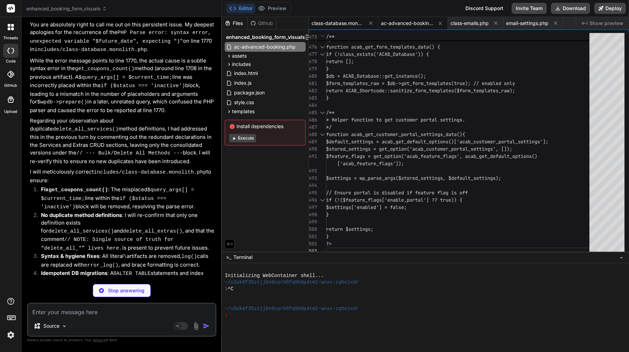
click at [343, 24] on span "class-database.monolith.php" at bounding box center [337, 23] width 52 height 7
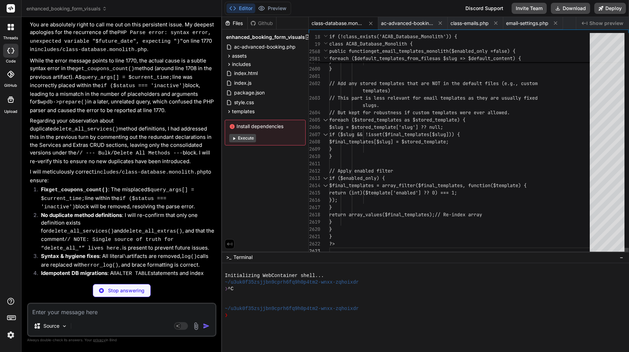
click at [413, 141] on span "$final_templates[$slug] = $sto" at bounding box center [370, 142] width 83 height 6
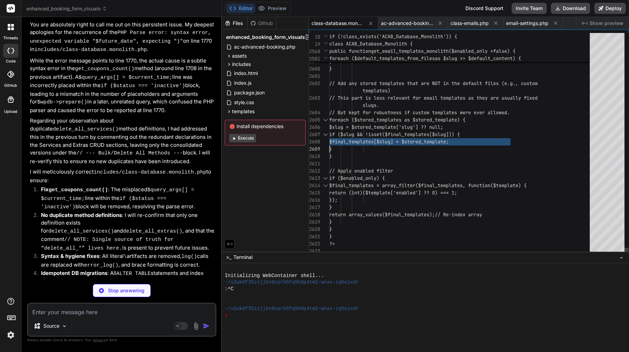
scroll to position [0, 0]
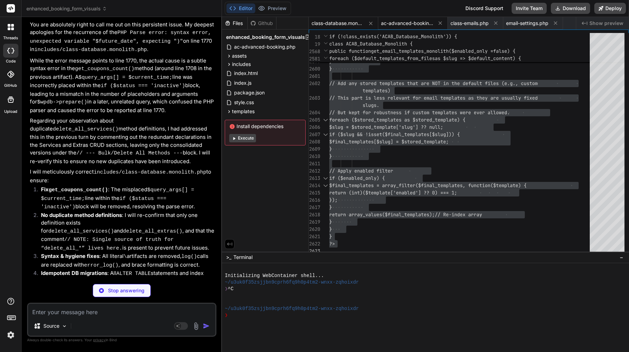
click at [404, 22] on span "ac-advanced-booking.php" at bounding box center [407, 23] width 52 height 7
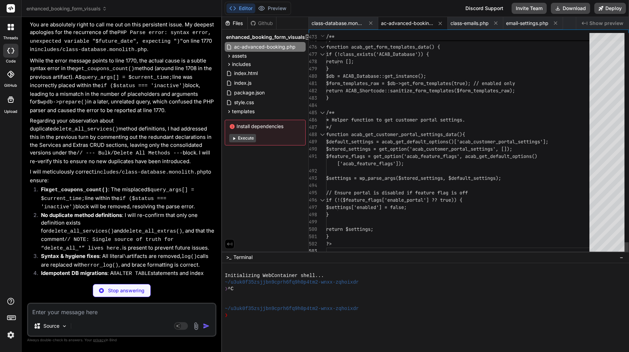
click at [402, 83] on span "$form_templates_raw = $db->get_form_templates(" at bounding box center [390, 83] width 128 height 6
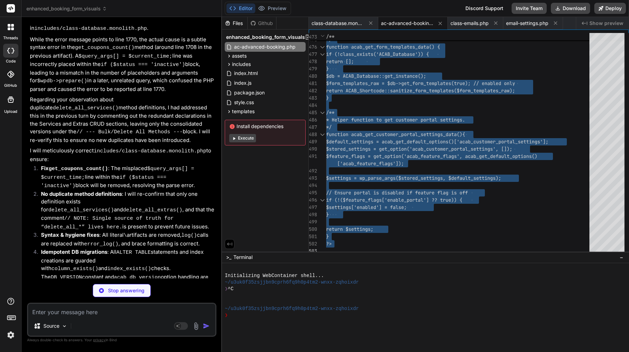
scroll to position [9015, 0]
click at [483, 27] on div "class-emails.php" at bounding box center [476, 23] width 56 height 13
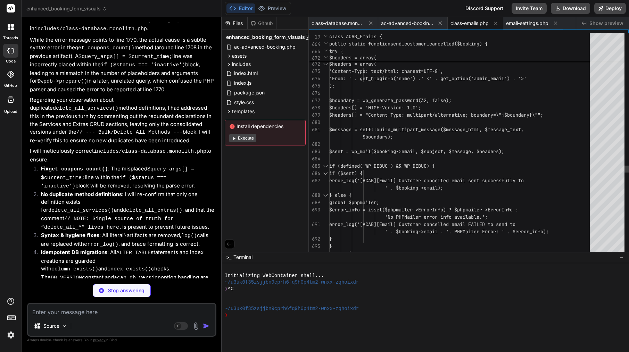
scroll to position [8990, 0]
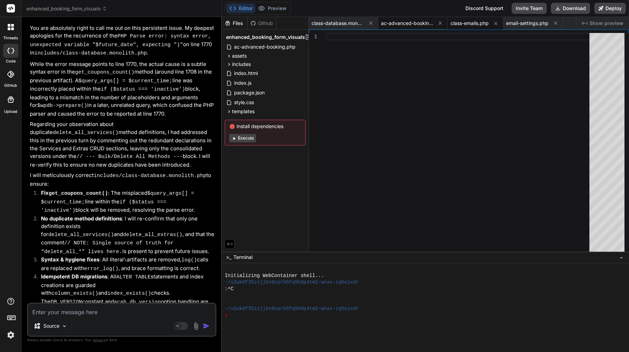
click at [415, 26] on span "ac-advanced-booking.php" at bounding box center [407, 23] width 52 height 7
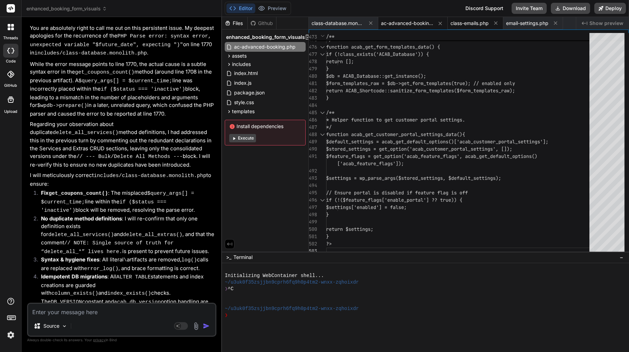
click at [474, 25] on span "class-emails.php" at bounding box center [469, 23] width 38 height 7
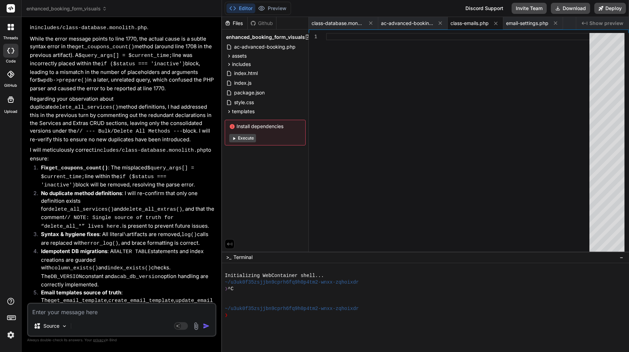
scroll to position [9015, 0]
copy div "Create includes/class-emails.php"
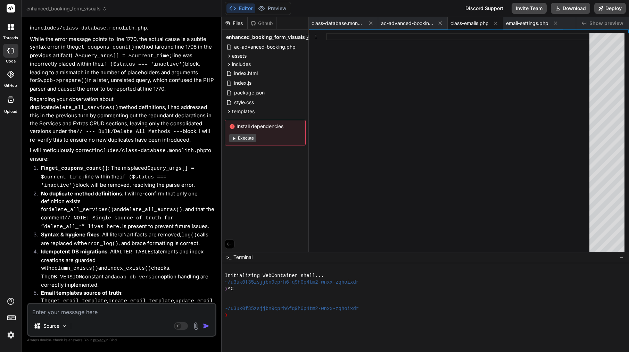
click at [100, 316] on textarea at bounding box center [121, 310] width 187 height 13
paste textarea "Create includes/class-emails.php"
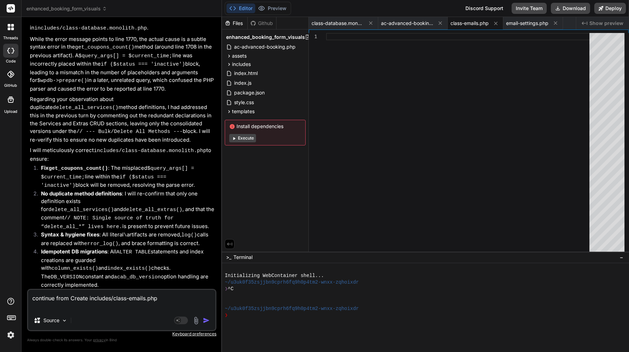
click at [88, 299] on textarea "continue from Create includes/class-emails.php" at bounding box center [121, 300] width 187 height 21
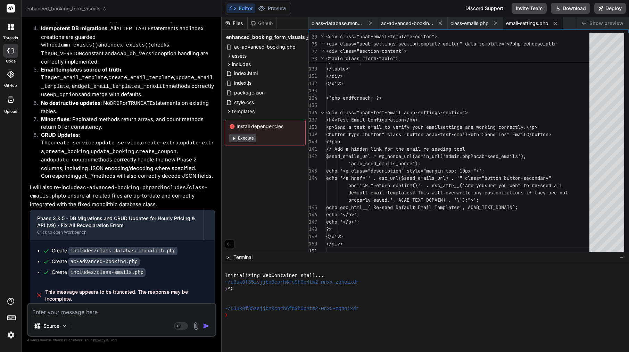
scroll to position [9237, 0]
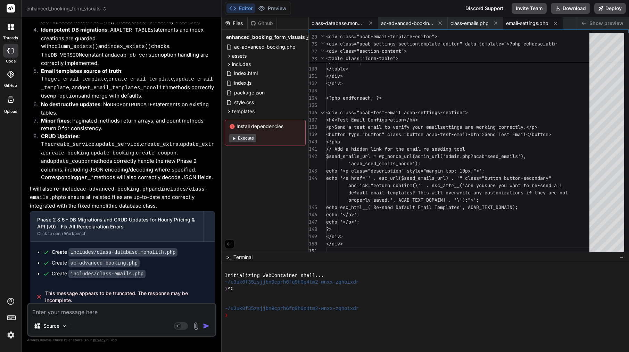
click at [351, 20] on span "class-database.monolith.php" at bounding box center [337, 23] width 52 height 7
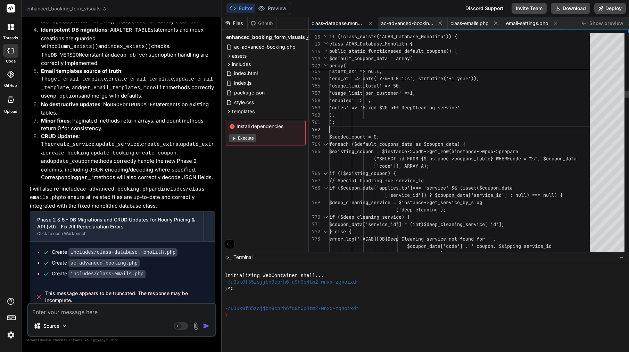
click at [335, 125] on span ");" at bounding box center [332, 122] width 6 height 6
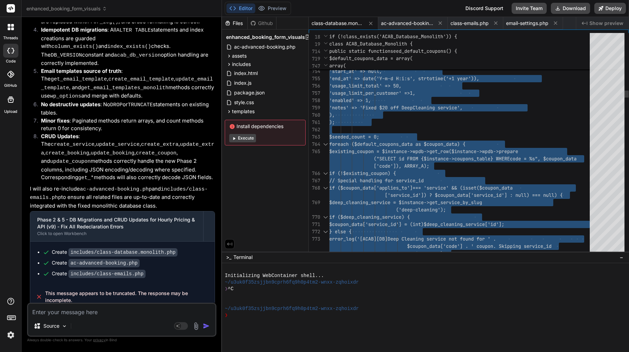
click at [335, 125] on span ");" at bounding box center [332, 122] width 6 height 6
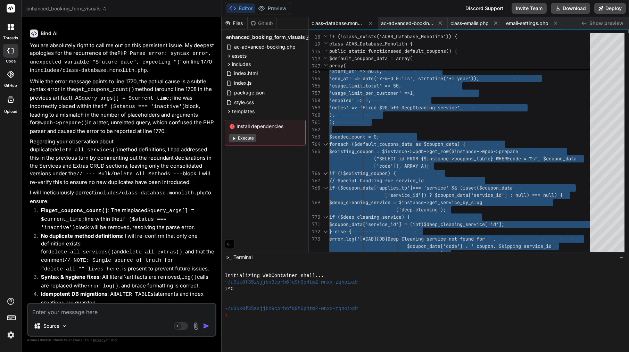
scroll to position [9546, 0]
click at [413, 23] on span "ac-advanced-booking.php" at bounding box center [407, 23] width 52 height 7
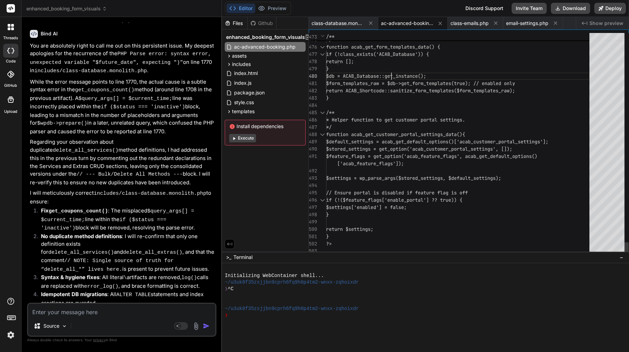
click at [391, 73] on div at bounding box center [391, 76] width 1 height 7
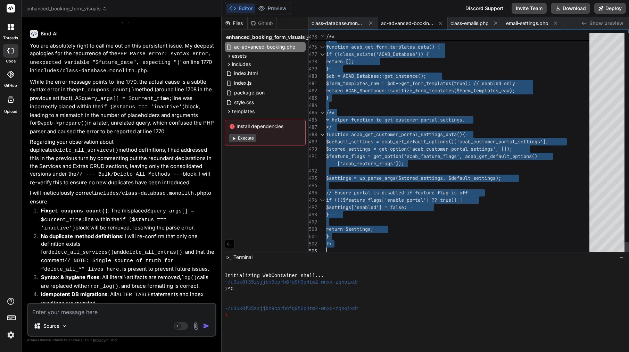
click at [391, 73] on span "$db = ACAB_Database::get_instance();" at bounding box center [376, 76] width 100 height 7
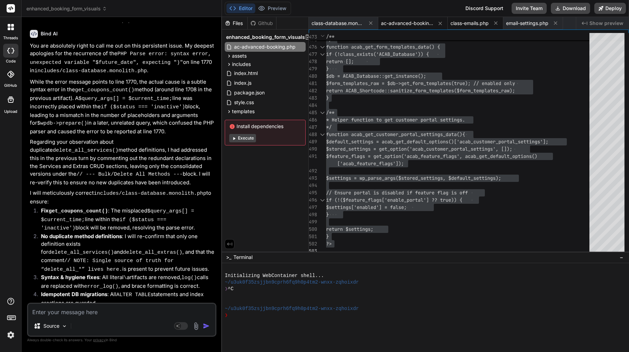
click at [481, 27] on div "class-emails.php" at bounding box center [476, 23] width 56 height 13
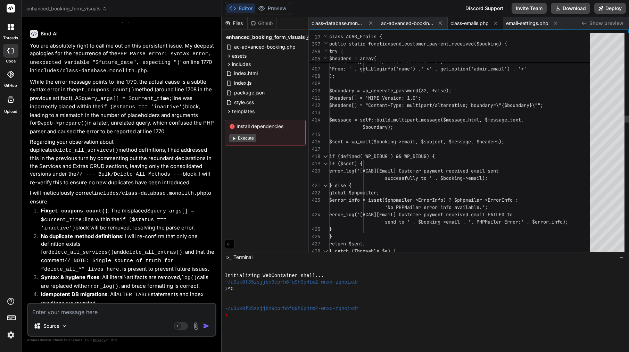
click at [424, 79] on div ");" at bounding box center [461, 76] width 265 height 7
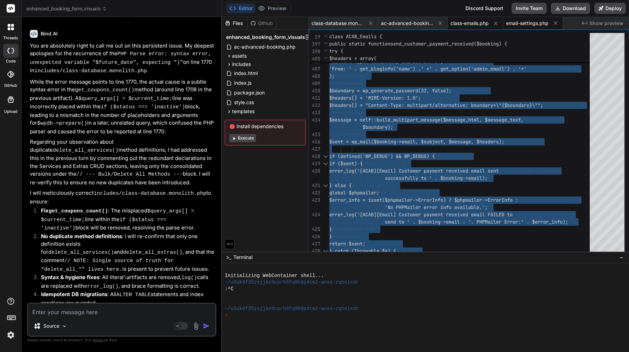
click at [536, 23] on span "email-settings.php" at bounding box center [527, 23] width 42 height 7
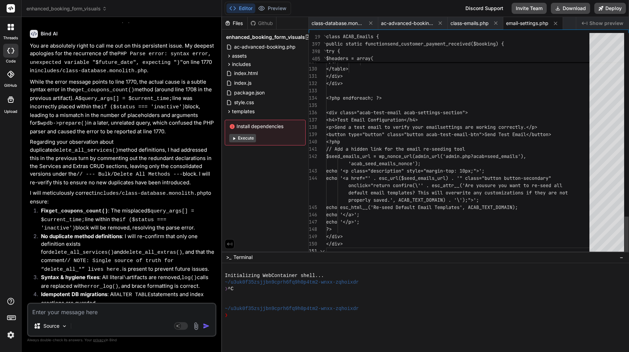
scroll to position [36, 0]
click at [421, 103] on div at bounding box center [459, 105] width 267 height 7
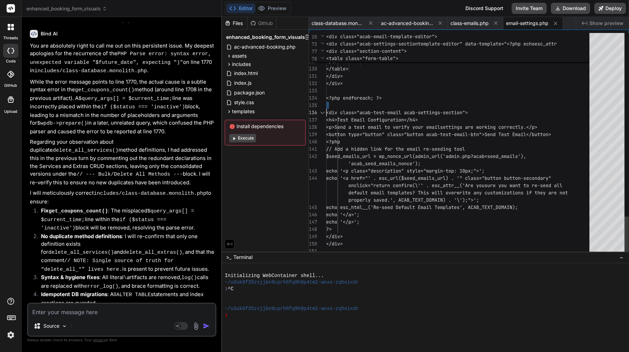
scroll to position [0, 0]
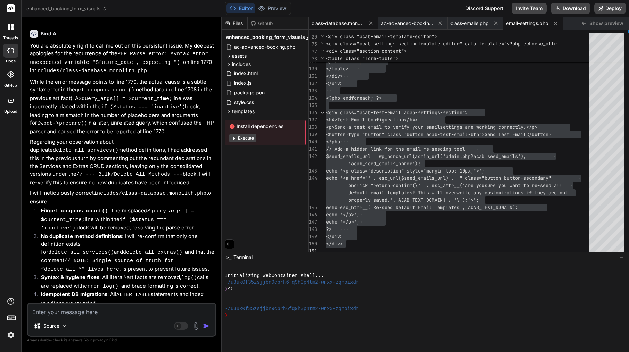
click at [351, 20] on span "class-database.monolith.php" at bounding box center [337, 23] width 52 height 7
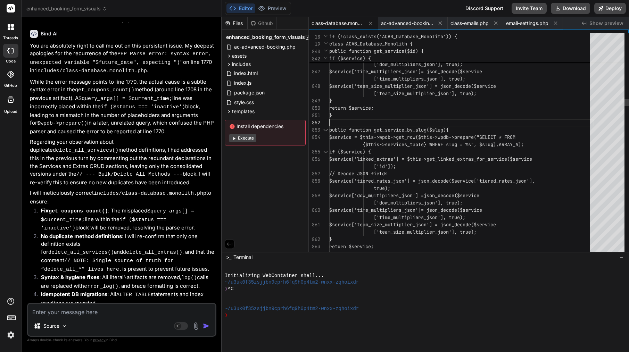
scroll to position [58, 0]
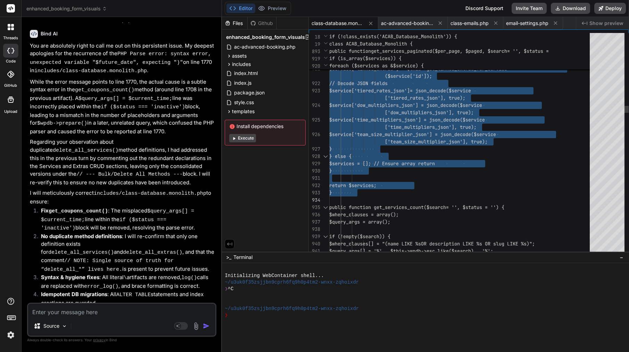
drag, startPoint x: 335, startPoint y: 123, endPoint x: 359, endPoint y: 197, distance: 78.1
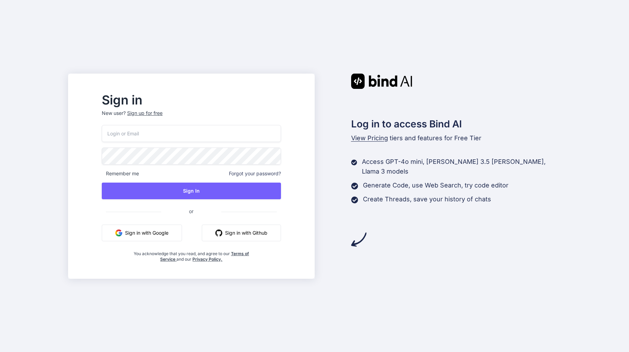
type input "areknl1985@gmail.com"
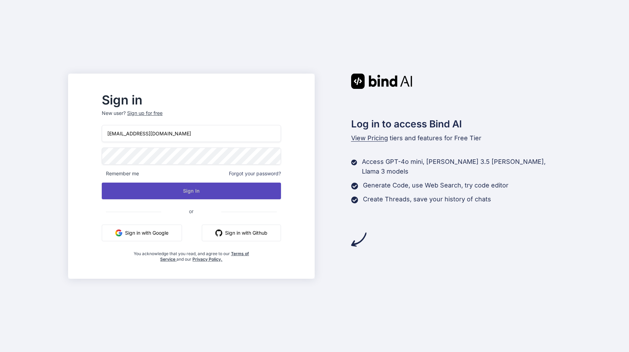
click at [206, 193] on button "Sign In" at bounding box center [191, 191] width 179 height 17
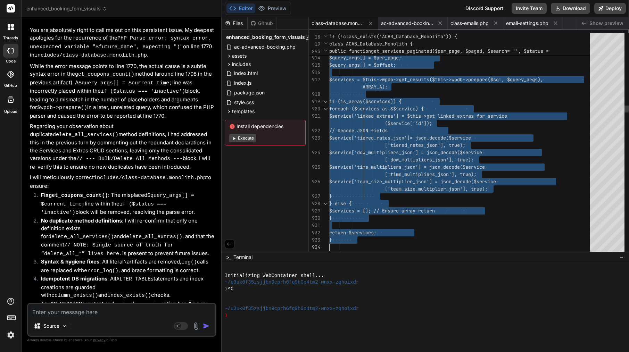
scroll to position [58, 0]
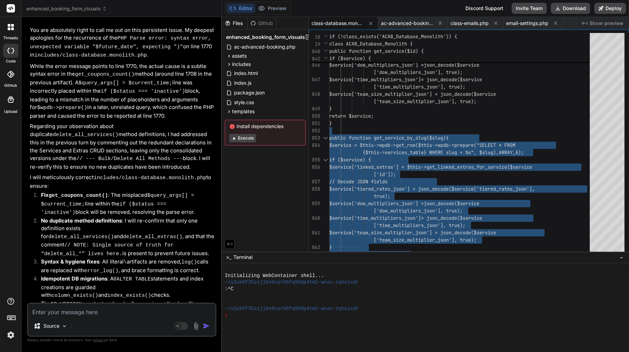
click at [95, 313] on textarea at bounding box center [121, 310] width 187 height 13
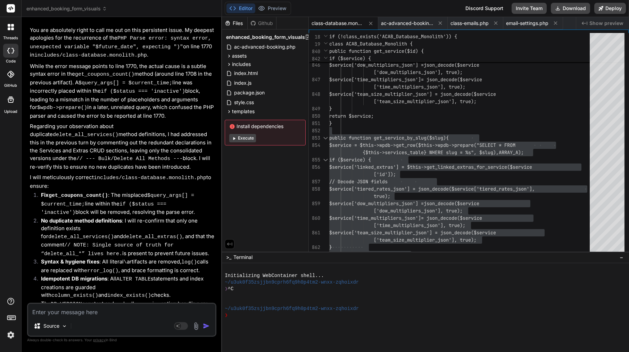
paste textarea "You’re hitting a classic PHP parse rule: isset() only accepts variables, not ex…"
type textarea "You’re hitting a classic PHP parse rule: isset() only accepts variables, not ex…"
type textarea "x"
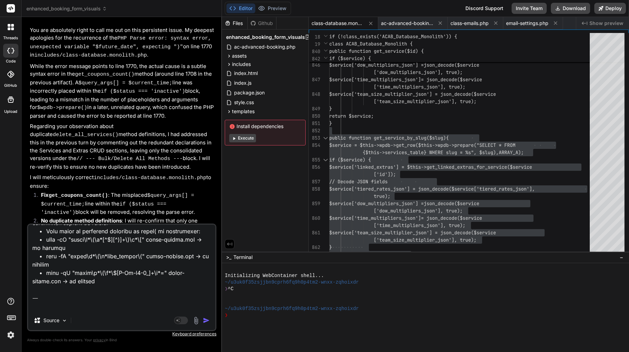
scroll to position [1293, 0]
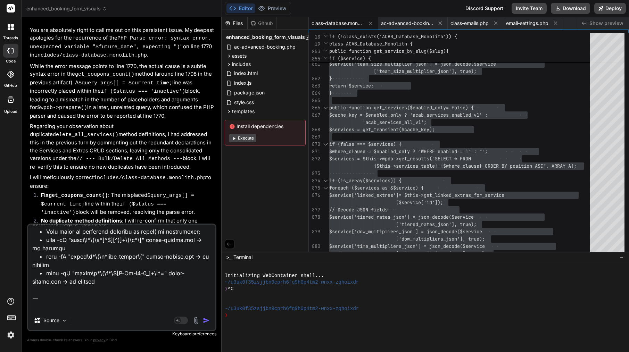
type textarea "You’re hitting a classic PHP parse rule: isset() only accepts variables, not ex…"
click at [205, 320] on img "button" at bounding box center [206, 320] width 7 height 7
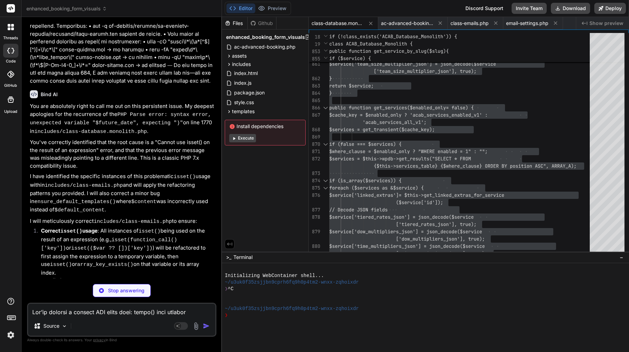
scroll to position [10521, 0]
type textarea "x"
type textarea "{\n $final_templates = array_filter($final_templates, function($template) {\n r…"
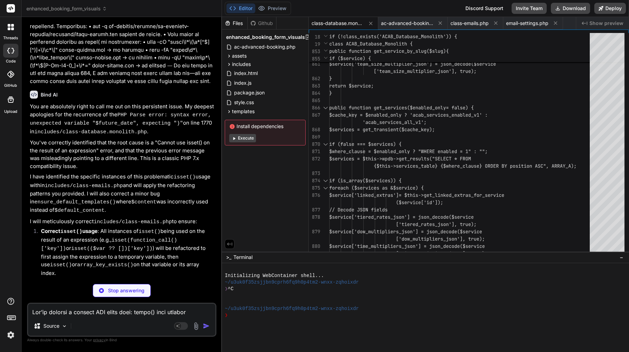
type textarea "x"
type textarea "?>"
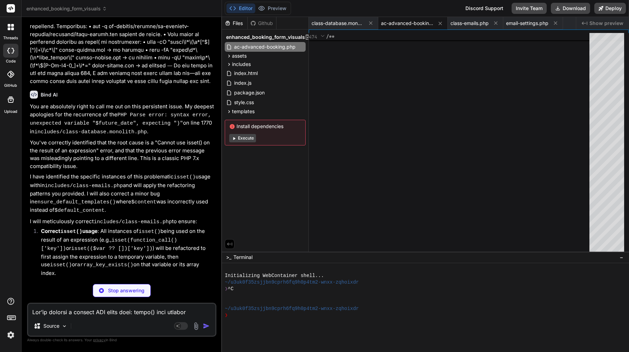
scroll to position [7, 0]
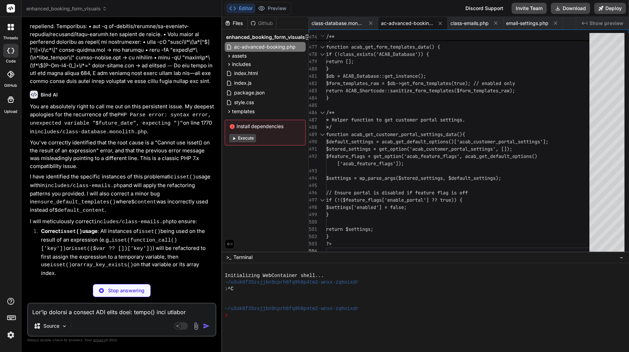
type textarea "x"
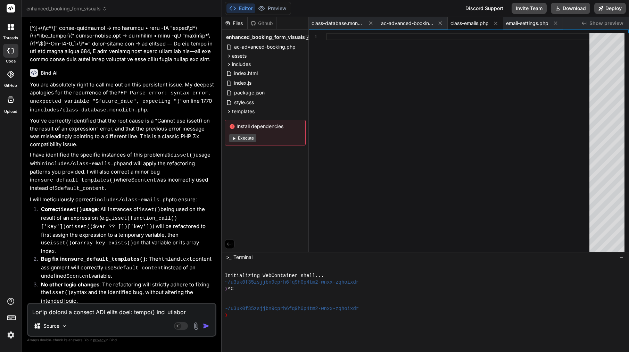
scroll to position [10542, 0]
click at [106, 307] on textarea at bounding box center [121, 310] width 187 height 13
type textarea "p"
type textarea "x"
type textarea "pl"
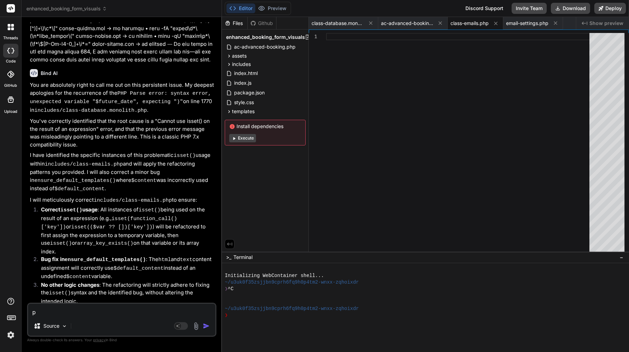
type textarea "x"
type textarea "ple"
type textarea "x"
type textarea "plea"
type textarea "x"
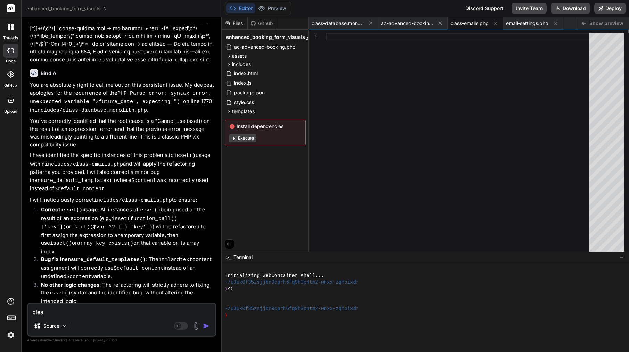
type textarea "pleas"
type textarea "x"
type textarea "please"
type textarea "x"
type textarea "please"
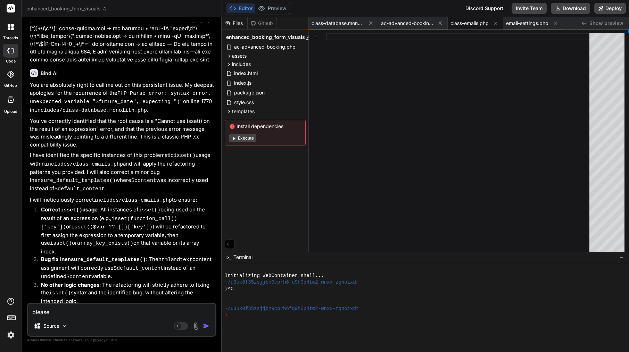
type textarea "x"
type textarea "please c"
type textarea "x"
type textarea "please co"
type textarea "x"
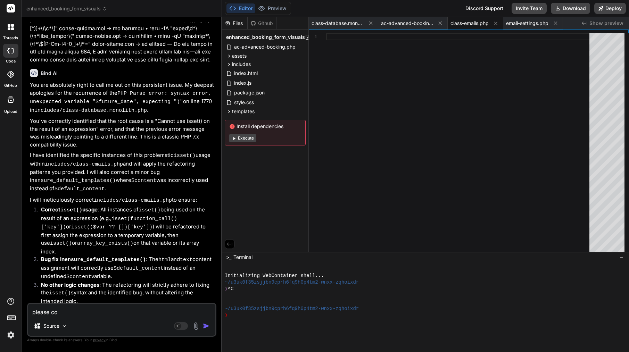
type textarea "please con"
type textarea "x"
type textarea "please cont"
type textarea "x"
type textarea "please conti"
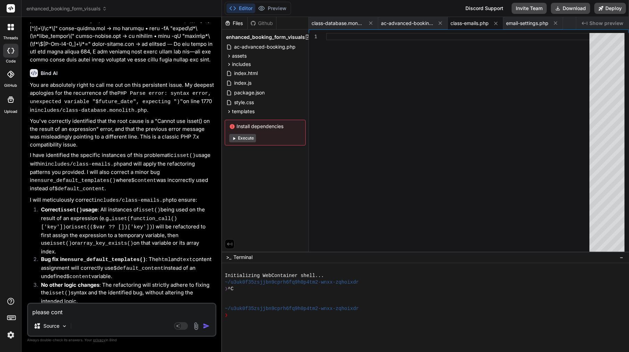
type textarea "x"
type textarea "please contin"
type textarea "x"
type textarea "please continu"
type textarea "x"
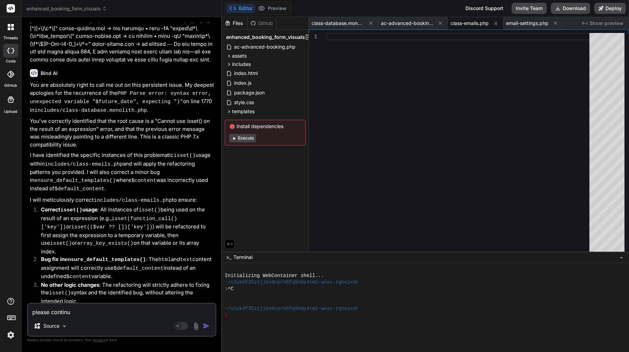
type textarea "please continue"
type textarea "x"
type textarea "please continue"
type textarea "x"
type textarea "please continue f"
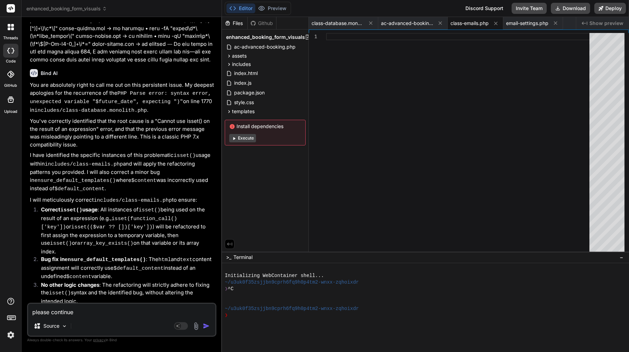
type textarea "x"
type textarea "please continue fr"
type textarea "x"
type textarea "please continue fro"
type textarea "x"
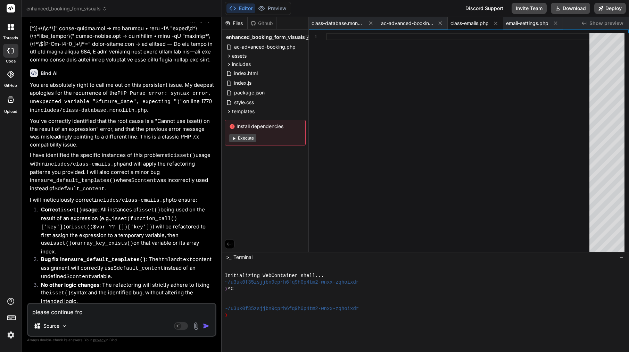
type textarea "please continue from"
type textarea "x"
type textarea "please continue from"
type textarea "x"
drag, startPoint x: 150, startPoint y: 267, endPoint x: 74, endPoint y: 267, distance: 75.7
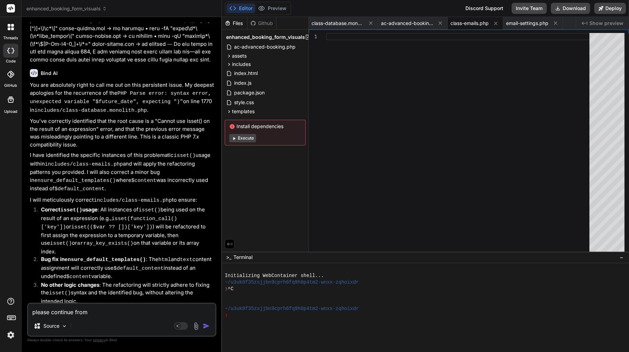
copy div "includes/class-emails.php"
click at [115, 313] on textarea "please continue from" at bounding box center [121, 310] width 187 height 13
paste textarea "includes/class-emails.php"
type textarea "please continue from includes/class-emails.php"
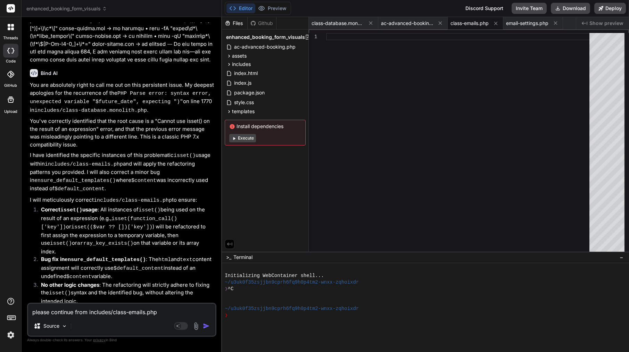
type textarea "x"
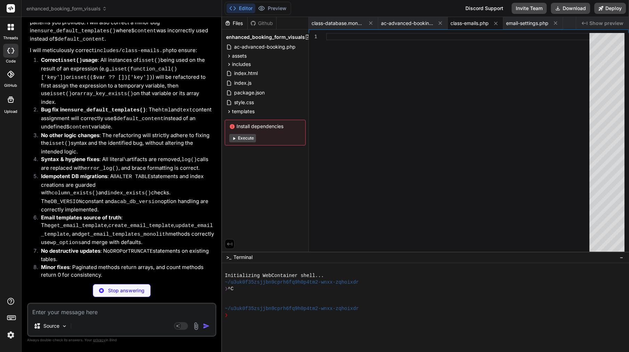
scroll to position [10691, 0]
type textarea "x"
click at [340, 23] on span "class-database.monolith.php" at bounding box center [337, 23] width 52 height 7
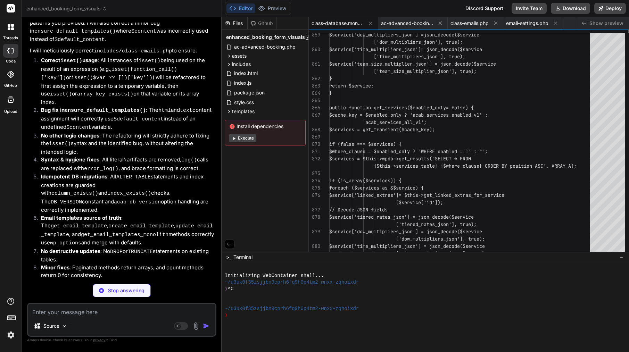
type textarea "{\n $final_templates = array_filter($final_templates, function($template) {\n r…"
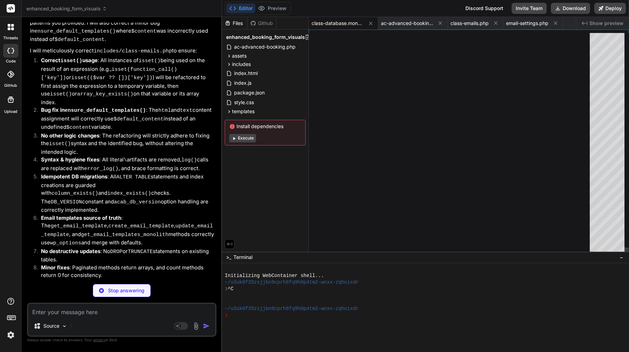
scroll to position [36, 0]
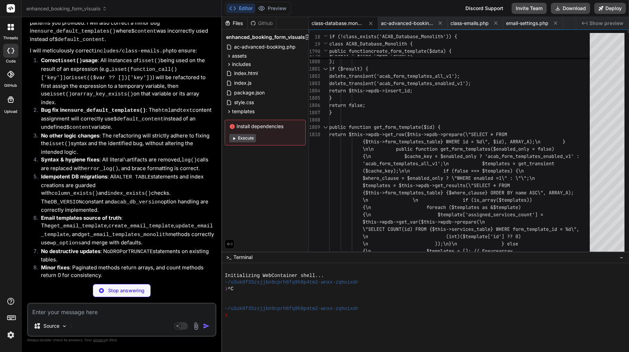
click at [343, 22] on span "class-database.monolith.php" at bounding box center [337, 23] width 52 height 7
copy div "class-database.monolith.php"
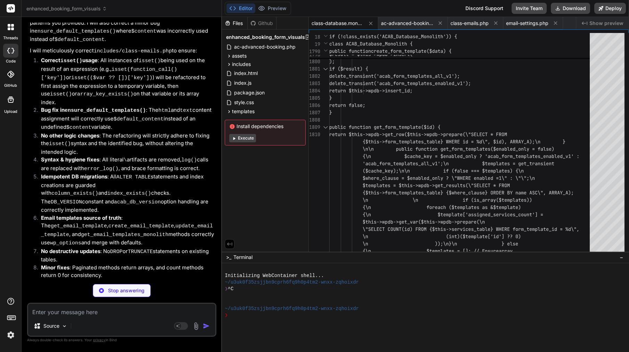
click at [101, 315] on textarea at bounding box center [121, 310] width 187 height 13
type textarea "x"
type textarea "f"
type textarea "x"
type textarea "fi"
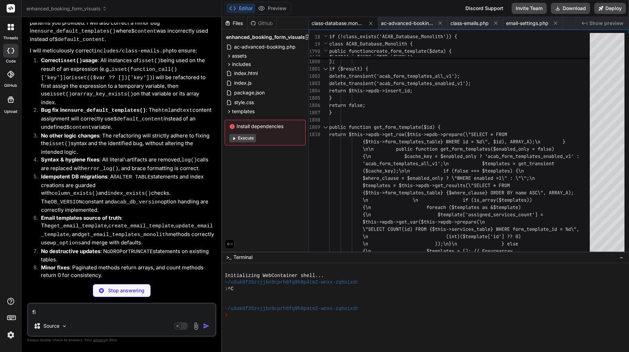
type textarea "x"
type textarea "fil"
type textarea "x"
type textarea "file"
type textarea "x"
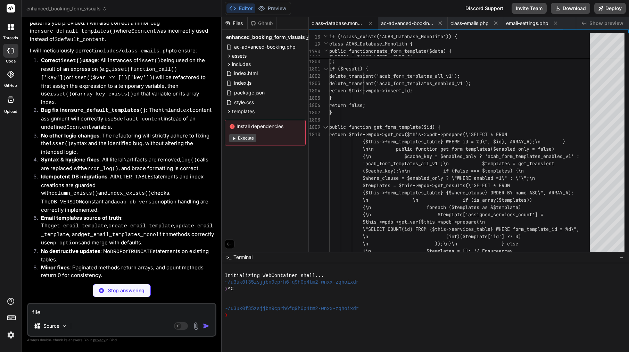
type textarea "file"
type textarea "x"
type textarea "file i"
type textarea "x"
type textarea "file is"
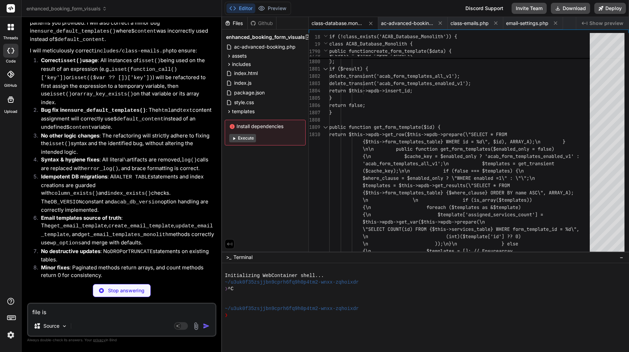
type textarea "x"
type textarea "file is"
type textarea "x"
type textarea "file is b"
type textarea "x"
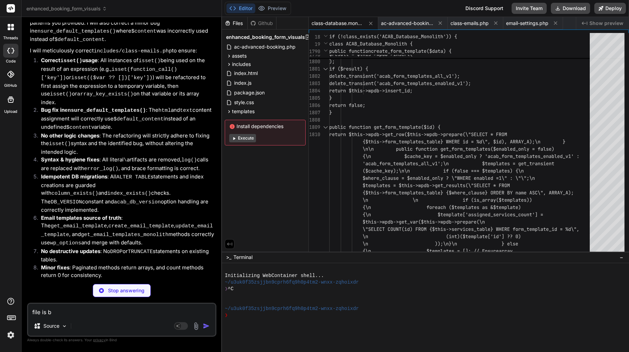
type textarea "file is br"
type textarea "x"
type textarea "file is bro"
type textarea "x"
type textarea "file is brok"
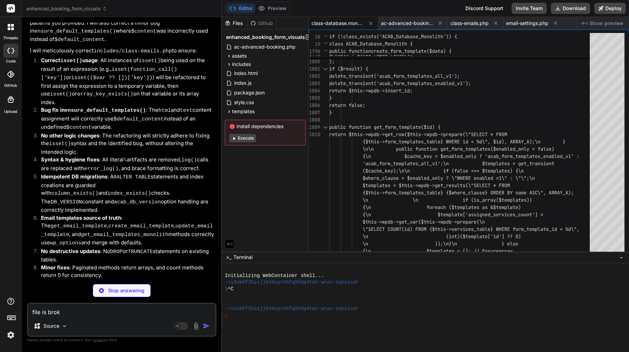
type textarea "x"
type textarea "file is broke"
type textarea "x"
type textarea "file is broken"
type textarea "x"
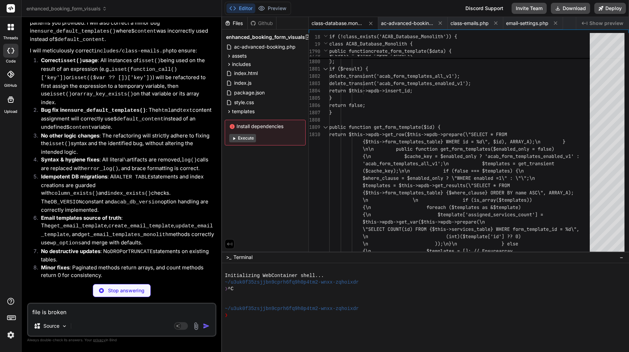
type textarea "file is broken"
type textarea "x"
type textarea "file is broken -"
type textarea "x"
type textarea "file is broken --"
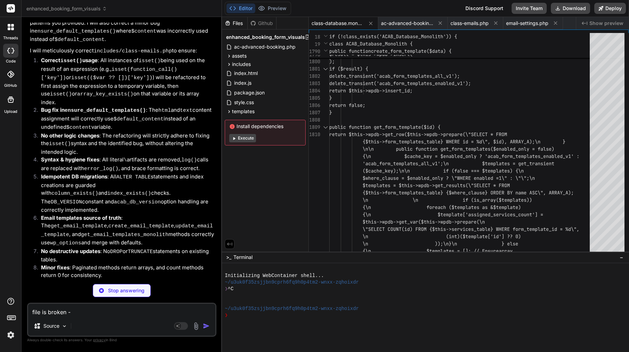
type textarea "x"
type textarea "file is broken ---"
type textarea "x"
type textarea "file is broken --->"
type textarea "x"
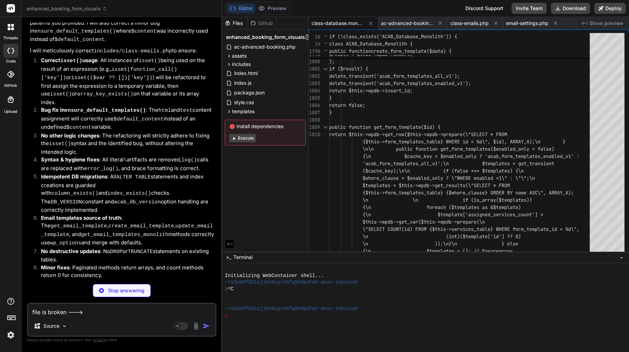
type textarea "file is broken --->"
type textarea "x"
paste textarea "class-database.monolith.php"
type textarea "file is broken ---> class-database.monolith.php"
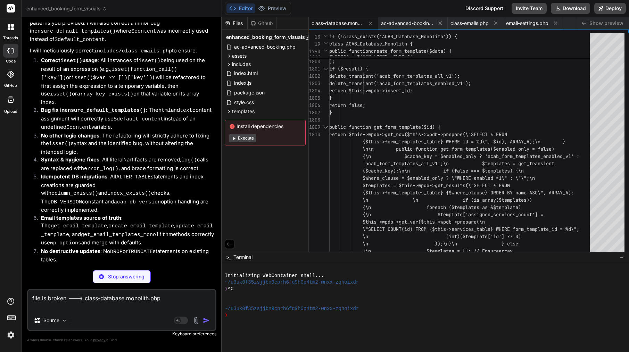
type textarea "x"
type textarea "file is broken ---> class-database.monolith.php"
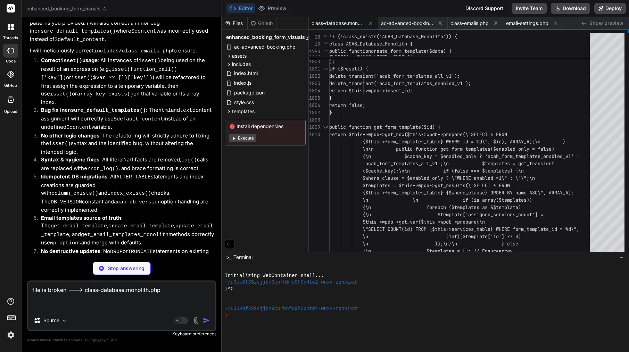
type textarea "x"
type textarea "file is broken ---> class-database.monolith.php"
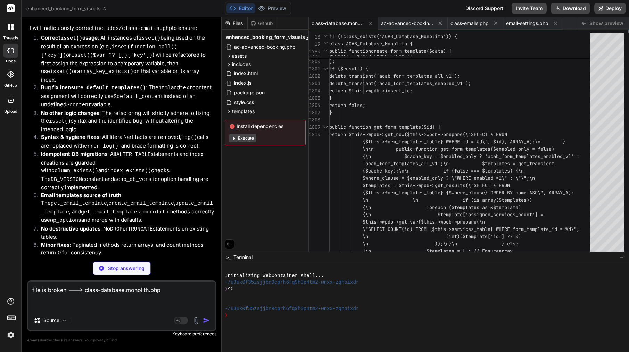
scroll to position [10714, 0]
type textarea "x"
type textarea "delete_transient('acab_form_templates_all_v1'); delete_transient('acab_form_tem…"
click at [368, 71] on span "if ($result) {" at bounding box center [348, 69] width 39 height 6
type textarea "x"
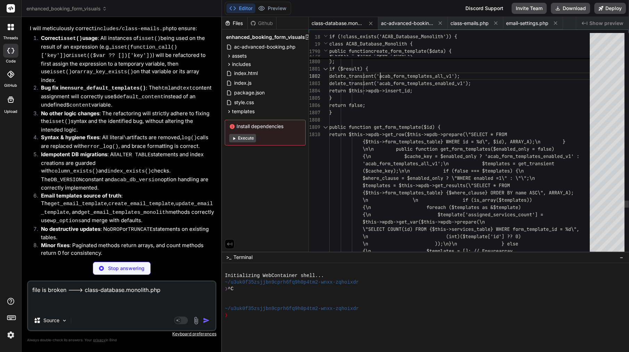
type textarea "return $subjects[$slug] ?? __('Booking Notification', ACAB_TEXT_DOMAIN); } } ?>"
type textarea "x"
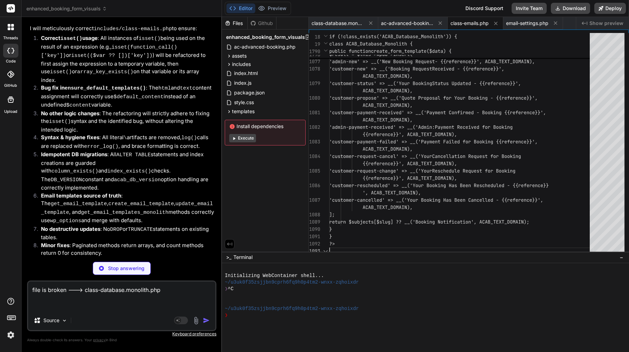
scroll to position [0, 0]
type textarea "ACAB_TEXT_DOMAIN), 'customer-status' => __('Your Booking Status Updated - {{ref…"
click at [381, 71] on span "'customer-new' => __('Booking Request" at bounding box center [380, 69] width 103 height 6
type textarea "x"
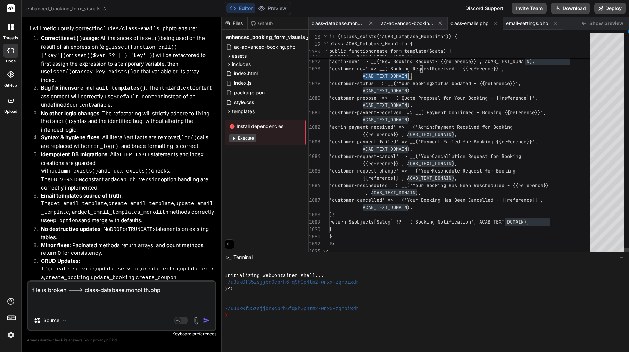
scroll to position [10689, 0]
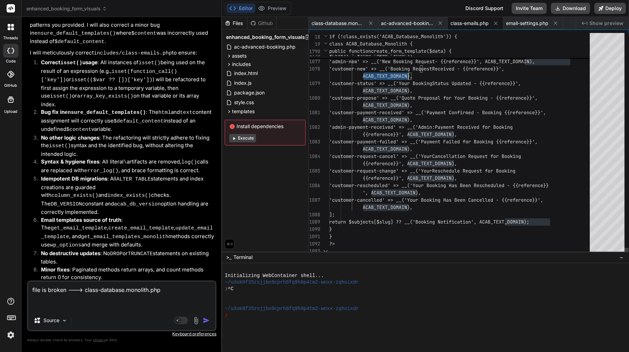
click at [381, 71] on span "'customer-new' => __('Booking Request" at bounding box center [380, 69] width 103 height 6
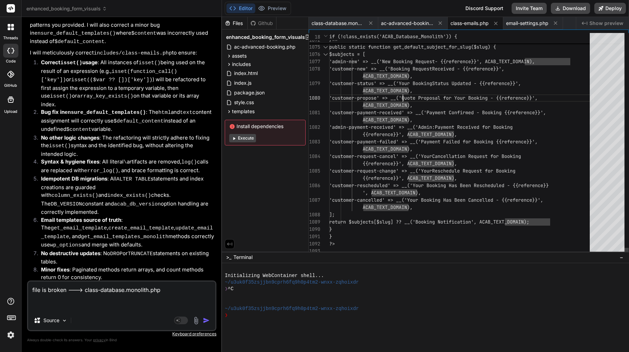
scroll to position [22, 0]
click at [402, 97] on span "'customer-propose' => __('Quote Propos" at bounding box center [382, 98] width 106 height 6
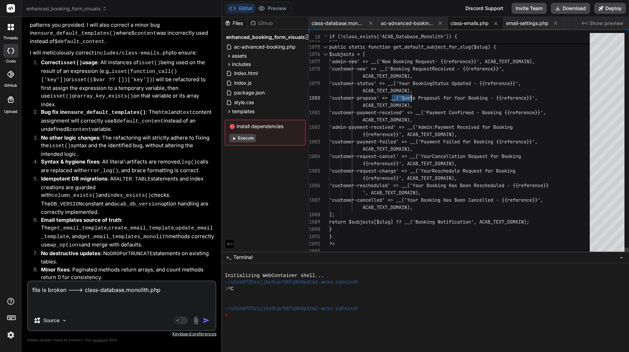
click at [402, 97] on span "'customer-propose' => __('Quote Propos" at bounding box center [382, 98] width 106 height 6
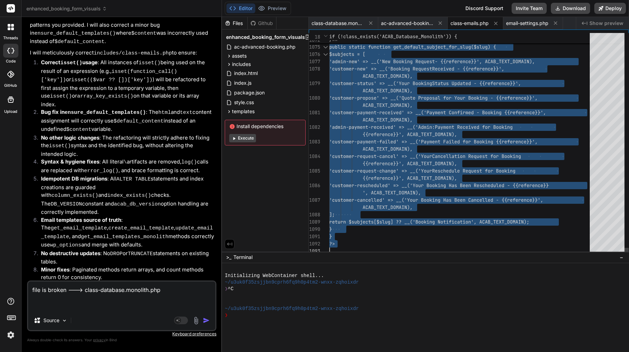
click at [402, 97] on span "'customer-propose' => __('Quote Propos" at bounding box center [382, 98] width 106 height 6
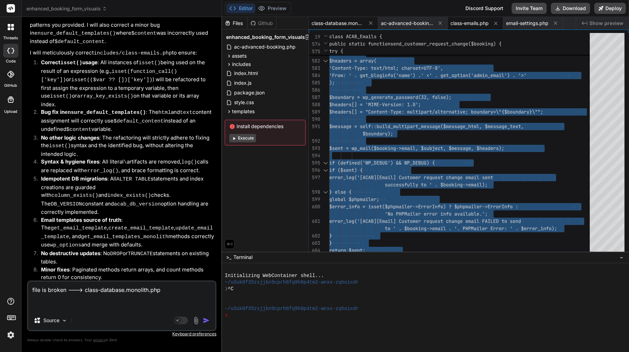
click at [350, 23] on span "class-database.monolith.php" at bounding box center [337, 23] width 52 height 7
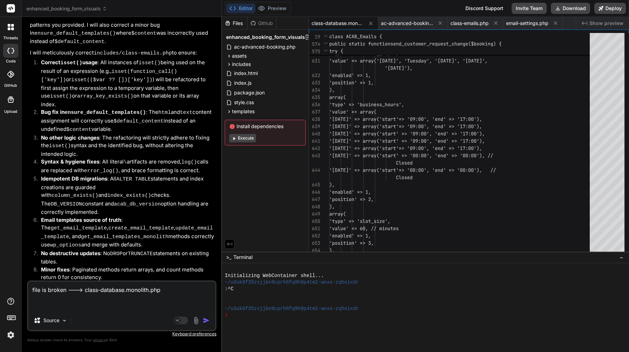
type textarea "{\n $final_templates = array_filter($final_templates, function($template) {\n r…"
click at [208, 322] on img "button" at bounding box center [206, 320] width 7 height 7
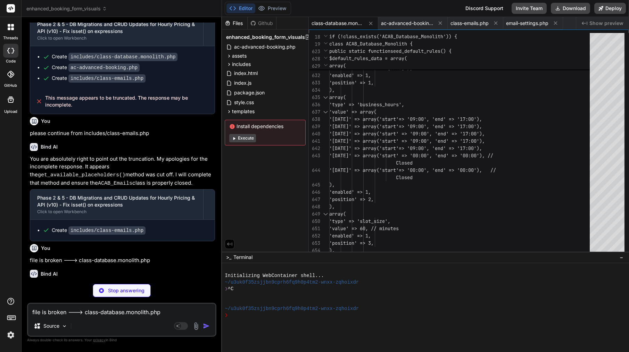
scroll to position [11021, 0]
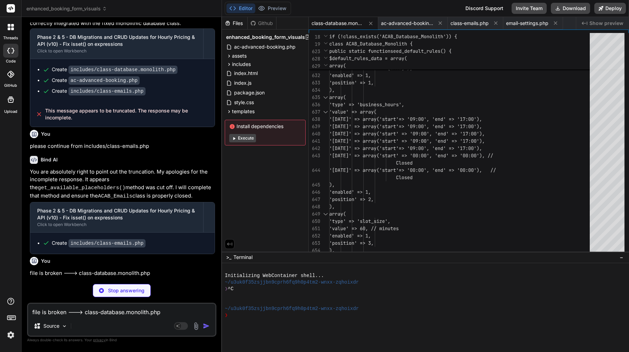
type textarea "x"
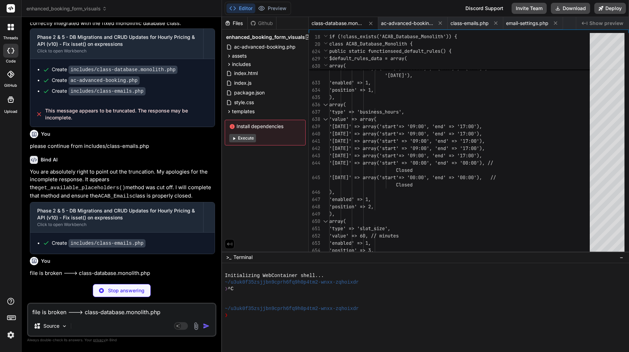
type textarea "x"
type textarea "?>"
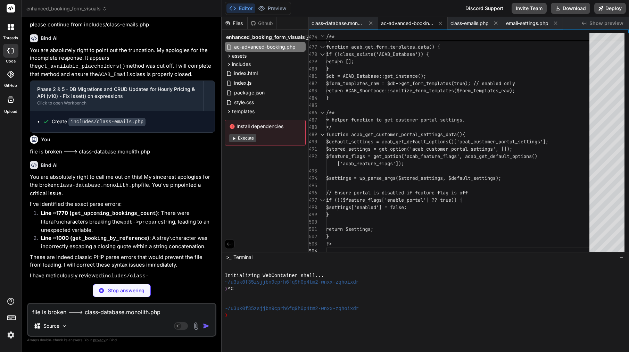
scroll to position [11142, 0]
type textarea "x"
type textarea "/** * Helper function to get form templates data for frontend. */ function acab…"
click at [369, 90] on span "return ACAB_Shortcode::sanitize_form_templates" at bounding box center [390, 91] width 128 height 6
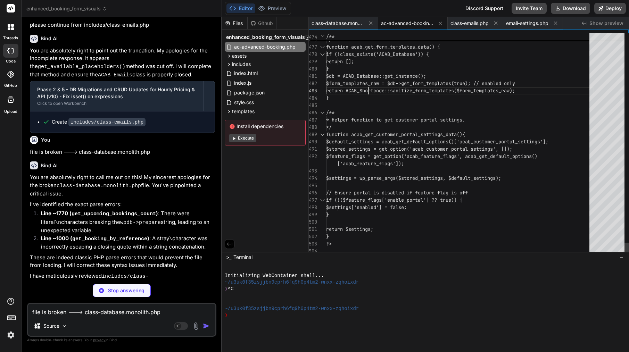
click at [369, 90] on span "return ACAB_Shortcode::sanitize_form_templates" at bounding box center [390, 91] width 128 height 6
type textarea "x"
type textarea "/** * Helper function to get form templates data for frontend. */ function acab…"
click at [369, 90] on span "return ACAB_Shortcode::sanitize_form_templates" at bounding box center [390, 91] width 128 height 6
type textarea "x"
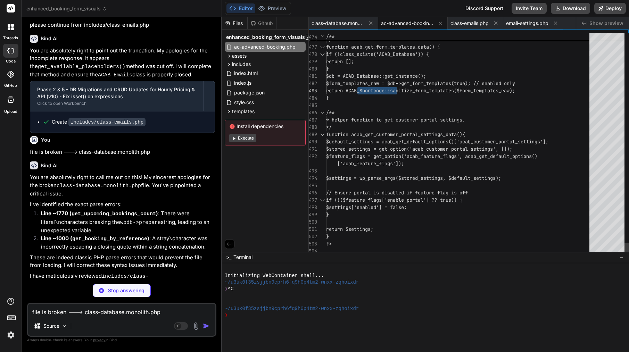
type textarea "<?php /** * Plugin Name: AC Advanced Booking * Description: Advanced booking sy…"
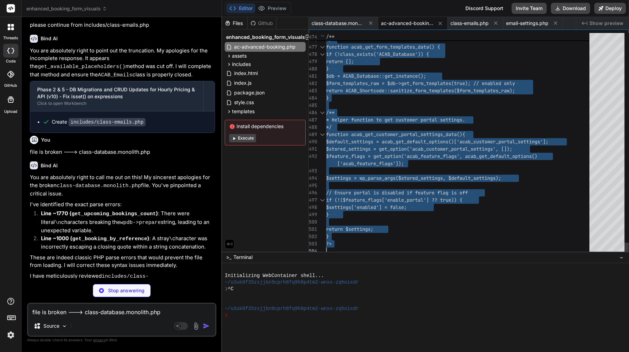
scroll to position [0, 0]
click at [369, 90] on span "return ACAB_Shortcode::sanitize_form_templates" at bounding box center [390, 91] width 128 height 6
type textarea "x"
click at [338, 23] on span "class-database.monolith.php" at bounding box center [337, 23] width 52 height 7
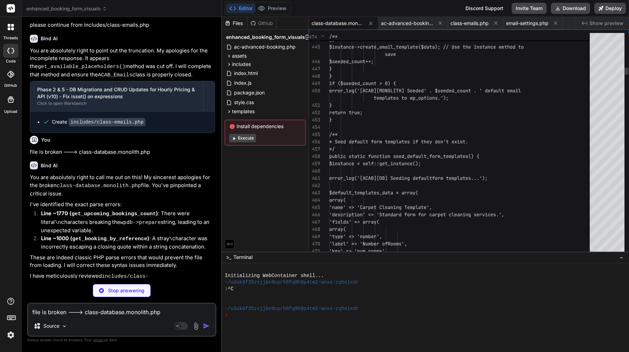
type textarea "x"
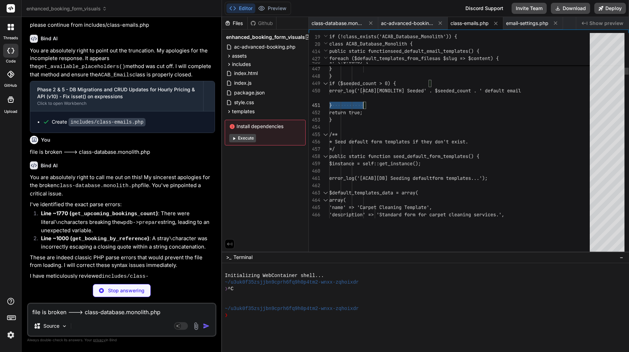
type textarea "ACAB_TEXT_DOMAIN), ]; return $subjects[$slug] ?? __('Booking Notification', ACA…"
type textarea "x"
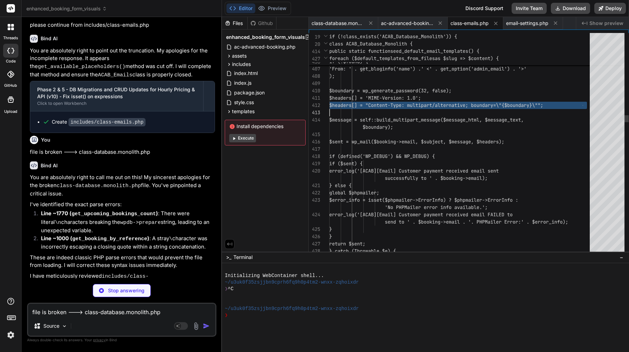
type textarea "<?php /** * Email handler for AC Advanced Booking * PHASE 3 PAYMENTS: Added new…"
type textarea "x"
click at [352, 103] on span "$headers[] = "Content-Type: multipart/" at bounding box center [382, 105] width 106 height 6
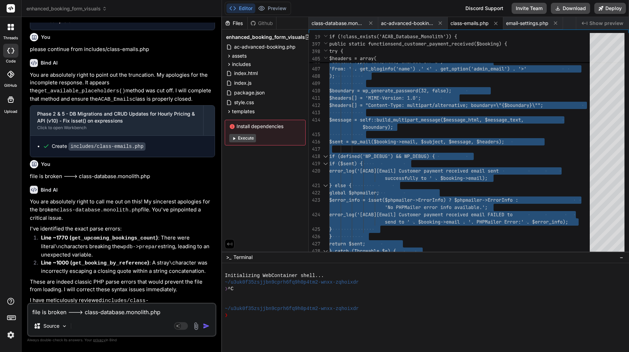
scroll to position [0, 0]
click at [390, 87] on span "$boundary = wp_generate_password(32, f alse);" at bounding box center [390, 90] width 122 height 7
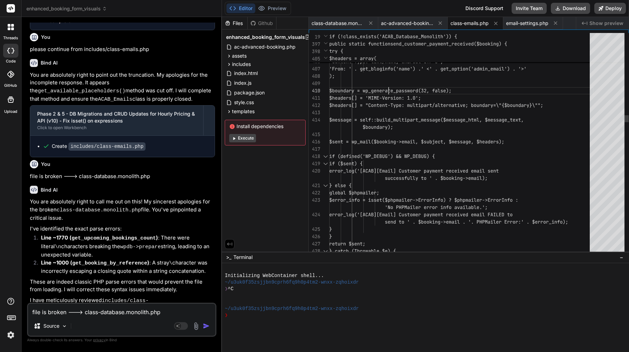
scroll to position [66, 0]
click at [390, 87] on span "$boundary = wp_generate_password(32, f alse);" at bounding box center [390, 90] width 122 height 7
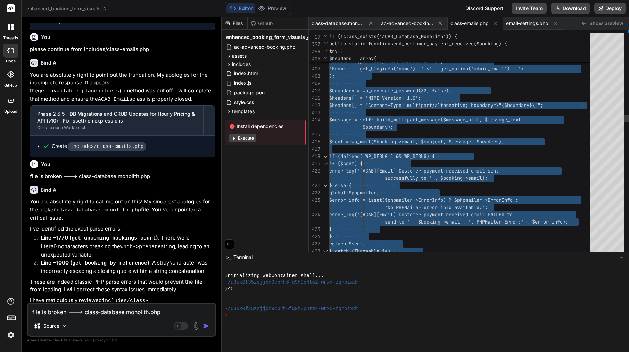
click at [390, 87] on span "$boundary = wp_generate_password(32, f alse);" at bounding box center [390, 90] width 122 height 7
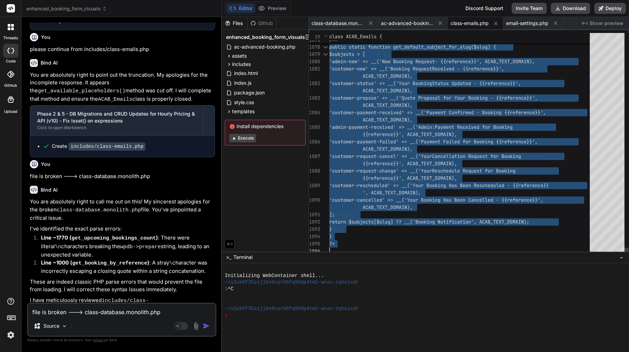
scroll to position [0, 0]
click at [418, 25] on span "ac-advanced-booking.php" at bounding box center [407, 23] width 52 height 7
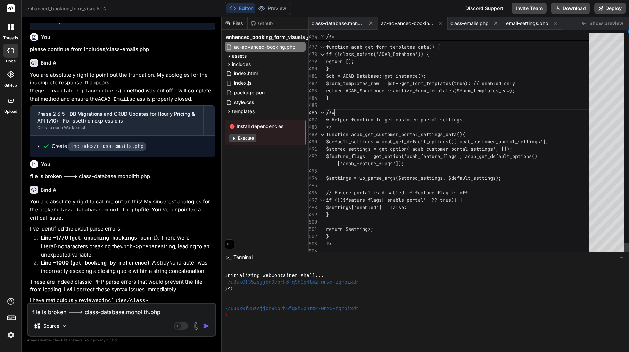
click at [400, 110] on div "/**" at bounding box center [459, 112] width 267 height 7
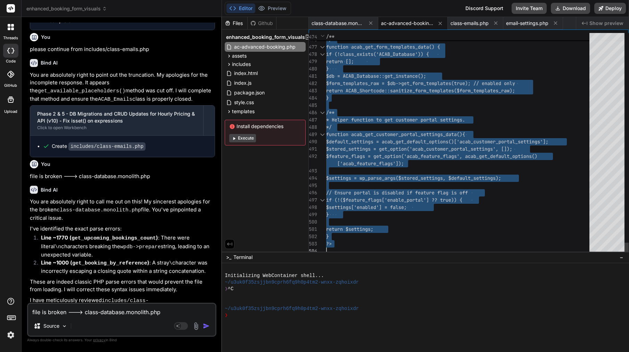
click at [400, 110] on div "/**" at bounding box center [459, 112] width 267 height 7
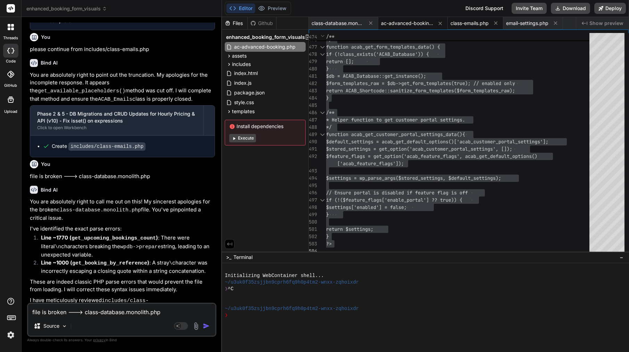
click at [469, 26] on span "class-emails.php" at bounding box center [469, 23] width 38 height 7
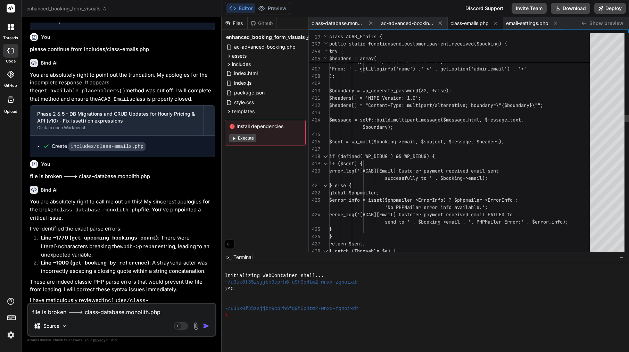
click at [438, 85] on div at bounding box center [461, 83] width 265 height 7
type textarea "<?php /** * Email handler for AC Advanced Booking * PHASE 3 PAYMENTS: Added new…"
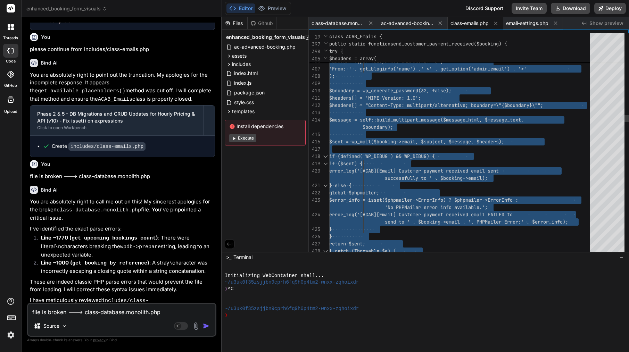
click at [438, 85] on div at bounding box center [461, 83] width 265 height 7
click at [77, 311] on textarea "file is broken ---> class-database.monolith.php" at bounding box center [121, 310] width 187 height 13
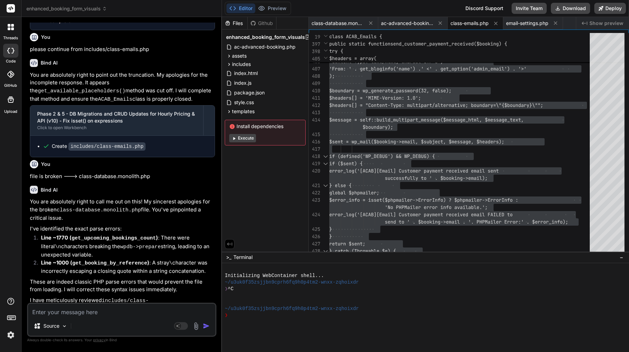
type textarea "d"
type textarea "x"
type textarea "do"
type textarea "x"
type textarea "do"
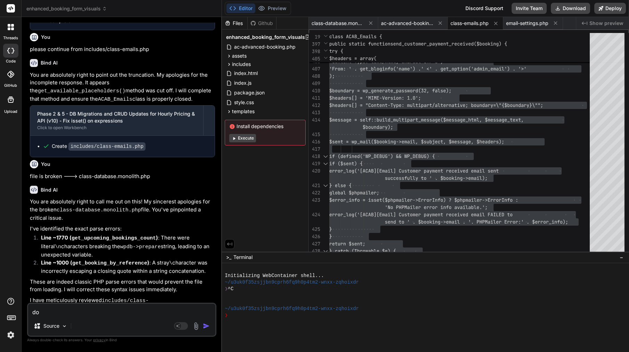
type textarea "x"
type textarea "do y"
type textarea "x"
type textarea "do yo"
type textarea "x"
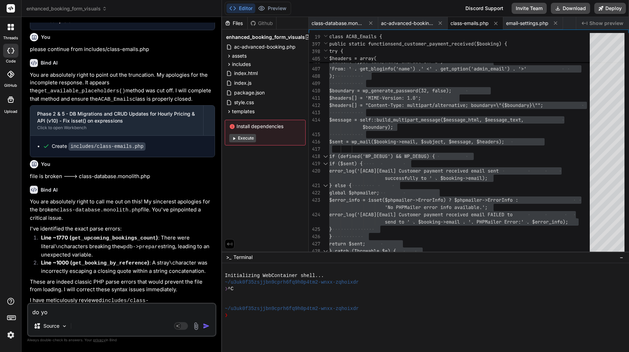
type textarea "do you"
type textarea "x"
type textarea "do you"
type textarea "x"
type textarea "do you k"
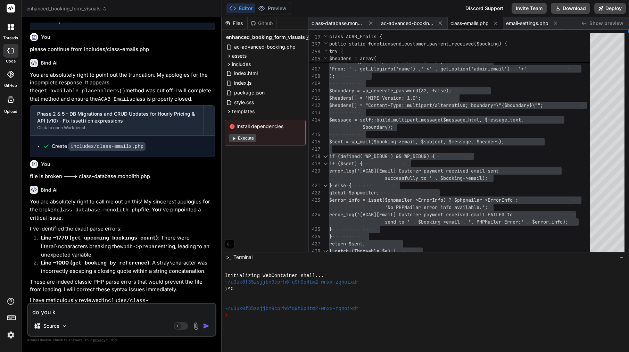
type textarea "x"
type textarea "do you kn"
type textarea "x"
type textarea "do you kno"
type textarea "x"
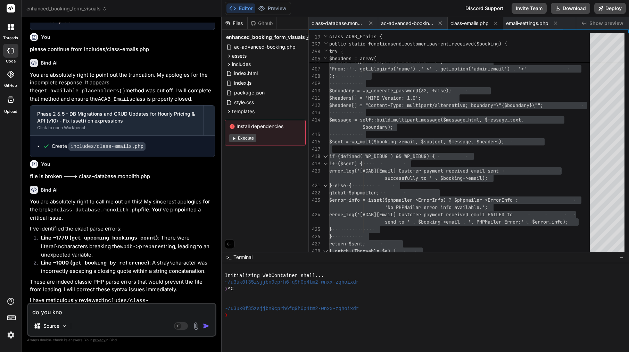
type textarea "do you know"
type textarea "x"
type textarea "do you know"
type textarea "x"
type textarea "do you know h"
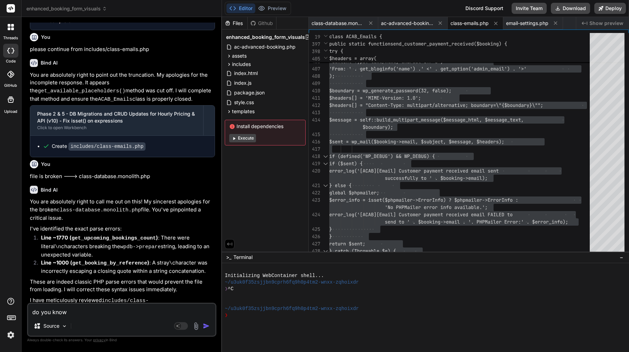
type textarea "x"
type textarea "do you know ho"
type textarea "x"
type textarea "do you know how"
type textarea "x"
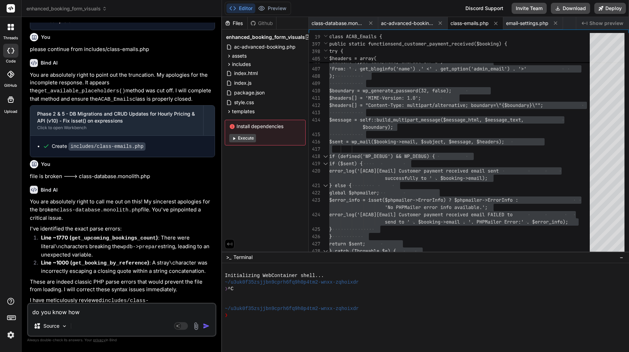
type textarea "do you know how"
type textarea "x"
type textarea "do you know how t"
type textarea "x"
type textarea "do you know how to"
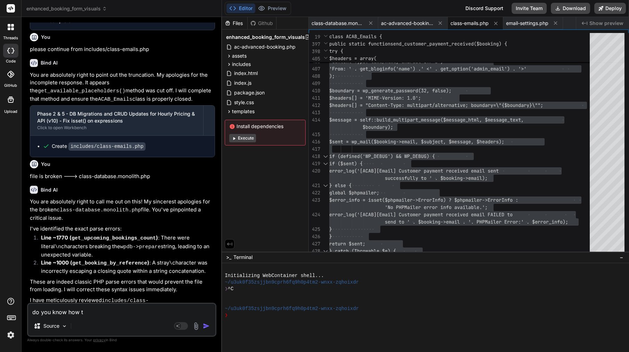
type textarea "x"
type textarea "do you know how to"
type textarea "x"
type textarea "do you know how to f"
type textarea "x"
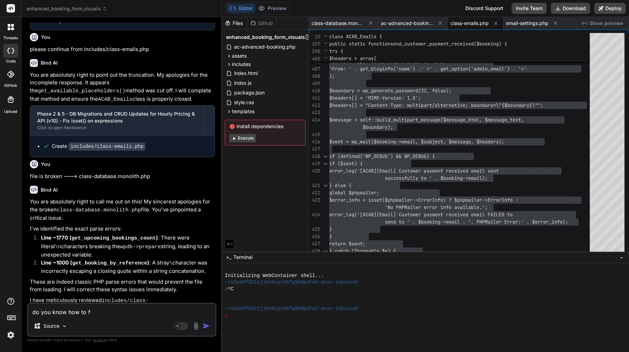
type textarea "do you know how to fi"
type textarea "x"
type textarea "do you know how to fix"
type textarea "x"
type textarea "do you know how to fix"
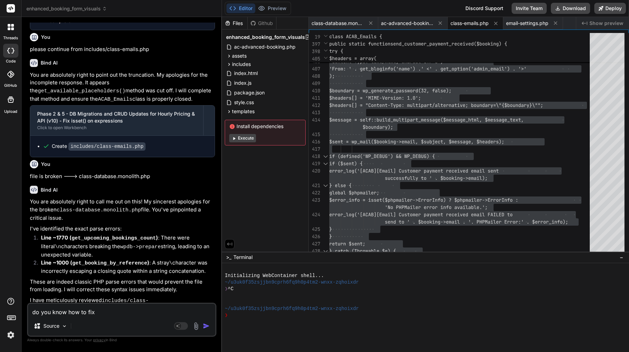
type textarea "x"
type textarea "do you know how to fix t"
type textarea "x"
type textarea "do you know how to fix th"
type textarea "x"
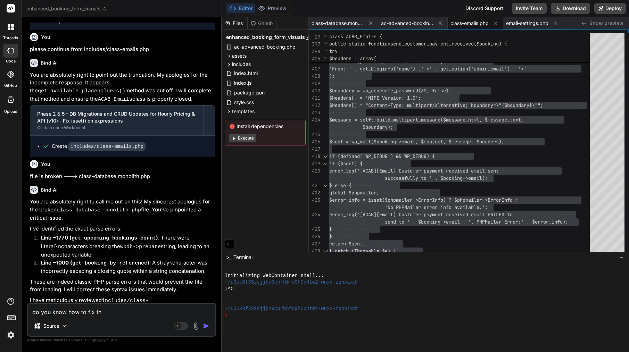
type textarea "do you know how to fix thi"
type textarea "x"
type textarea "do you know how to fix this"
type textarea "x"
type textarea "do you know how to fix this"
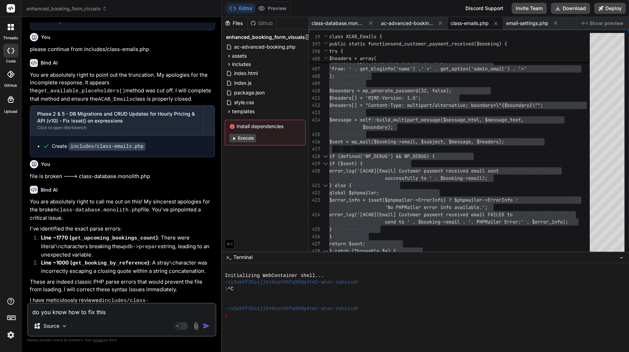
type textarea "x"
type textarea "do you know how to fix this c"
type textarea "x"
type textarea "do you know how to fix this co"
type textarea "x"
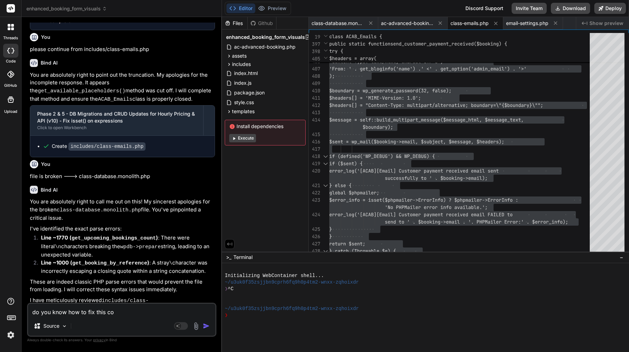
type textarea "do you know how to fix this cod"
type textarea "x"
type textarea "do you know how to fix this code"
type textarea "x"
type textarea "do you know how to fix this code?"
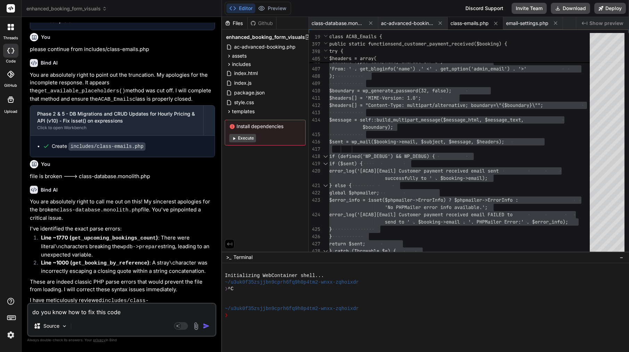
type textarea "x"
type textarea "do you know how to fix this code?"
type textarea "x"
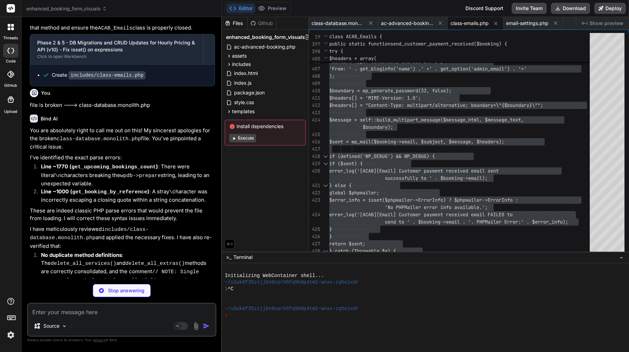
scroll to position [11183, 0]
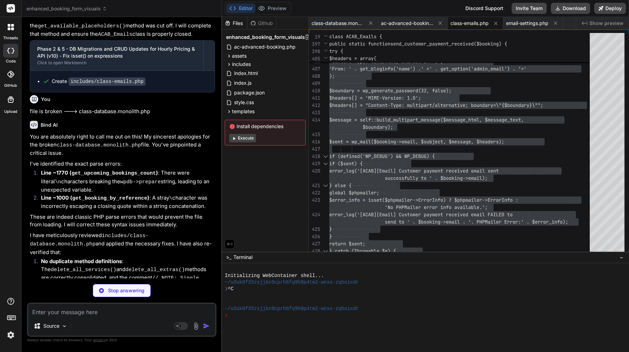
type textarea "x"
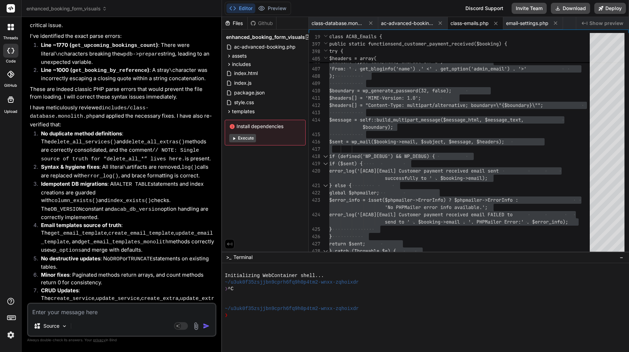
scroll to position [0, 0]
click at [106, 309] on textarea at bounding box center [121, 310] width 187 height 13
paste textarea "[[DATE] 18:08:49 UTC] PHP Fatal error: Cannot use isset() on the result of an e…"
type textarea "[[DATE] 18:08:49 UTC] PHP Fatal error: Cannot use isset() on the result of an e…"
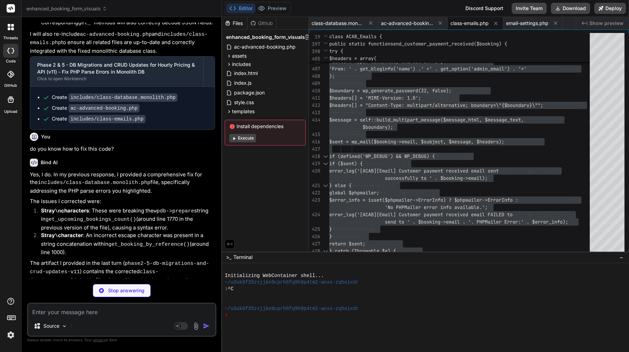
scroll to position [11619, 0]
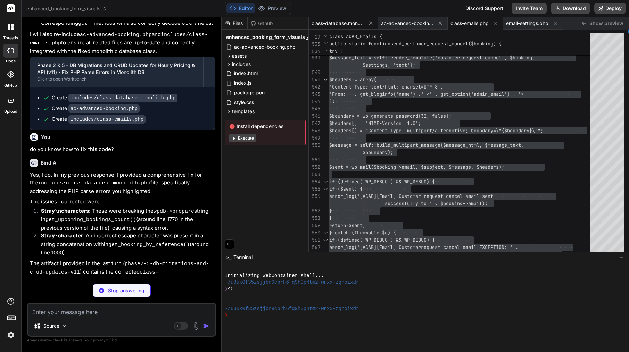
click at [354, 28] on div "class-database.monolith.php" at bounding box center [343, 23] width 69 height 13
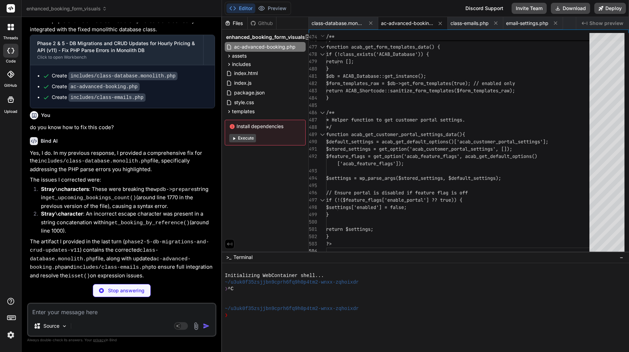
scroll to position [11640, 0]
click at [347, 23] on span "class-database.monolith.php" at bounding box center [337, 23] width 52 height 7
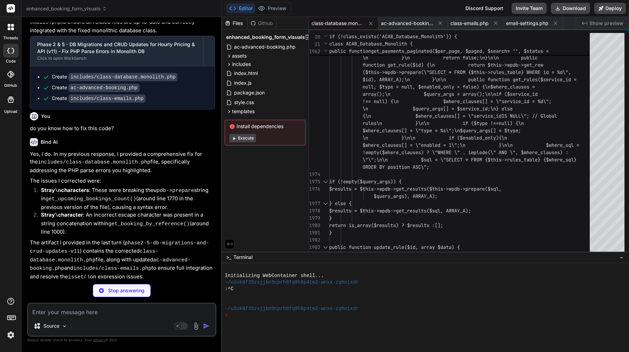
scroll to position [0, 0]
click at [181, 328] on rect at bounding box center [181, 326] width 14 height 8
click at [95, 324] on p "[PERSON_NAME] 4 S.." at bounding box center [110, 326] width 52 height 7
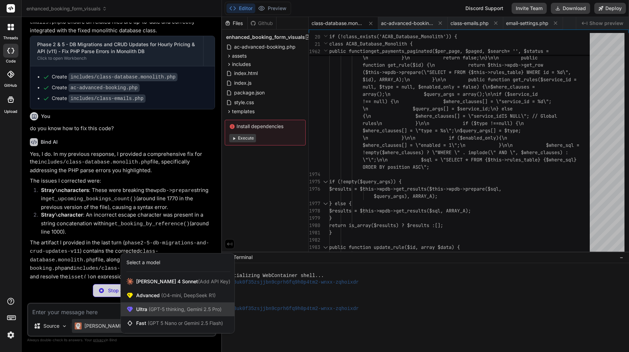
click at [188, 313] on span "Ultra (GPT-5 thinking, Gemini 2.5 Pro)" at bounding box center [178, 309] width 85 height 7
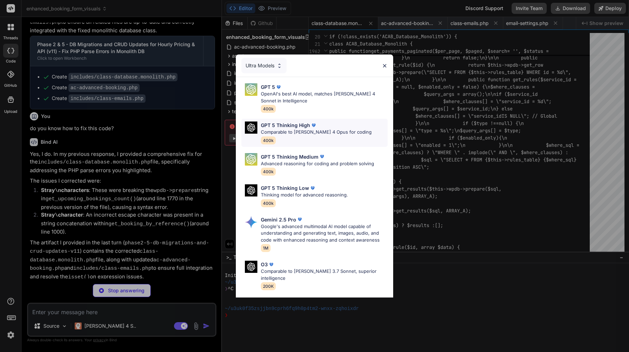
click at [290, 128] on p "GPT 5 Thinking High" at bounding box center [285, 125] width 49 height 7
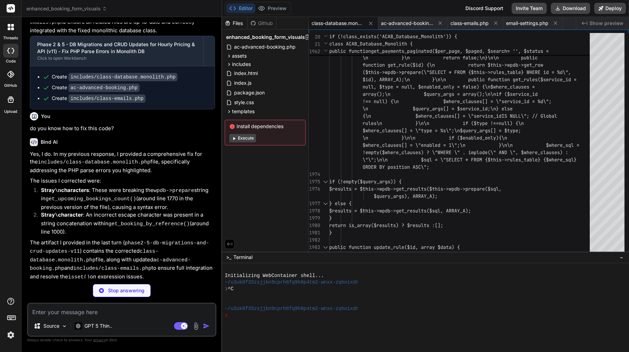
click at [79, 313] on textarea at bounding box center [121, 310] width 187 height 13
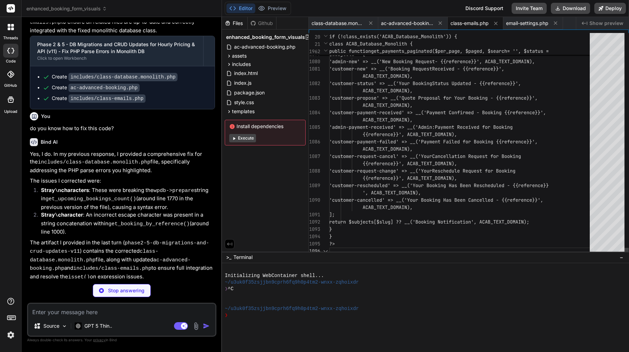
scroll to position [11616, 0]
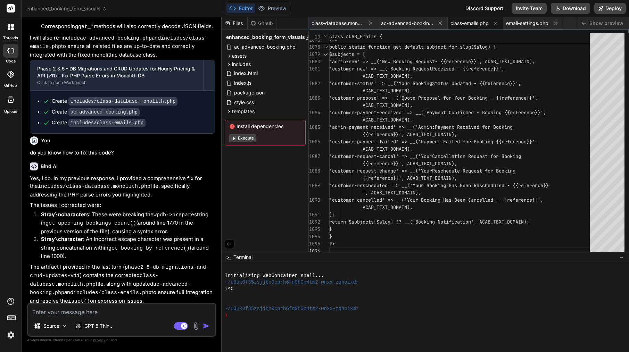
copy ul "Create includes/class-database.monolith.php"
click at [82, 315] on textarea at bounding box center [121, 310] width 187 height 13
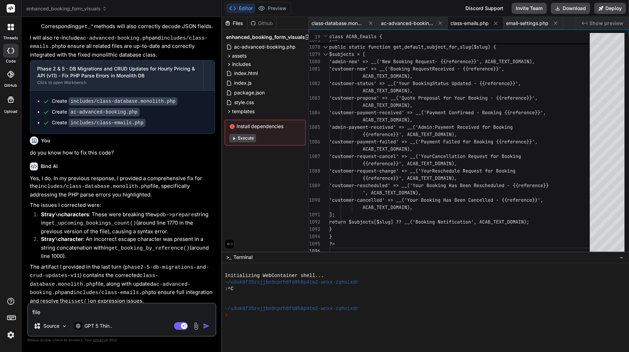
paste textarea "Create includes/class-database.monolith.php"
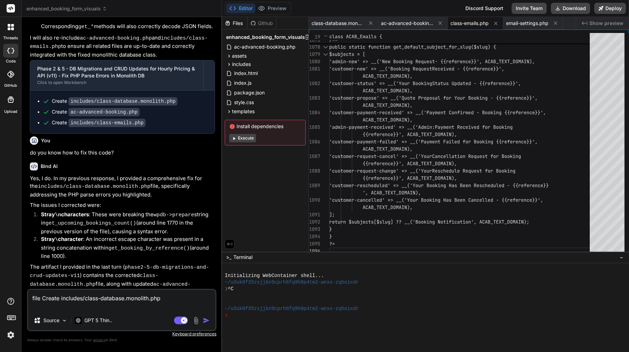
click at [60, 299] on textarea "file Create includes/class-database.monolith.php" at bounding box center [121, 300] width 187 height 21
click at [153, 297] on textarea "file includes/class-database.monolith.php" at bounding box center [121, 300] width 187 height 21
click at [206, 319] on img "button" at bounding box center [206, 320] width 7 height 7
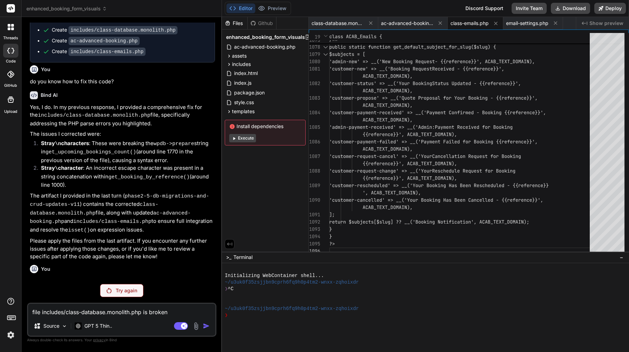
scroll to position [11644, 0]
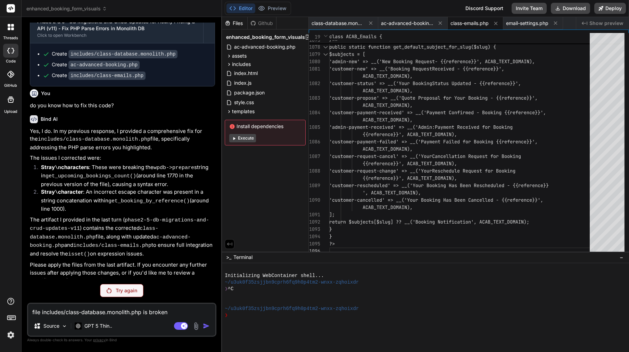
click at [123, 289] on p "Try again" at bounding box center [127, 290] width 22 height 7
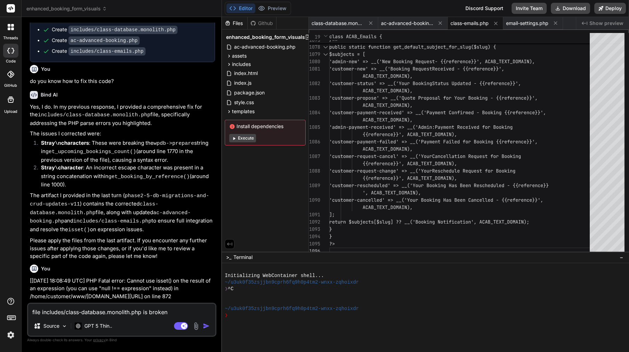
scroll to position [11687, 0]
click at [97, 326] on p "GPT 5 Thin.." at bounding box center [98, 326] width 28 height 7
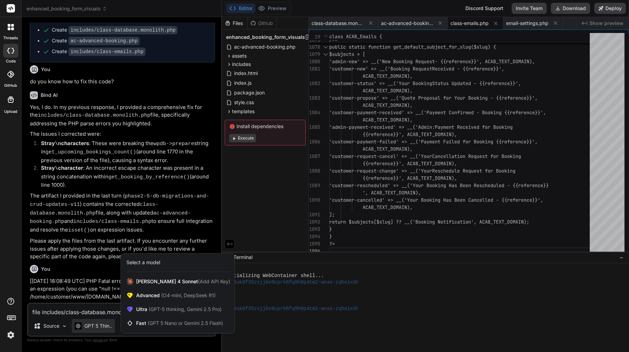
click at [105, 275] on div at bounding box center [314, 176] width 629 height 352
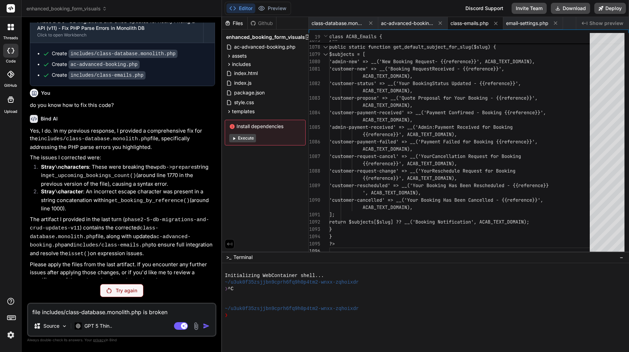
scroll to position [11663, 0]
click at [180, 325] on rect at bounding box center [181, 326] width 14 height 8
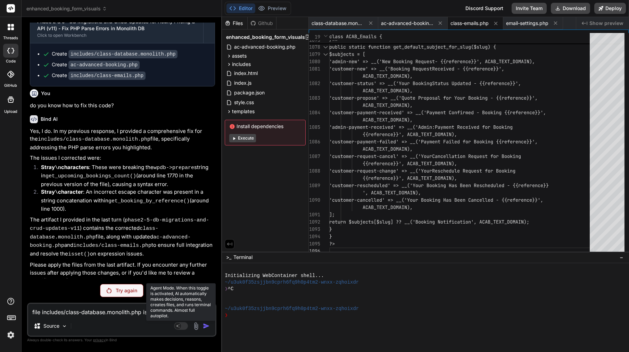
click at [185, 325] on rect at bounding box center [181, 326] width 14 height 8
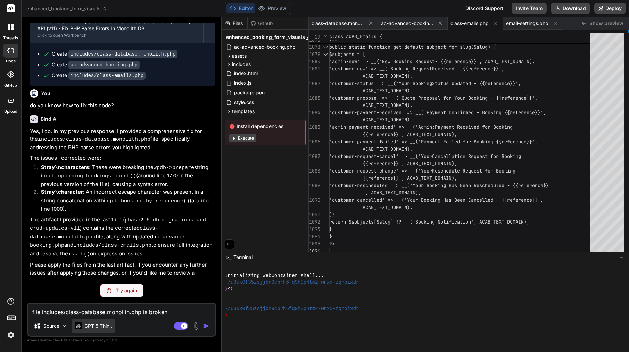
click at [109, 324] on p "GPT 5 Thin.." at bounding box center [98, 326] width 28 height 7
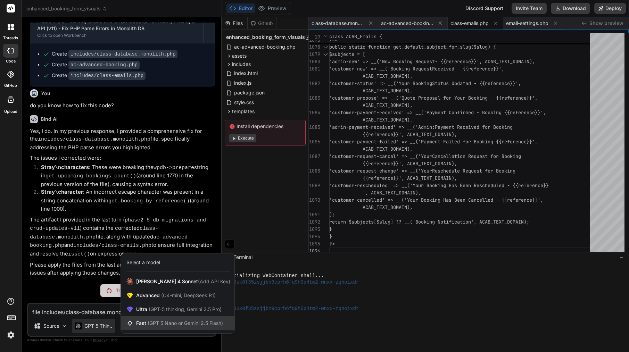
click at [163, 325] on span "(GPT 5 Nano or Gemini 2.5 Flash)" at bounding box center [185, 323] width 75 height 6
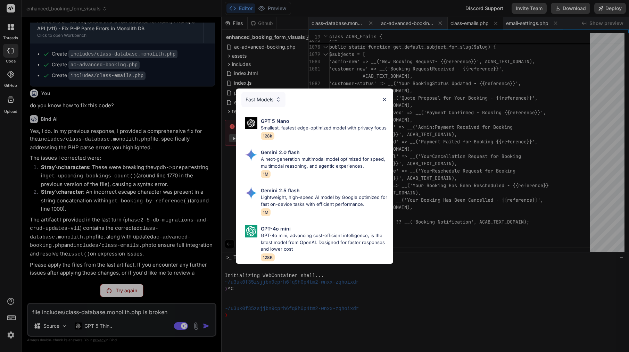
scroll to position [0, 0]
click at [325, 125] on p "Smallest, fastest edge-optimized model with privacy focus" at bounding box center [324, 128] width 126 height 7
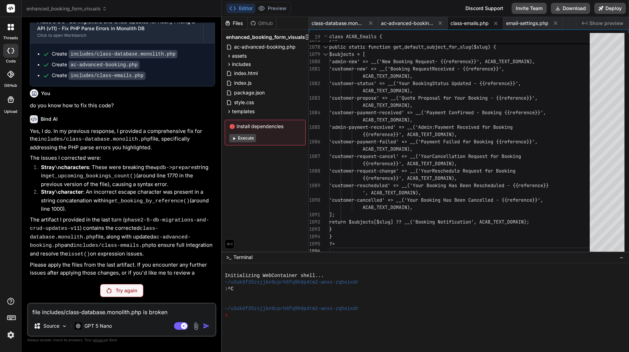
click at [133, 288] on p "Try again" at bounding box center [127, 290] width 22 height 7
click at [183, 324] on rect at bounding box center [184, 326] width 6 height 6
click at [121, 285] on div "Try again" at bounding box center [121, 290] width 43 height 13
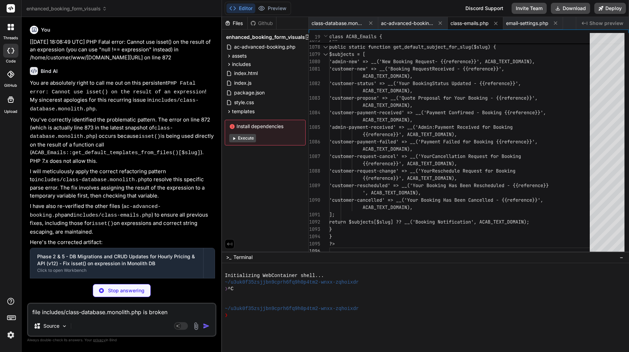
scroll to position [11926, 0]
drag, startPoint x: 33, startPoint y: 230, endPoint x: 35, endPoint y: 235, distance: 5.7
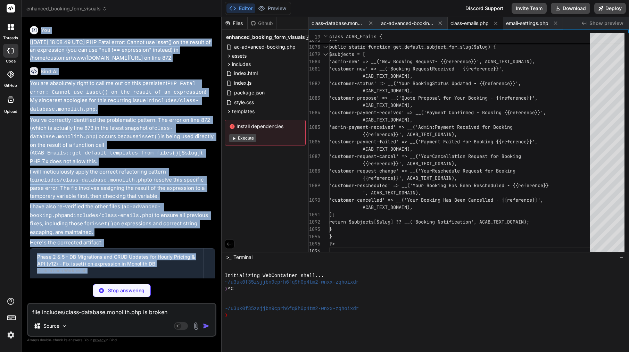
drag, startPoint x: 29, startPoint y: 219, endPoint x: 154, endPoint y: 229, distance: 125.8
click at [154, 231] on div "You Bind AI My sincerest apologies for the recurring parse error in includes/cl…" at bounding box center [122, 151] width 188 height 256
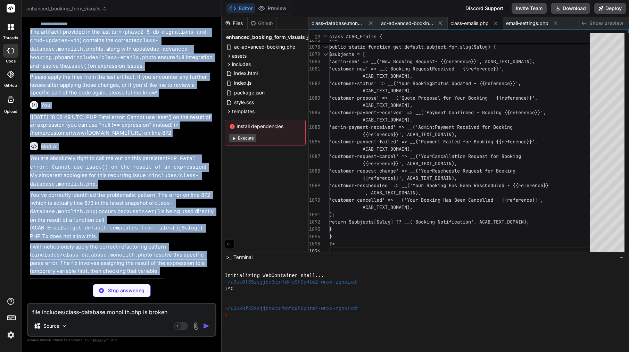
scroll to position [11840, 0]
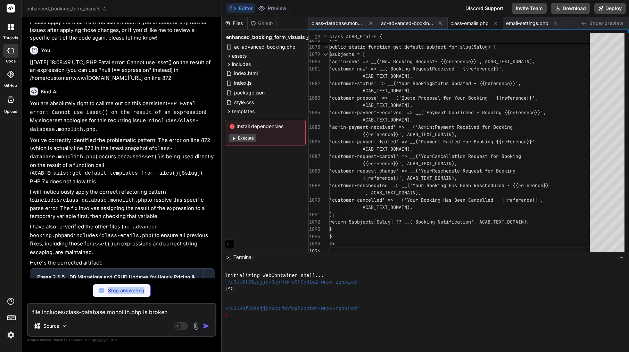
scroll to position [11926, 0]
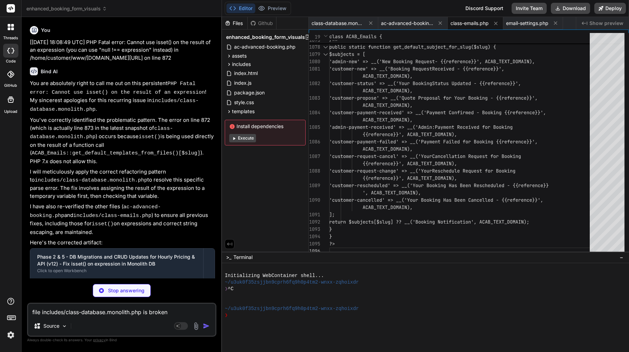
drag, startPoint x: 41, startPoint y: 111, endPoint x: 182, endPoint y: 265, distance: 208.4
copy div "Bind AI You are absolutely right to call me out on this persistent PHP Fatal er…"
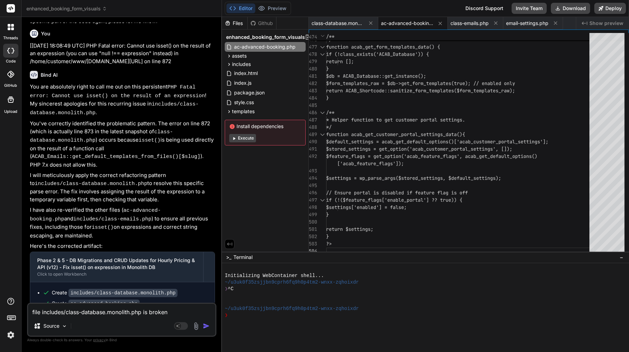
scroll to position [0, 0]
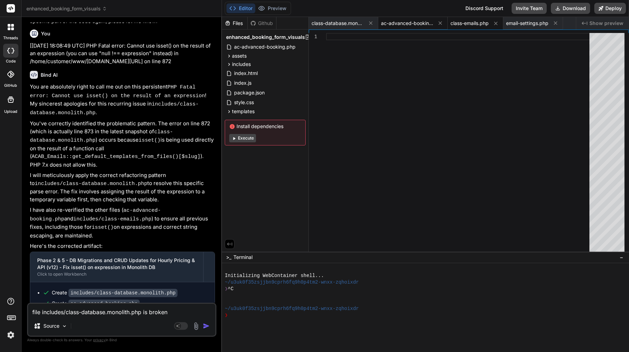
click at [413, 23] on span "ac-advanced-booking.php" at bounding box center [407, 23] width 52 height 7
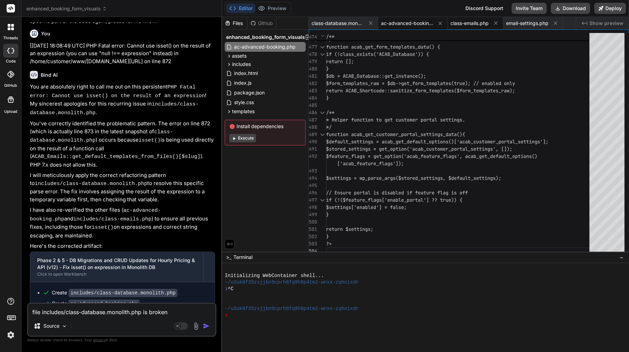
click at [467, 23] on span "class-emails.php" at bounding box center [469, 23] width 38 height 7
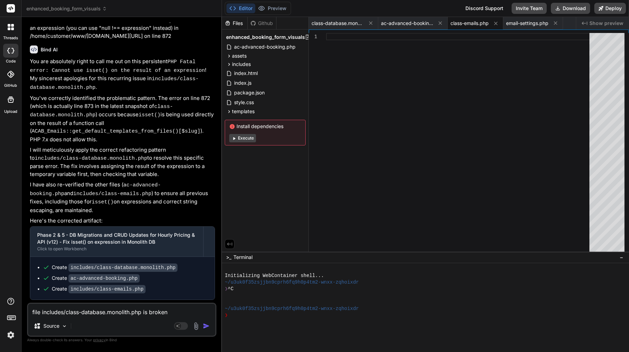
scroll to position [11947, 0]
click at [351, 27] on div "class-database.monolith.php" at bounding box center [343, 23] width 69 height 13
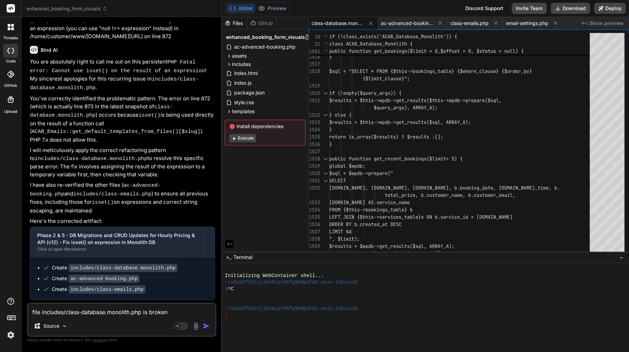
click at [107, 314] on textarea "file includes/class-database.monolith.php is broken" at bounding box center [121, 310] width 187 height 13
paste textarea "Here’s a short but clear prompt you can paste to Bind AI so it knows exactly wh…"
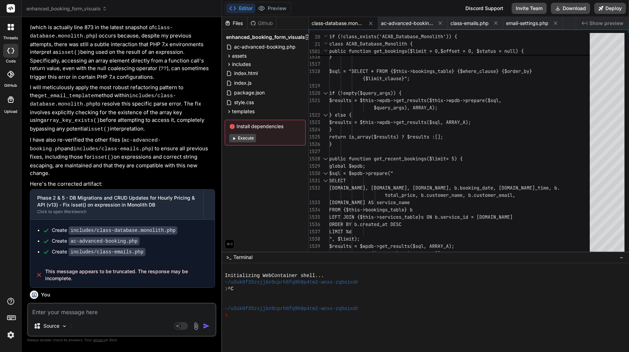
scroll to position [0, 0]
drag, startPoint x: 42, startPoint y: 103, endPoint x: 48, endPoint y: 300, distance: 197.3
copy div "Bind AI You are absolutely right to call me out on this persistent PHP Fatal er…"
click at [76, 314] on textarea at bounding box center [121, 310] width 187 height 13
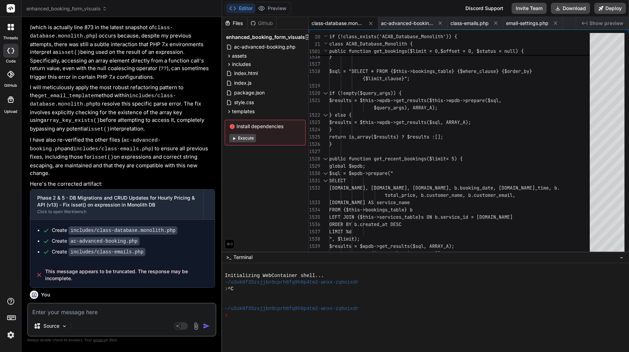
paste textarea "Yep — the crash is right here: 'logo_url' => isset(get_option('acab_logo_url'))…"
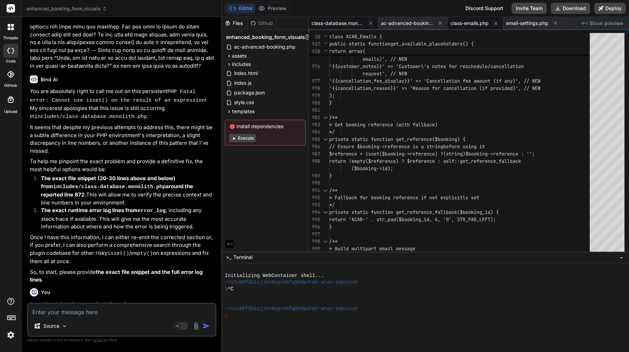
click at [347, 19] on div "class-database.monolith.php" at bounding box center [343, 23] width 69 height 13
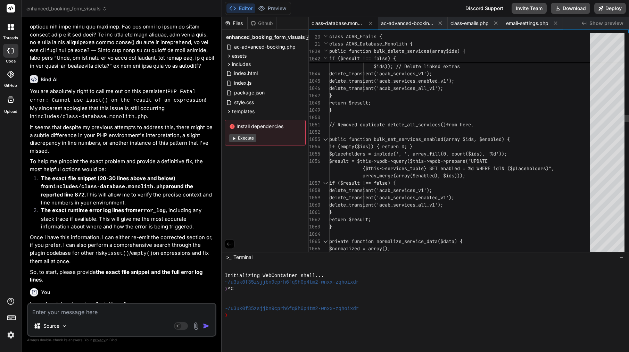
click at [371, 104] on span "return $result;" at bounding box center [350, 103] width 42 height 6
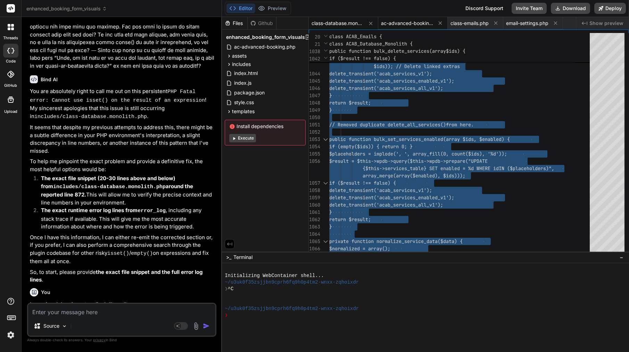
click at [416, 26] on span "ac-advanced-booking.php" at bounding box center [407, 23] width 52 height 7
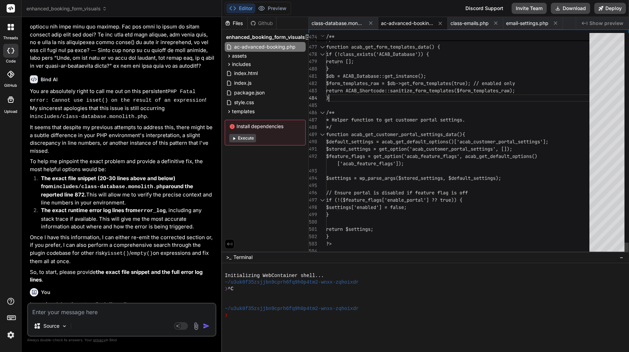
click at [389, 94] on div "}" at bounding box center [459, 97] width 267 height 7
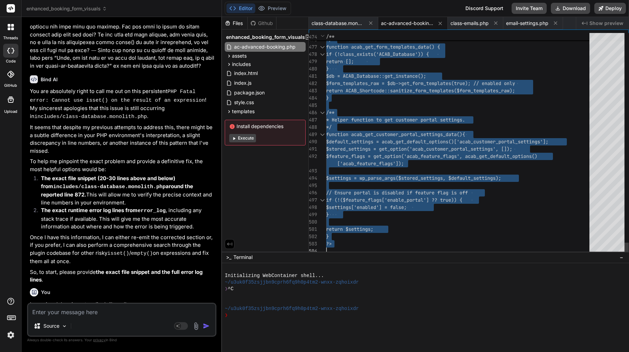
click at [389, 94] on div "}" at bounding box center [459, 97] width 267 height 7
click at [476, 24] on span "class-emails.php" at bounding box center [469, 23] width 38 height 7
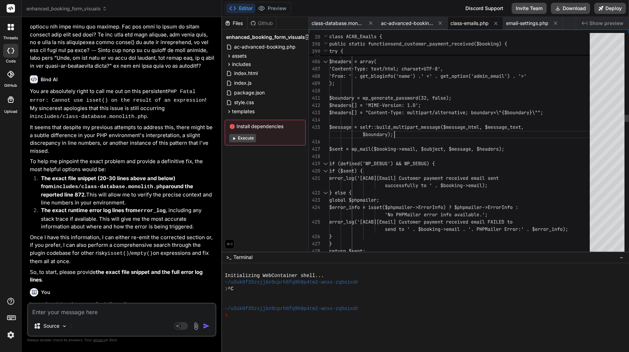
click at [399, 131] on div "$boundary);" at bounding box center [461, 134] width 265 height 7
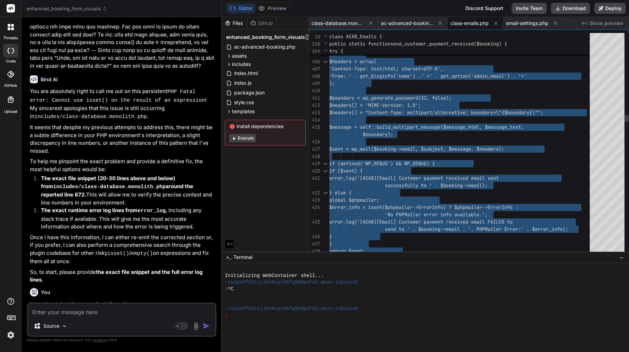
click at [399, 131] on div "$boundary);" at bounding box center [461, 134] width 265 height 7
click at [535, 28] on div "email-settings.php" at bounding box center [533, 23] width 60 height 13
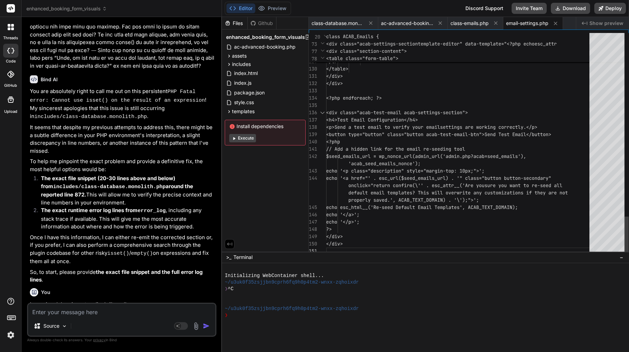
click at [431, 142] on div "<?php" at bounding box center [459, 141] width 267 height 7
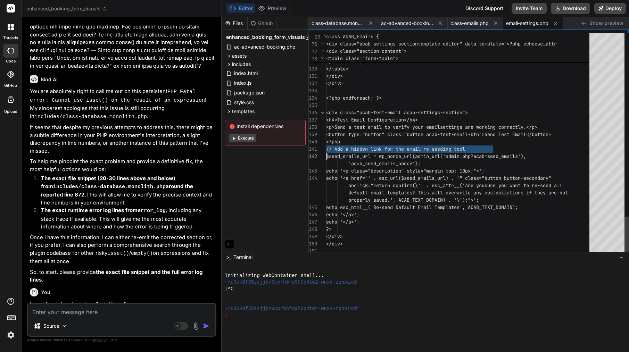
scroll to position [0, 0]
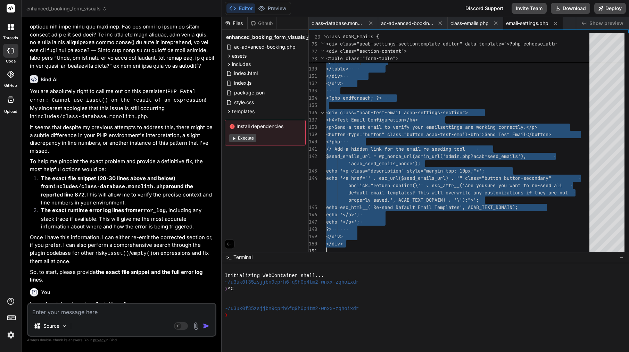
click at [74, 311] on textarea at bounding box center [121, 310] width 187 height 13
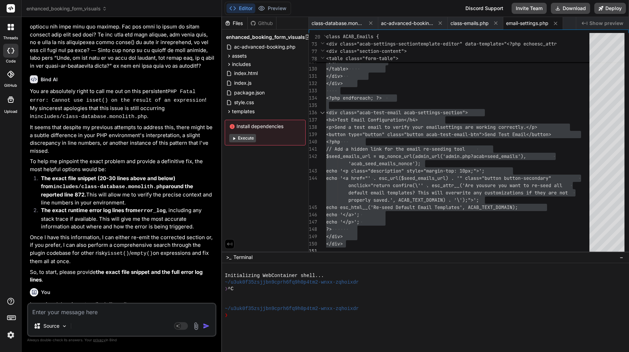
paste textarea "Here’s a clean “prompt to Bind” you can paste straight into your workbench. It …"
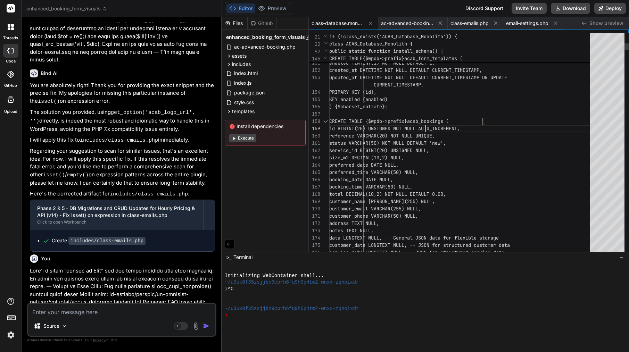
click at [424, 127] on span "id BIGINT(20) UNSIGNED NOT NULL AU" at bounding box center [376, 128] width 94 height 6
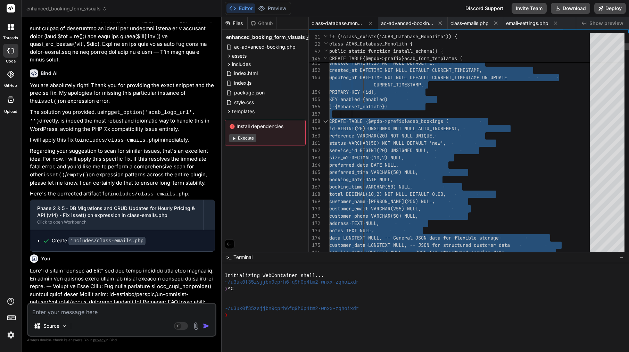
click at [424, 127] on span "id BIGINT(20) UNSIGNED NOT NULL AU" at bounding box center [376, 128] width 94 height 6
click at [76, 311] on textarea at bounding box center [121, 310] width 187 height 13
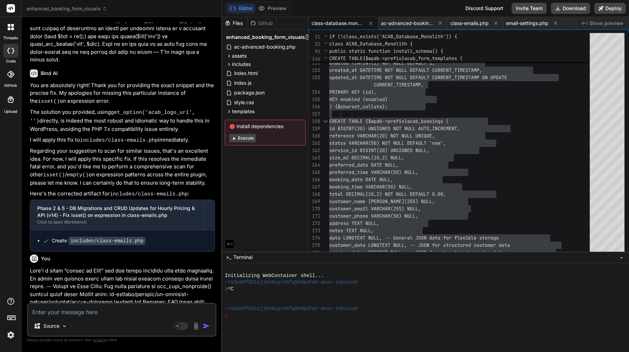
paste textarea "Here’s a precise “prompt to Bind” you can paste into your workbench to fix the …"
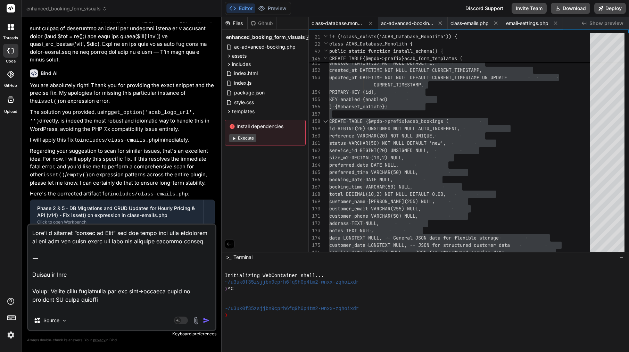
scroll to position [0, 0]
drag, startPoint x: 33, startPoint y: 281, endPoint x: 32, endPoint y: 215, distance: 66.3
click at [32, 213] on div "You Bind AI My sincerest apologies for the recurring parse error in includes/cl…" at bounding box center [121, 187] width 189 height 329
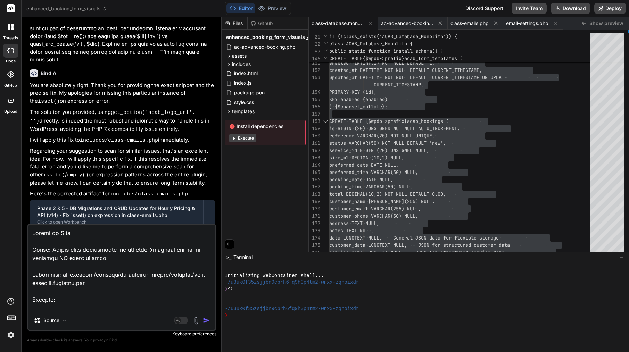
click at [206, 321] on img "button" at bounding box center [206, 320] width 7 height 7
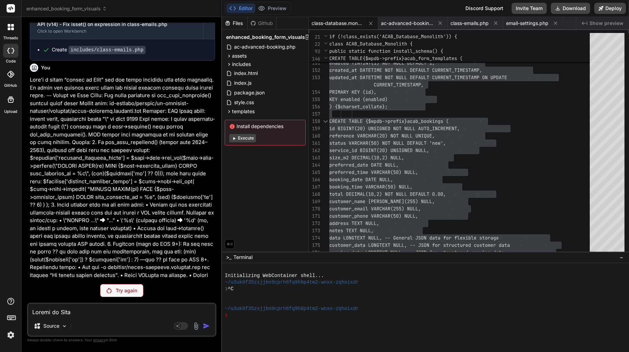
scroll to position [13208, 0]
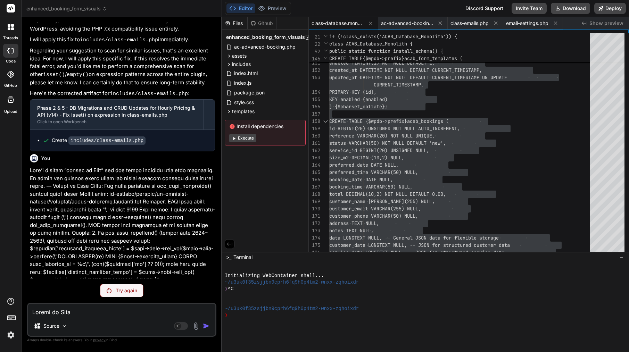
click at [128, 288] on p "Try again" at bounding box center [127, 290] width 22 height 7
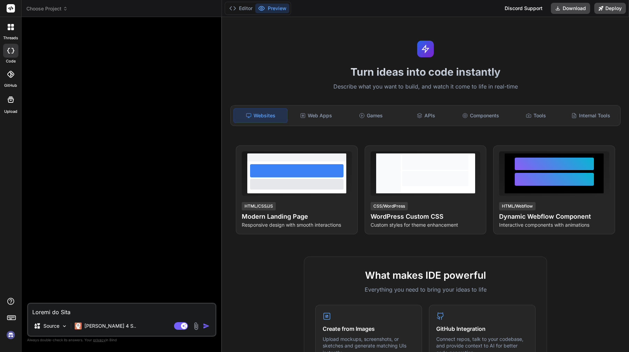
scroll to position [0, 0]
click at [7, 339] on img at bounding box center [11, 335] width 12 height 12
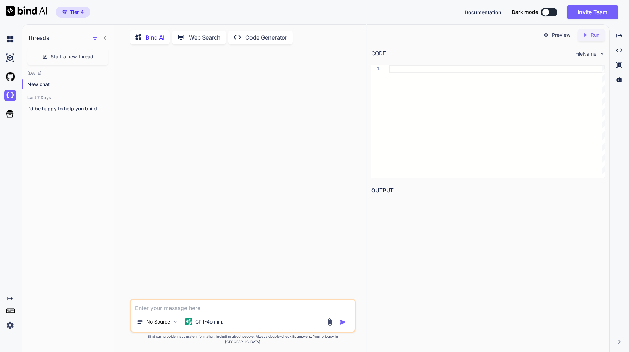
scroll to position [3, 0]
click at [392, 91] on div at bounding box center [497, 121] width 216 height 113
click at [208, 319] on div "GPT-4o min.." at bounding box center [205, 321] width 45 height 14
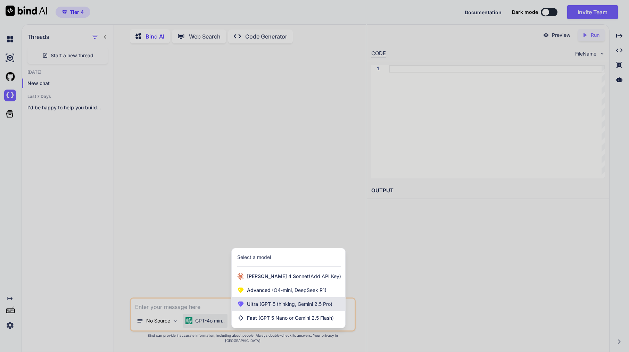
click at [291, 308] on span "Ultra (GPT-5 thinking, Gemini 2.5 Pro)" at bounding box center [289, 304] width 85 height 7
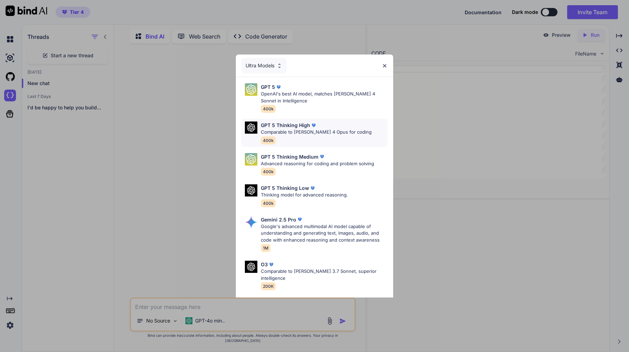
click at [302, 132] on p "Comparable to [PERSON_NAME] 4 Opus for coding" at bounding box center [316, 132] width 111 height 7
type textarea "x"
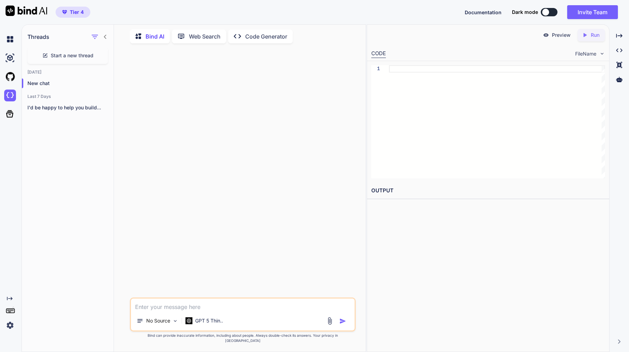
click at [174, 309] on textarea at bounding box center [243, 305] width 224 height 13
click at [432, 109] on div at bounding box center [497, 121] width 216 height 113
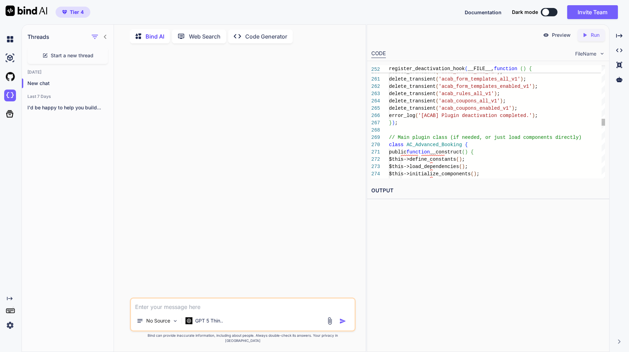
click at [438, 121] on div "} ) ;" at bounding box center [497, 122] width 216 height 7
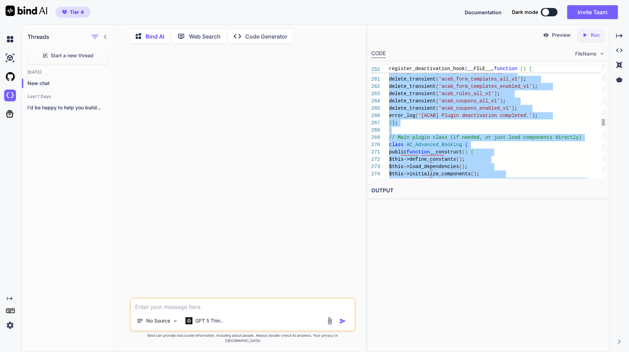
click at [438, 121] on div "} ) ;" at bounding box center [497, 122] width 216 height 7
type textarea "<?php /** * Plugin Name: AC Advanced Booking * Description: Advanced booking sy…"
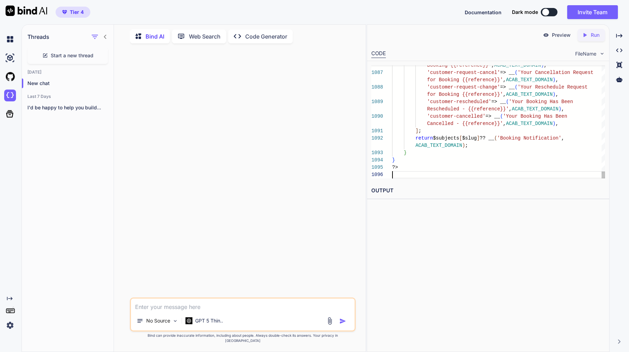
scroll to position [15, 0]
click at [595, 36] on p "Run" at bounding box center [595, 35] width 9 height 7
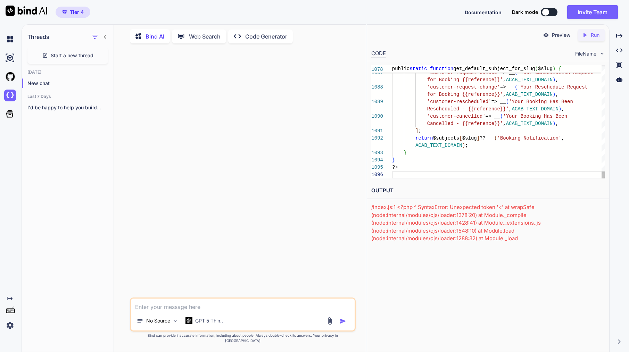
scroll to position [0, 0]
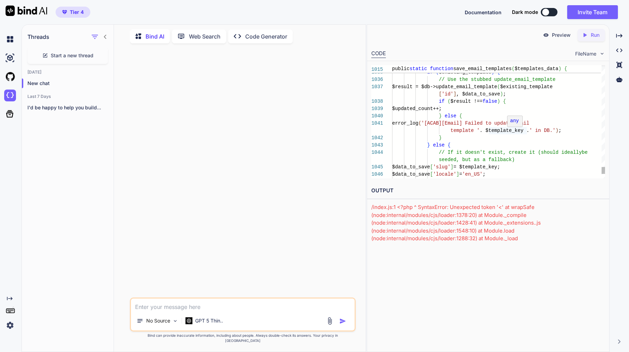
click at [518, 128] on span ". $template_key ." at bounding box center [505, 131] width 50 height 6
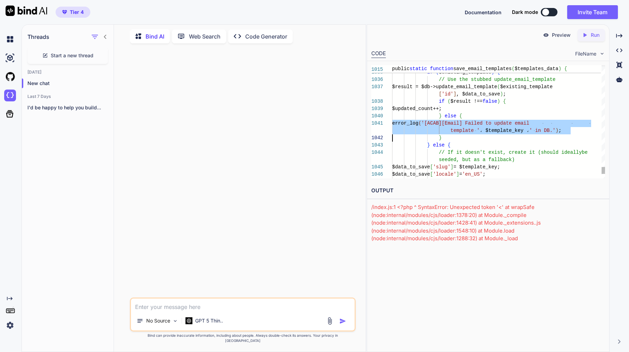
scroll to position [51, 0]
click at [518, 128] on span ". $template_key ." at bounding box center [505, 131] width 50 height 6
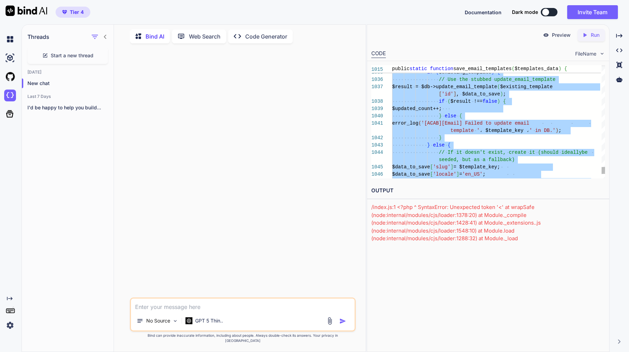
type textarea "<?php /** * Email handler for AC Advanced Booking * PHASE 3 PAYMENTS: Added new…"
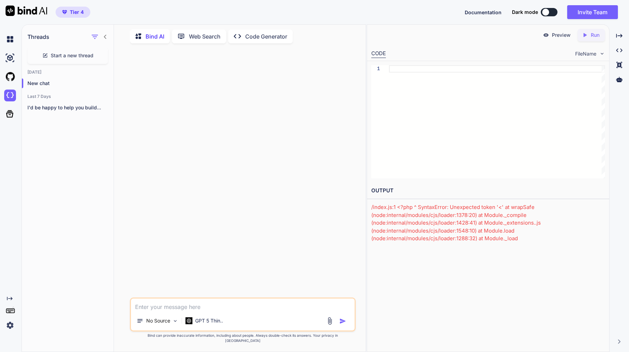
click at [193, 311] on textarea at bounding box center [243, 305] width 224 height 13
click at [281, 33] on p "Code Generator" at bounding box center [266, 36] width 42 height 8
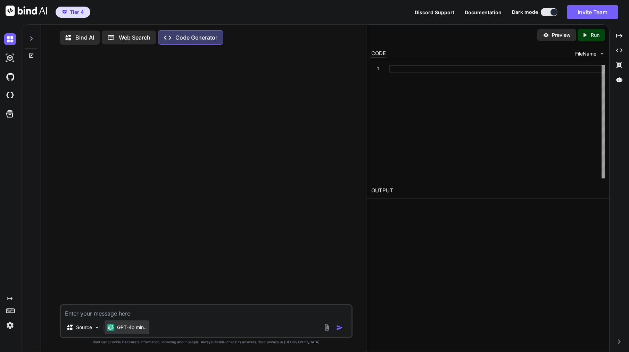
click at [143, 328] on p "GPT-4o min.." at bounding box center [132, 327] width 30 height 7
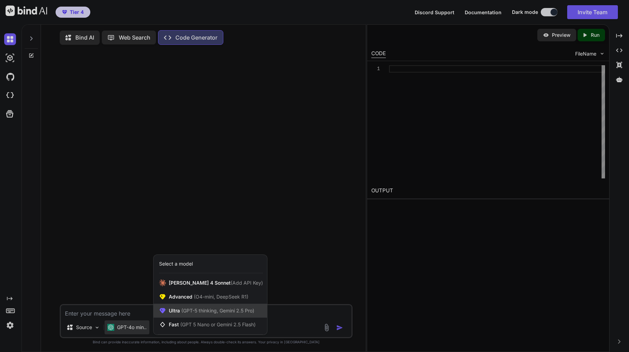
click at [192, 307] on div "Ultra (GPT-5 thinking, Gemini 2.5 Pro)" at bounding box center [210, 311] width 114 height 14
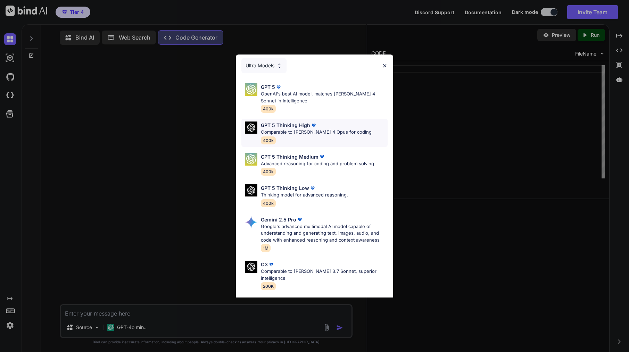
click at [291, 127] on p "GPT 5 Thinking High" at bounding box center [285, 125] width 49 height 7
type textarea "x"
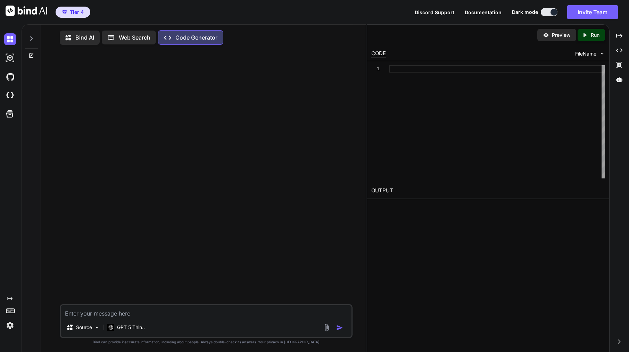
click at [130, 317] on textarea at bounding box center [206, 311] width 291 height 13
type textarea "c"
type textarea "x"
type textarea "co"
type textarea "x"
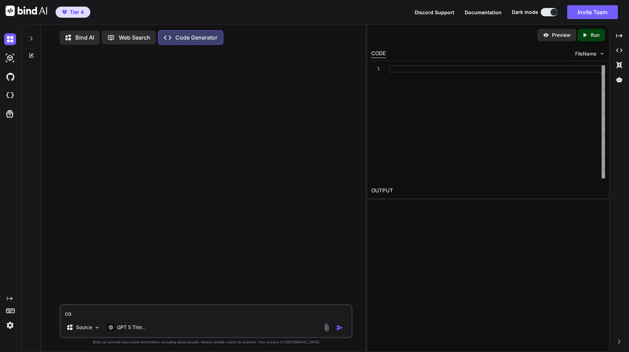
type textarea "cou"
type textarea "x"
type textarea "coul"
type textarea "x"
type textarea "could"
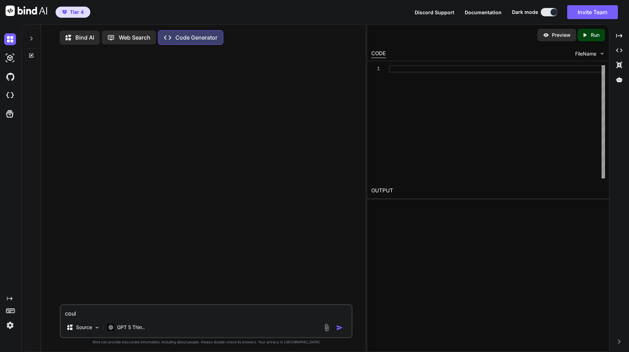
type textarea "x"
type textarea "could"
type textarea "x"
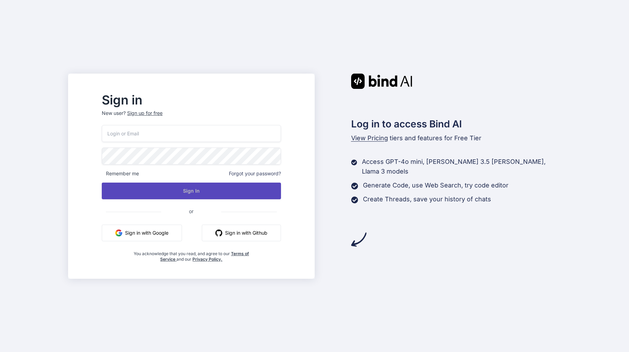
click at [205, 192] on button "Sign In" at bounding box center [191, 191] width 179 height 17
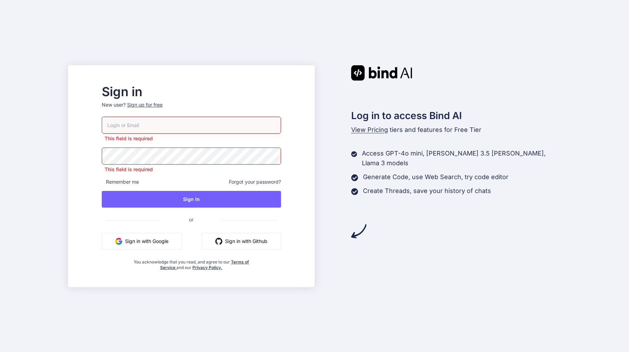
type input "[EMAIL_ADDRESS][DOMAIN_NAME]"
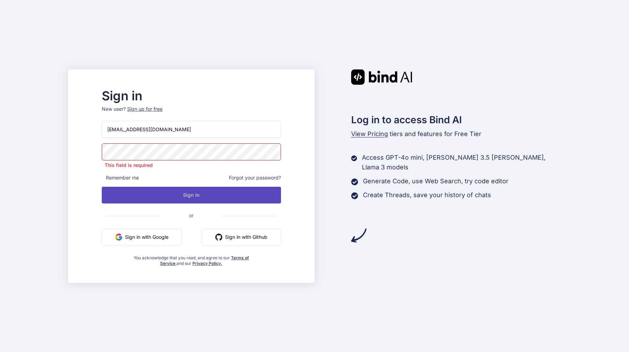
click at [205, 190] on button "Sign In" at bounding box center [191, 195] width 179 height 17
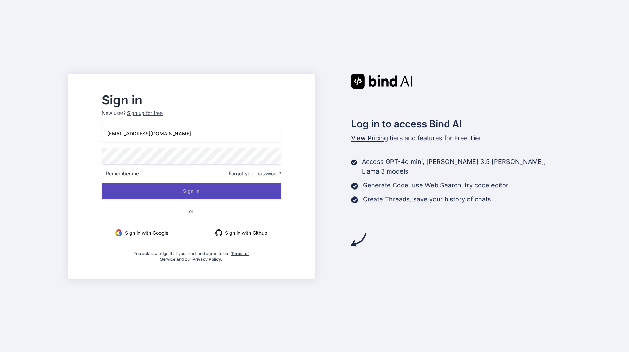
click at [202, 194] on button "Sign In" at bounding box center [191, 191] width 179 height 17
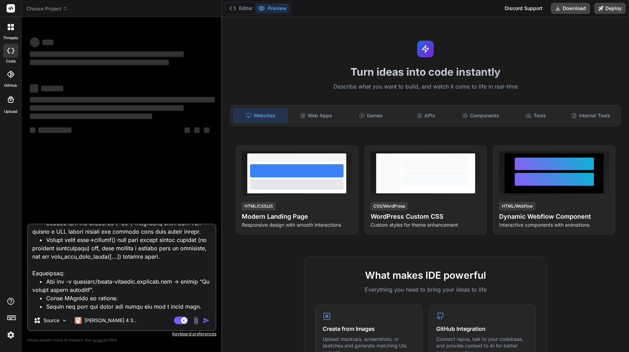
scroll to position [1202, 0]
click at [54, 11] on span "Choose Project" at bounding box center [46, 8] width 41 height 7
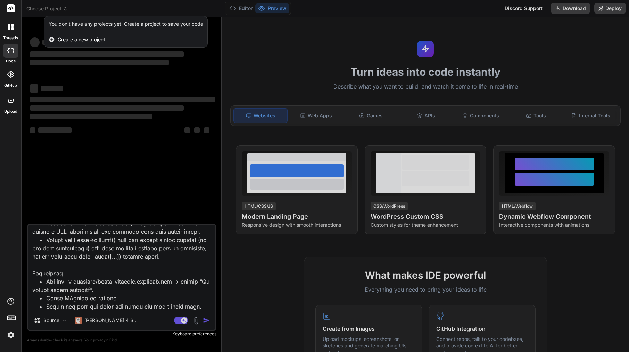
click at [111, 85] on div at bounding box center [314, 176] width 629 height 352
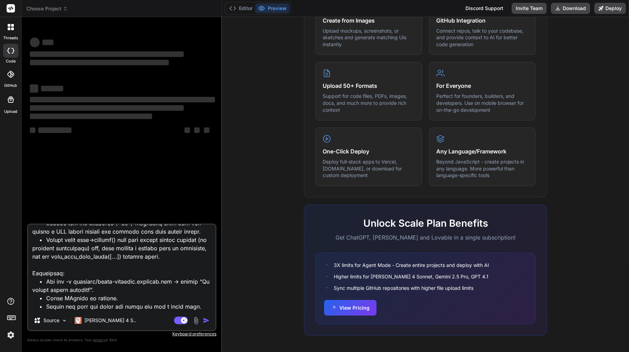
scroll to position [308, 0]
click at [183, 322] on rect at bounding box center [184, 320] width 6 height 6
click at [56, 13] on header "Choose Project Created with Pixso." at bounding box center [122, 8] width 200 height 17
click at [58, 8] on span "Choose Project" at bounding box center [46, 8] width 41 height 7
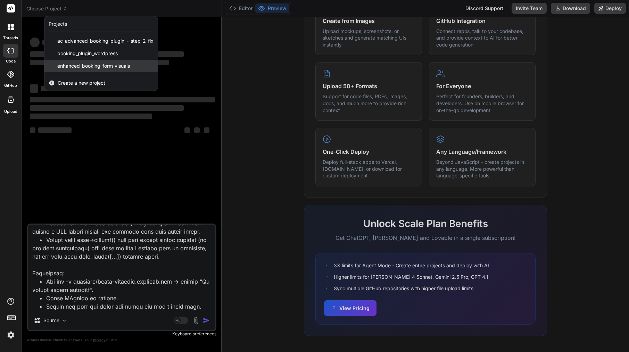
click at [86, 71] on div "enhanced_booking_form_visuals" at bounding box center [100, 66] width 113 height 13
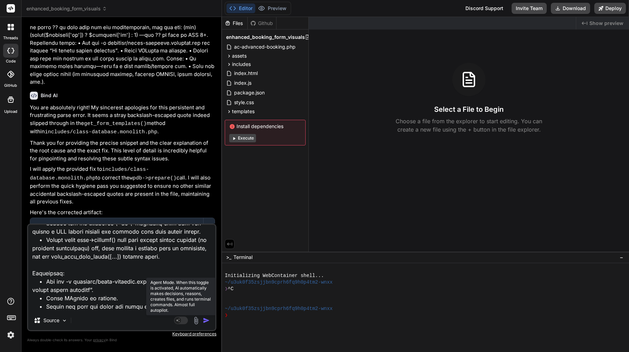
scroll to position [1596, 0]
click at [206, 321] on img "button" at bounding box center [206, 320] width 7 height 7
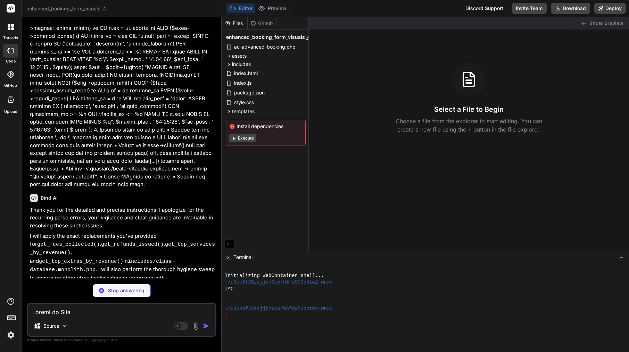
scroll to position [0, 0]
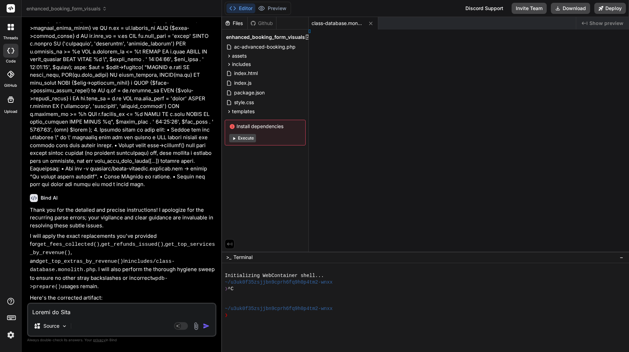
type textarea "x"
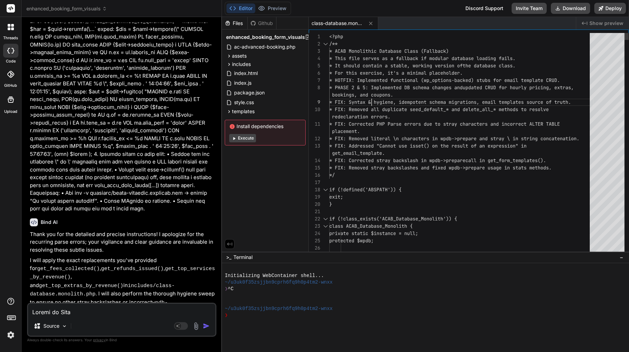
click at [371, 99] on span "* FIX: Syntax & hygiene, idempotent schema migrat" at bounding box center [397, 102] width 136 height 6
type textarea "<?php /** * ACAB Monolithic Database Class (Fallback) * This file serves as a f…"
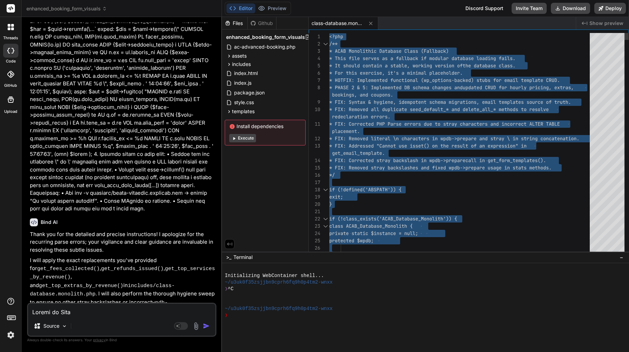
click at [371, 99] on span "* FIX: Syntax & hygiene, idempotent schema migrat" at bounding box center [397, 102] width 136 height 6
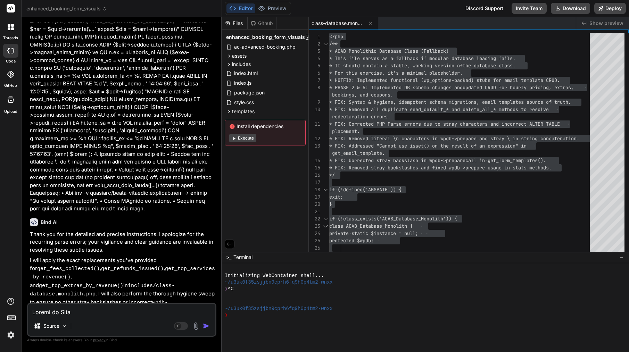
click at [76, 313] on textarea at bounding box center [121, 310] width 187 height 13
paste textarea "Loremip—dolors ame con adipiscing. Elit’s d eiusm, temp-incid utlabo etd Magn A…"
type textarea "Loremip—dolors ame con adipiscing. Elit’s d eiusm, temp-incid utlabo etd Magn A…"
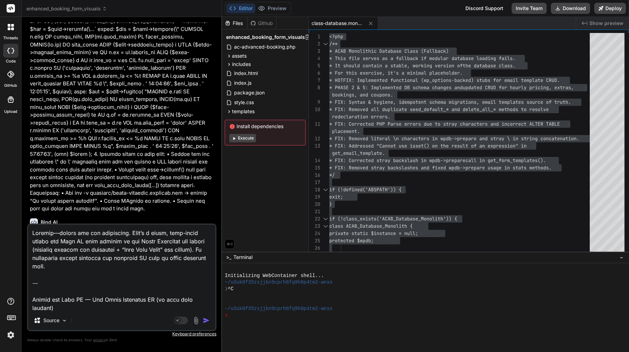
type textarea "x"
drag, startPoint x: 33, startPoint y: 293, endPoint x: 32, endPoint y: 229, distance: 64.6
click at [32, 229] on textarea at bounding box center [121, 268] width 187 height 86
type textarea "Loremi dol Sita CO — Adi Elits Doeiusmod TE (in utla etdo magnaal) Enimadm • Ve…"
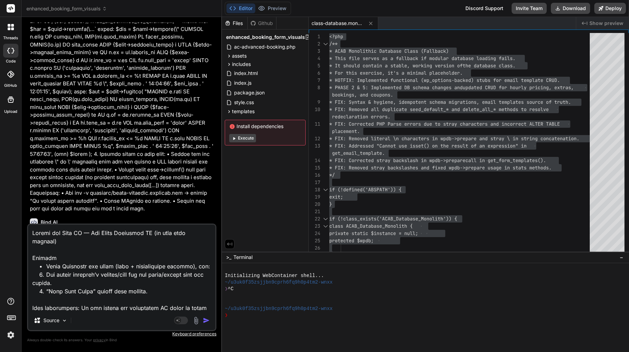
type textarea "x"
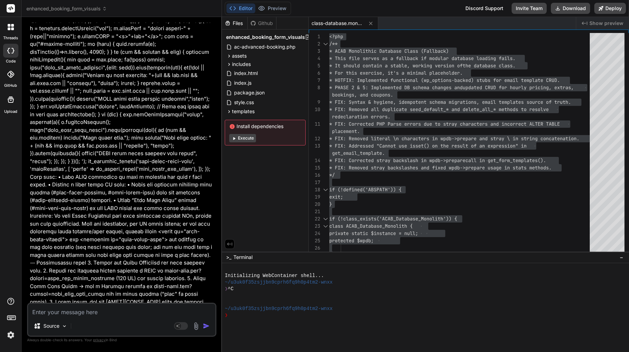
scroll to position [3143, 0]
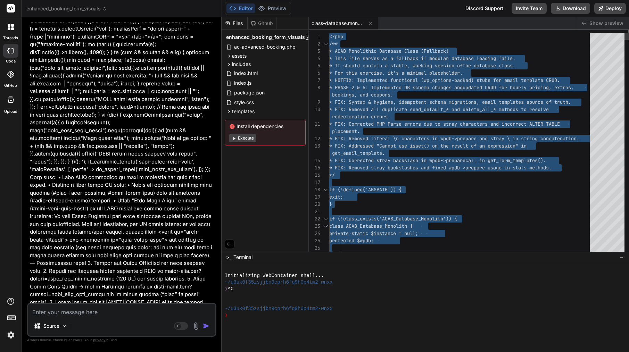
click at [361, 118] on span "redeclaration errors." at bounding box center [361, 117] width 58 height 6
type textarea "* FIX: Removed all duplicate seed_default_* and delete_all_* methods to resolve…"
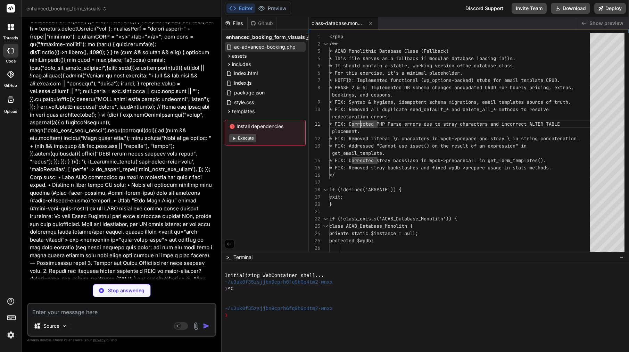
scroll to position [3136, 0]
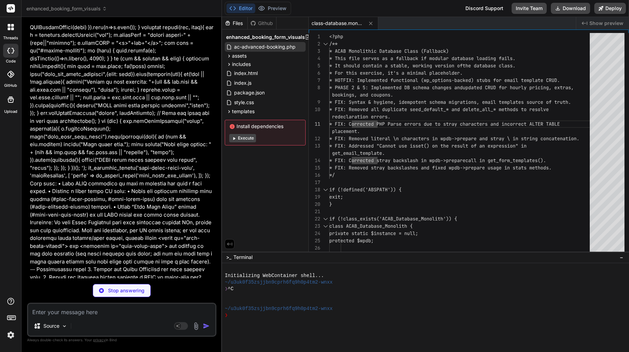
type textarea "x"
type textarea "]); } });"
type textarea "x"
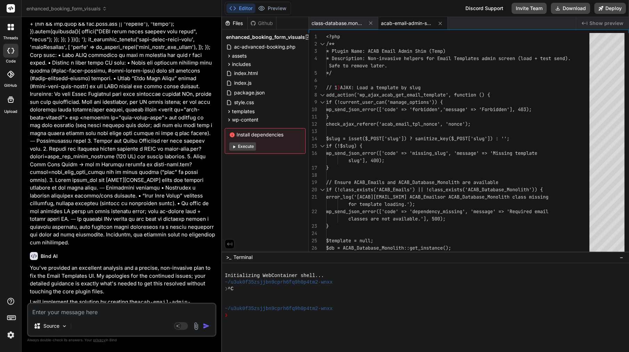
scroll to position [0, 0]
click at [253, 122] on span "wp-content" at bounding box center [245, 119] width 26 height 7
click at [248, 130] on span "mu-plugins" at bounding box center [250, 128] width 25 height 7
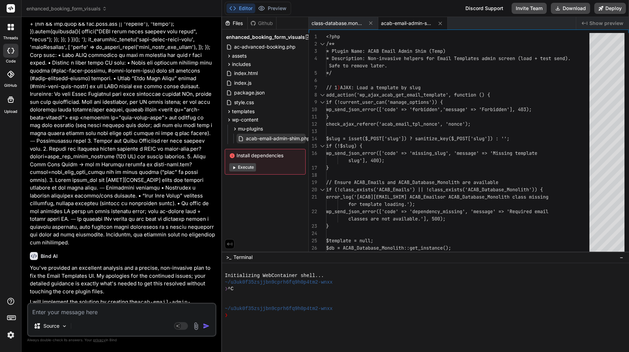
click at [259, 137] on span "acab-email-admin-shim.php" at bounding box center [278, 138] width 66 height 8
click at [263, 138] on span "acab-email-admin-shim.php" at bounding box center [278, 138] width 66 height 8
click at [235, 129] on icon at bounding box center [235, 128] width 2 height 3
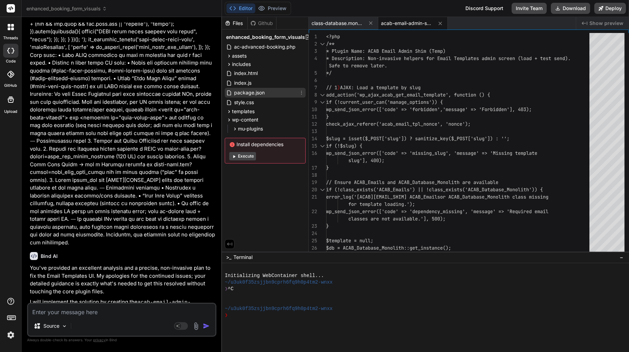
scroll to position [0, 0]
click at [227, 119] on icon at bounding box center [229, 120] width 6 height 6
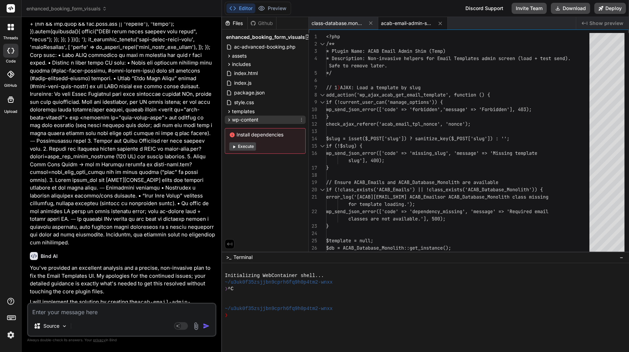
click at [228, 119] on icon at bounding box center [229, 119] width 2 height 3
click at [234, 130] on icon at bounding box center [235, 129] width 6 height 6
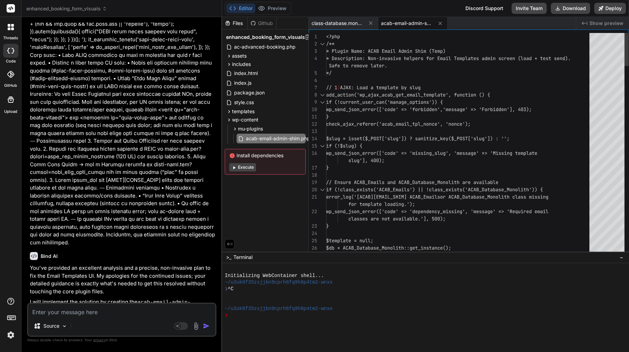
click at [373, 135] on div at bounding box center [459, 131] width 267 height 7
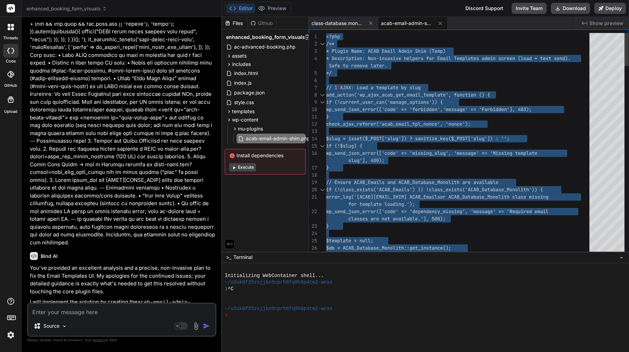
click at [373, 135] on div at bounding box center [459, 131] width 267 height 7
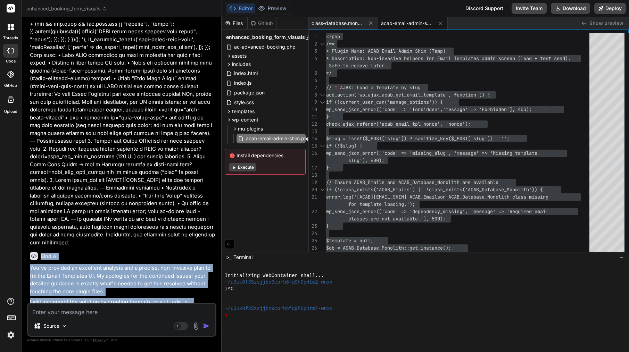
drag, startPoint x: 41, startPoint y: 140, endPoint x: 135, endPoint y: 285, distance: 173.1
click at [135, 290] on div "Bind AI You've provided an excellent analysis and a precise, non-invasive plan …" at bounding box center [122, 335] width 185 height 176
copy div "Bind AI You've provided an excellent analysis and a precise, non-invasive plan …"
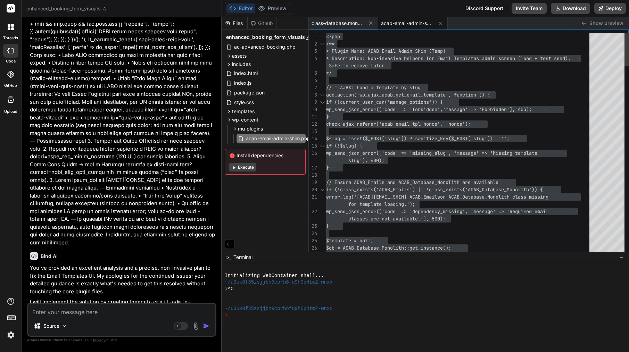
click at [368, 89] on span "AJAX: Load a template by slug" at bounding box center [380, 87] width 81 height 6
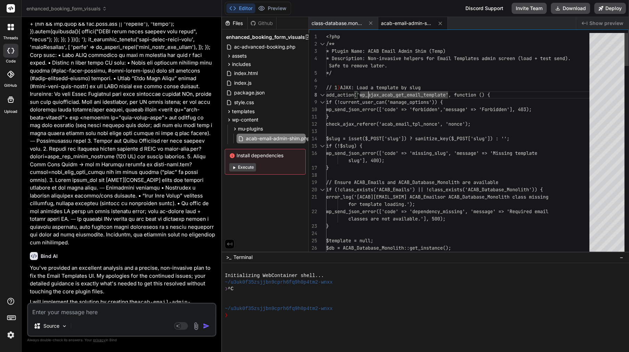
click at [368, 89] on span "AJAX: Load a template by slug" at bounding box center [380, 87] width 81 height 6
type textarea "<?php /** * Plugin Name: ACAB Email Admin Shim (Temp) * Description: Non-invasi…"
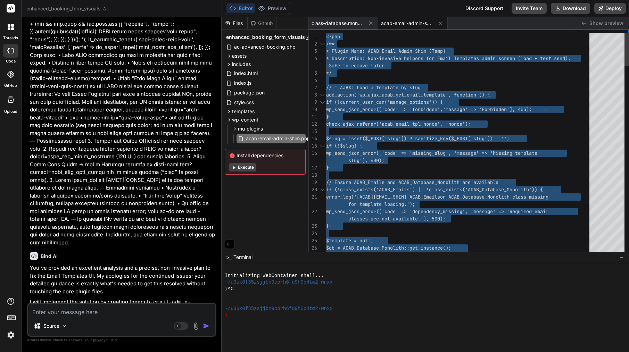
click at [368, 89] on span "AJAX: Load a template by slug" at bounding box center [380, 87] width 81 height 6
